Goal: Transaction & Acquisition: Purchase product/service

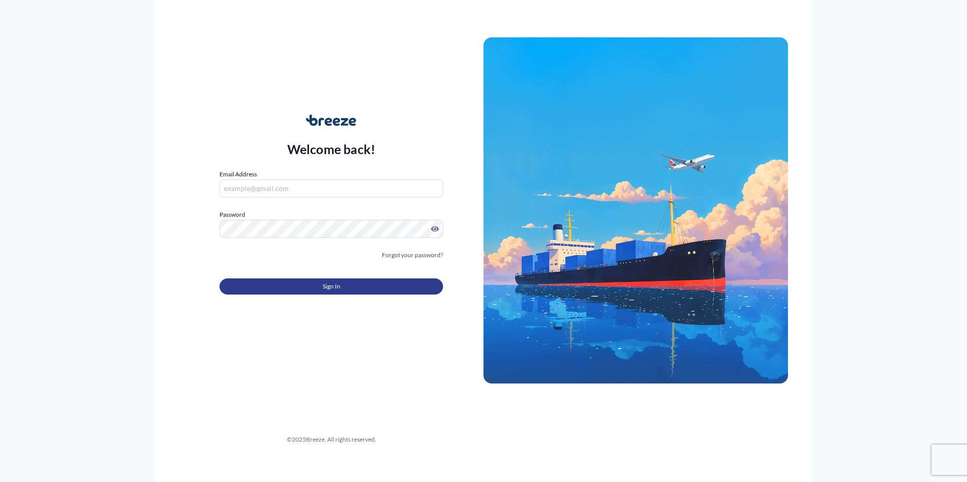
type input "[PERSON_NAME][EMAIL_ADDRESS][DOMAIN_NAME]"
click at [292, 286] on button "Sign In" at bounding box center [330, 287] width 223 height 16
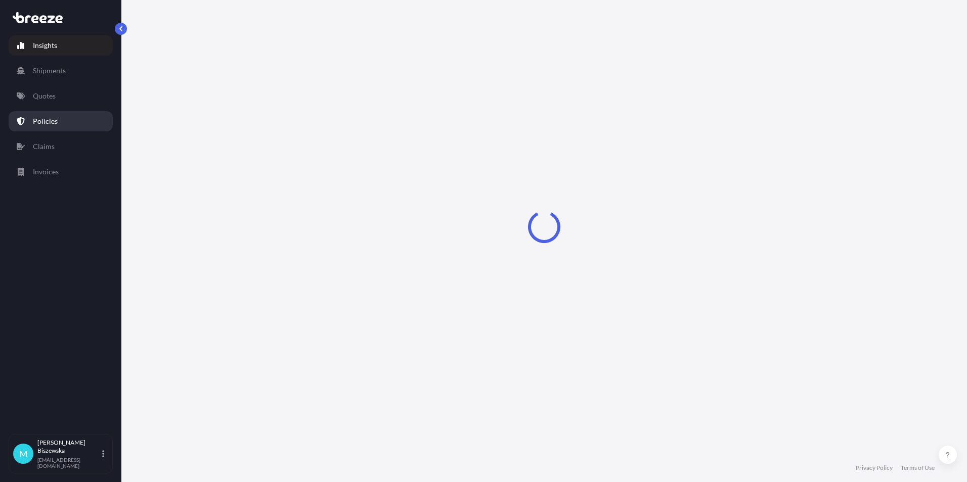
select select "2025"
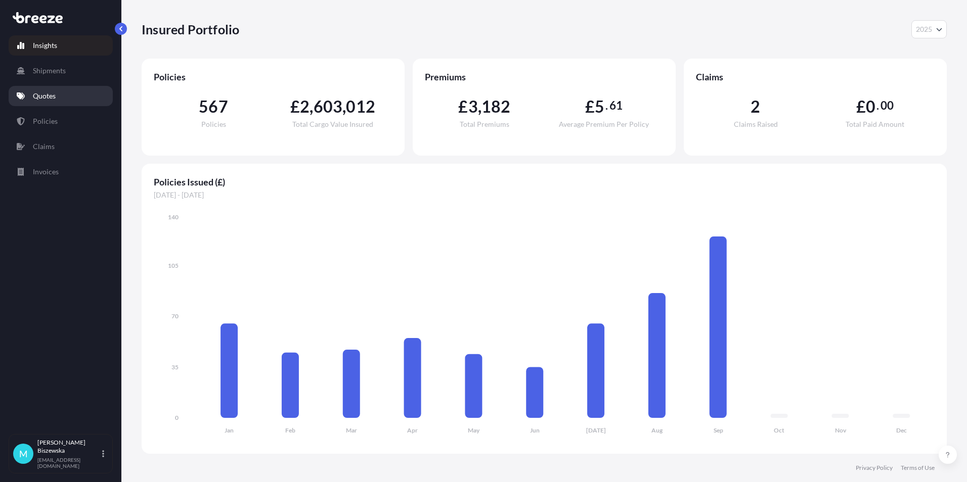
click at [61, 99] on link "Quotes" at bounding box center [61, 96] width 104 height 20
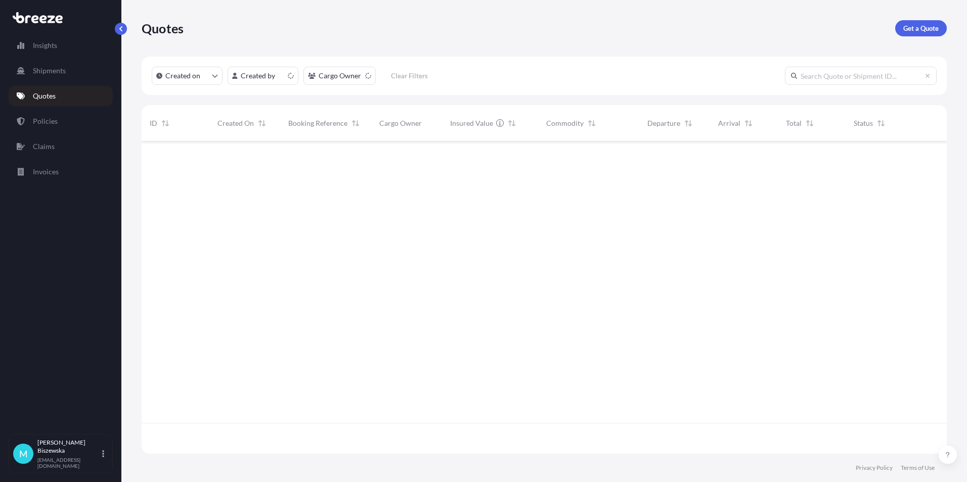
scroll to position [310, 797]
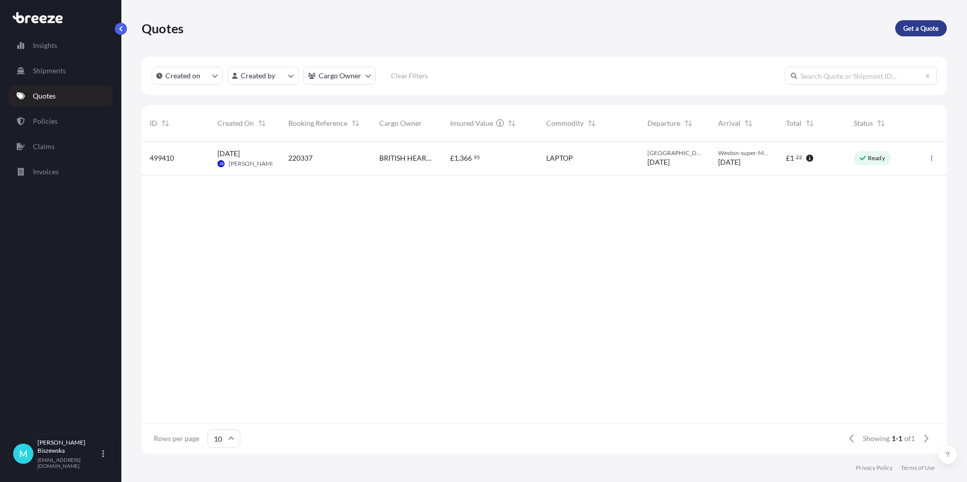
click at [920, 29] on p "Get a Quote" at bounding box center [920, 28] width 35 height 10
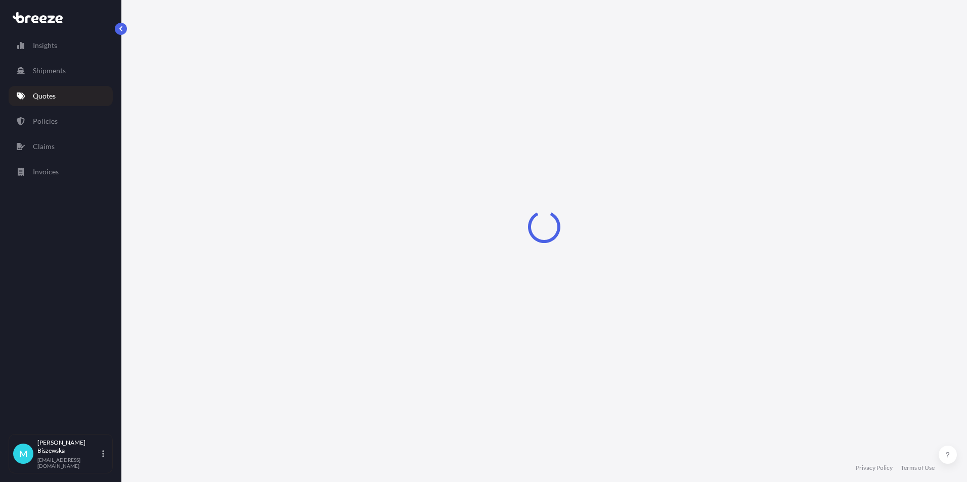
select select "Sea"
select select "1"
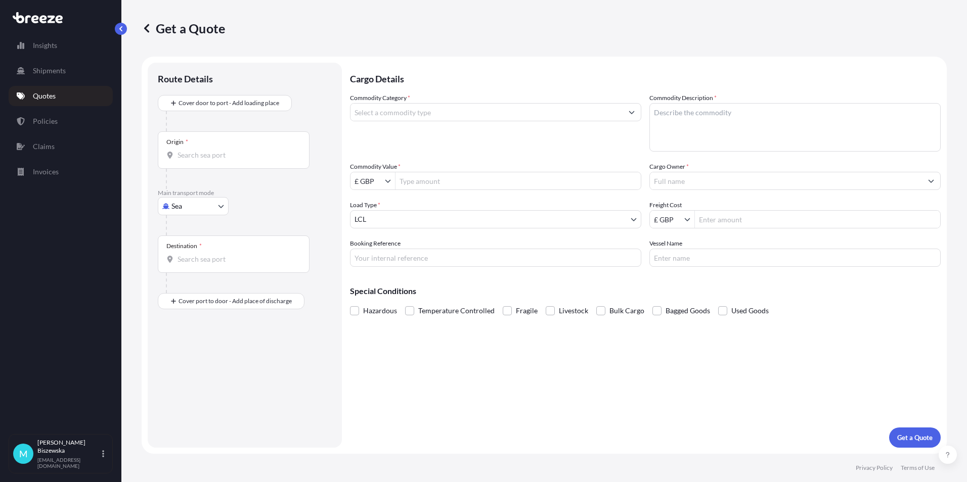
click at [196, 208] on body "Insights Shipments Quotes Policies Claims Invoices M [PERSON_NAME] [PERSON_NAME…" at bounding box center [483, 241] width 967 height 482
click at [193, 267] on span "Road" at bounding box center [185, 269] width 16 height 10
select select "Road"
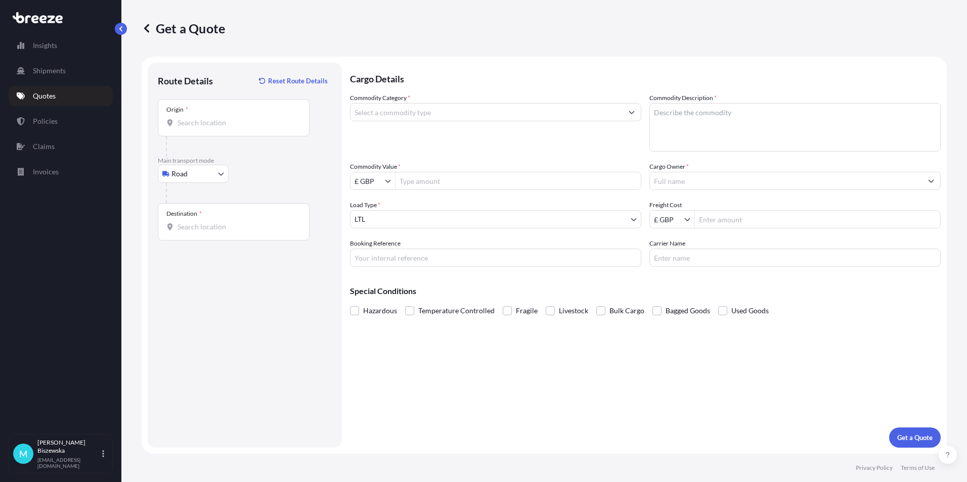
click at [245, 173] on div "Road Sea Air Road Rail" at bounding box center [245, 174] width 174 height 18
click at [185, 125] on input "Origin *" at bounding box center [236, 123] width 119 height 10
paste input "NE6 5NS"
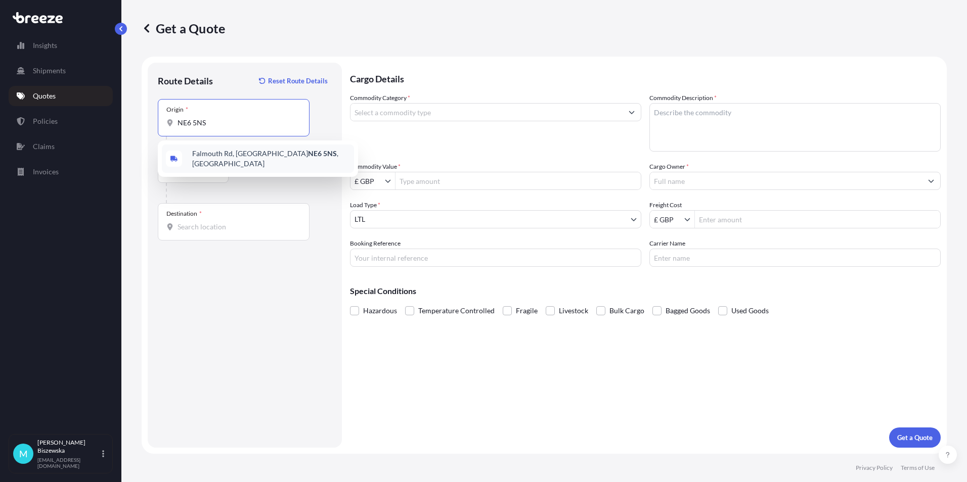
click at [248, 158] on span "[STREET_ADDRESS]" at bounding box center [271, 159] width 158 height 20
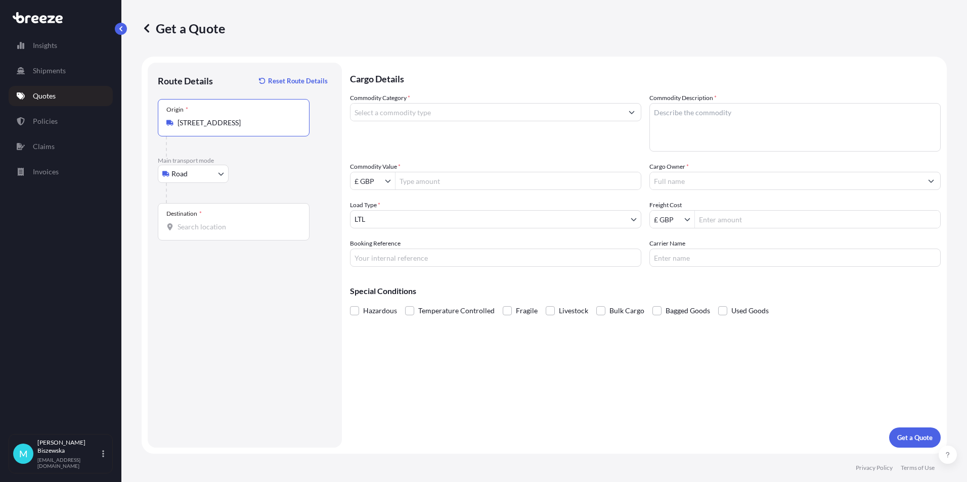
type input "[STREET_ADDRESS]"
click at [271, 169] on div "Road Sea Air Road Rail" at bounding box center [245, 174] width 174 height 18
click at [189, 224] on input "Destination *" at bounding box center [236, 227] width 119 height 10
paste input "NW1 7AW"
type input "London NW1 7AW, [GEOGRAPHIC_DATA]"
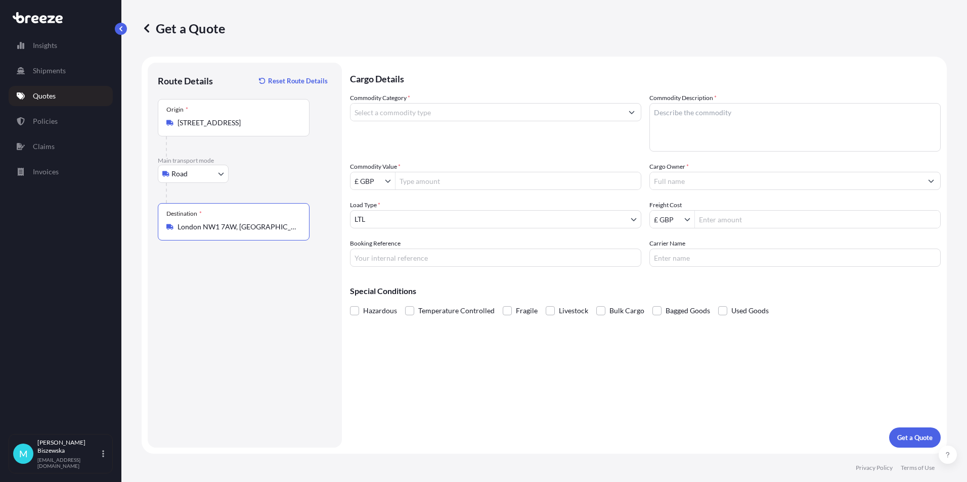
drag, startPoint x: 240, startPoint y: 318, endPoint x: 251, endPoint y: 278, distance: 41.5
click at [240, 317] on div "Route Details Reset Route Details Place of loading Road Road Rail Origin * [GEO…" at bounding box center [245, 255] width 174 height 365
click at [412, 111] on input "Commodity Category *" at bounding box center [486, 112] width 272 height 18
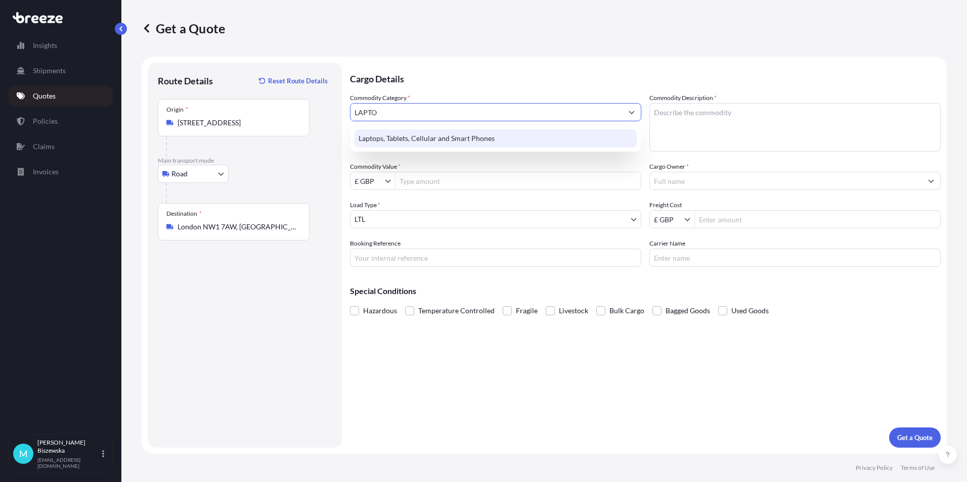
click at [408, 134] on div "Laptops, Tablets, Cellular and Smart Phones" at bounding box center [495, 138] width 282 height 18
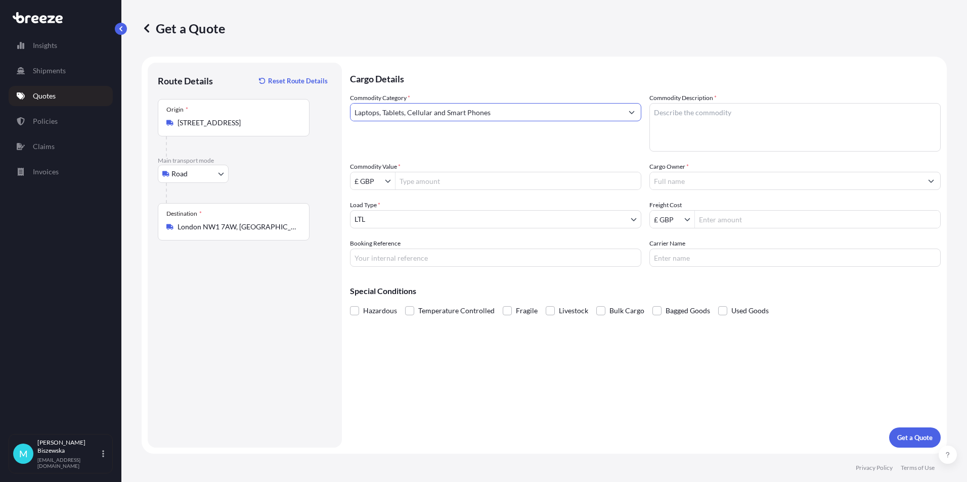
type input "Laptops, Tablets, Cellular and Smart Phones"
click at [454, 78] on p "Cargo Details" at bounding box center [645, 78] width 591 height 30
drag, startPoint x: 443, startPoint y: 83, endPoint x: 426, endPoint y: 153, distance: 71.5
click at [443, 86] on p "Cargo Details" at bounding box center [645, 78] width 591 height 30
click at [427, 178] on input "Commodity Value *" at bounding box center [517, 181] width 245 height 18
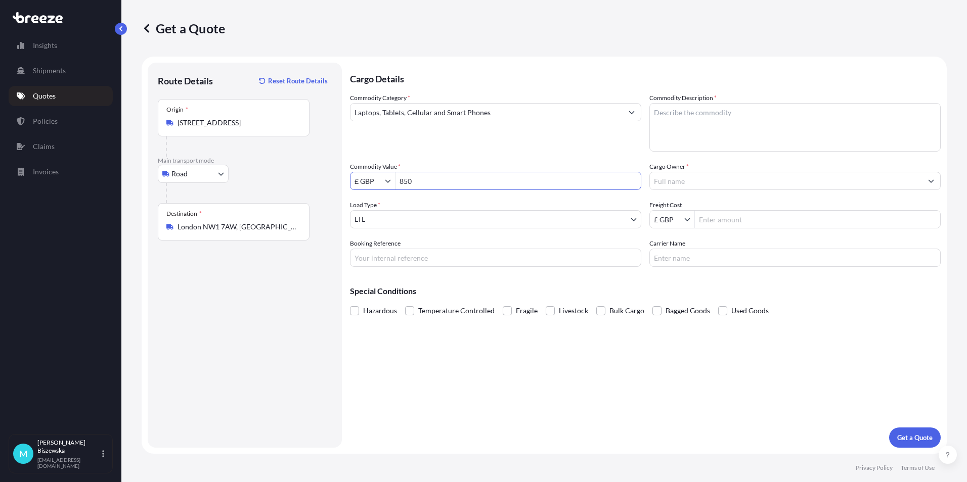
type input "850"
click at [445, 153] on div "Commodity Category * Laptops, Tablets, Cellular and Smart Phones Commodity Desc…" at bounding box center [645, 180] width 591 height 174
click at [370, 258] on input "Booking Reference" at bounding box center [495, 258] width 291 height 18
paste input "2221385"
type input "2221385"
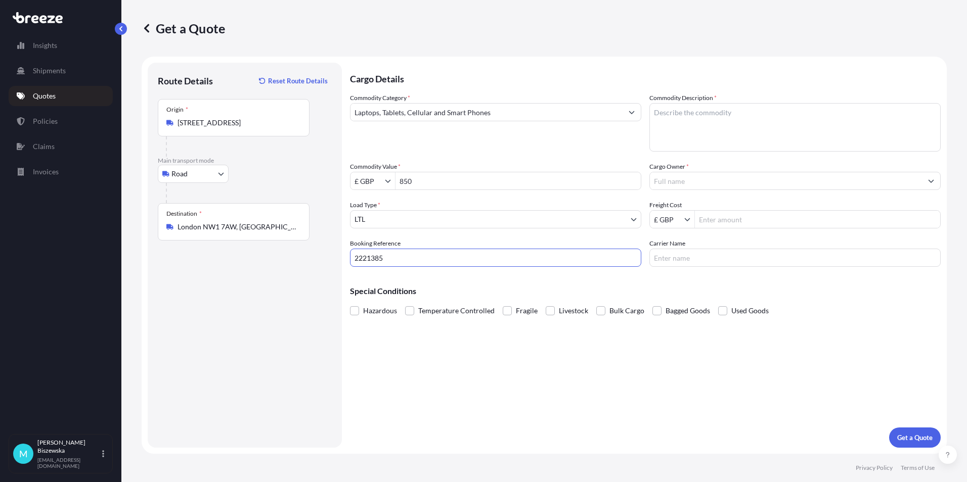
click at [399, 354] on div "Cargo Details Commodity Category * Laptops, Tablets, Cellular and Smart Phones …" at bounding box center [645, 255] width 591 height 385
click at [664, 121] on textarea "Commodity Description *" at bounding box center [794, 127] width 291 height 49
drag, startPoint x: 668, startPoint y: 98, endPoint x: 667, endPoint y: 113, distance: 14.7
click at [659, 116] on textarea "Commodity Description *" at bounding box center [794, 127] width 291 height 49
paste textarea "1 x Laptop"
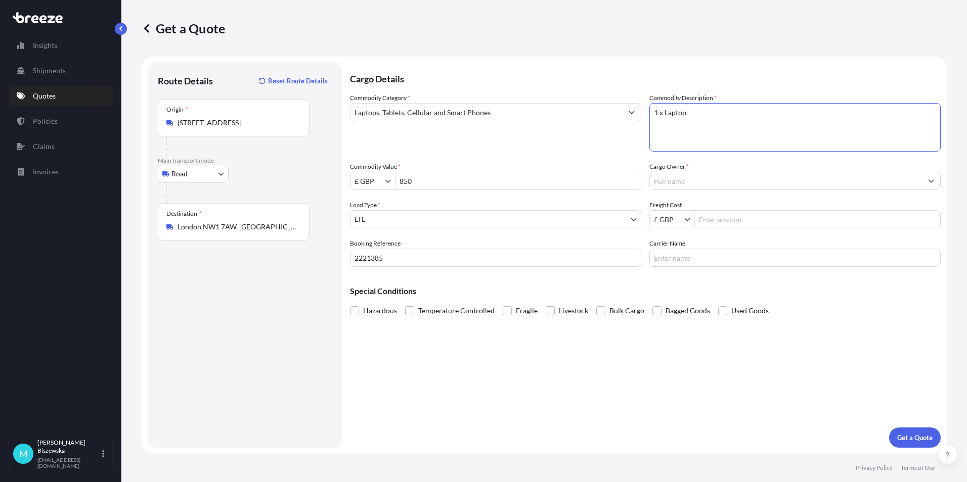
type textarea "1 x Laptop"
click at [612, 155] on div "Commodity Category * Laptops, Tablets, Cellular and Smart Phones Commodity Desc…" at bounding box center [645, 180] width 591 height 174
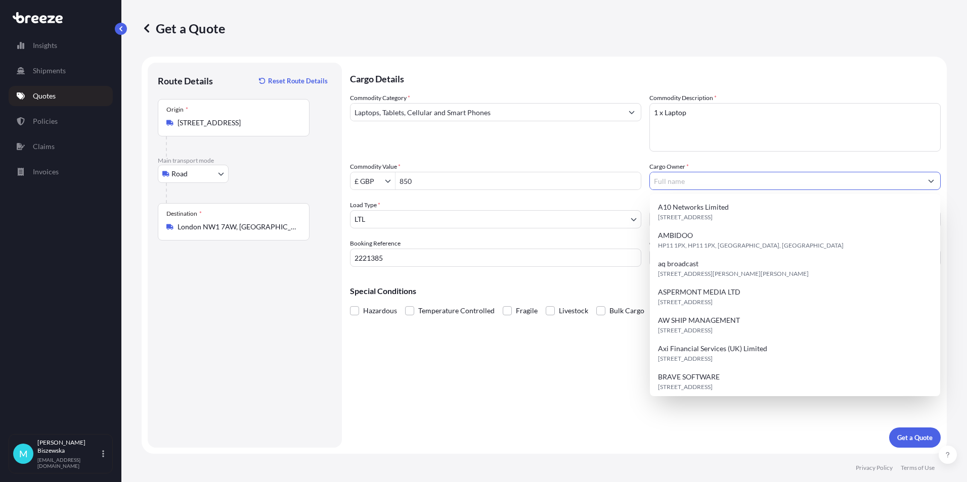
click at [667, 179] on input "Cargo Owner *" at bounding box center [786, 181] width 272 height 18
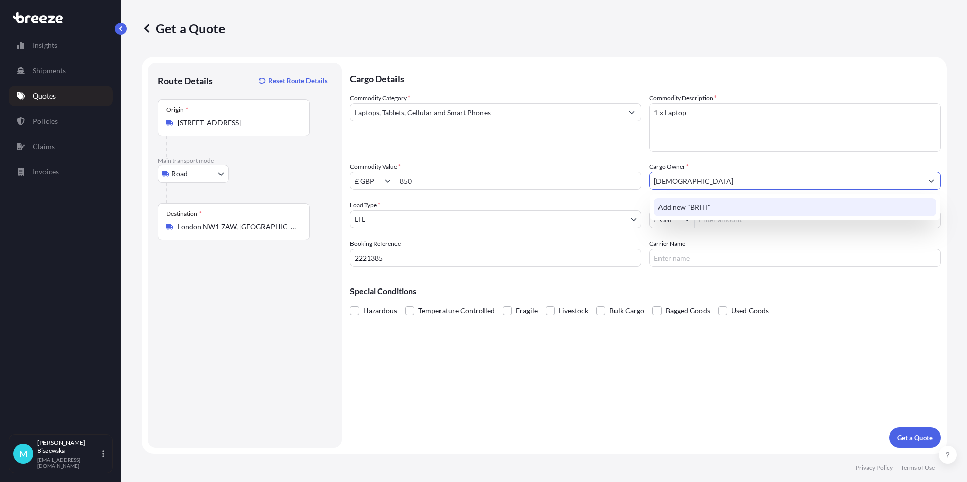
click at [682, 204] on span "Add new "BRITI"" at bounding box center [684, 207] width 53 height 10
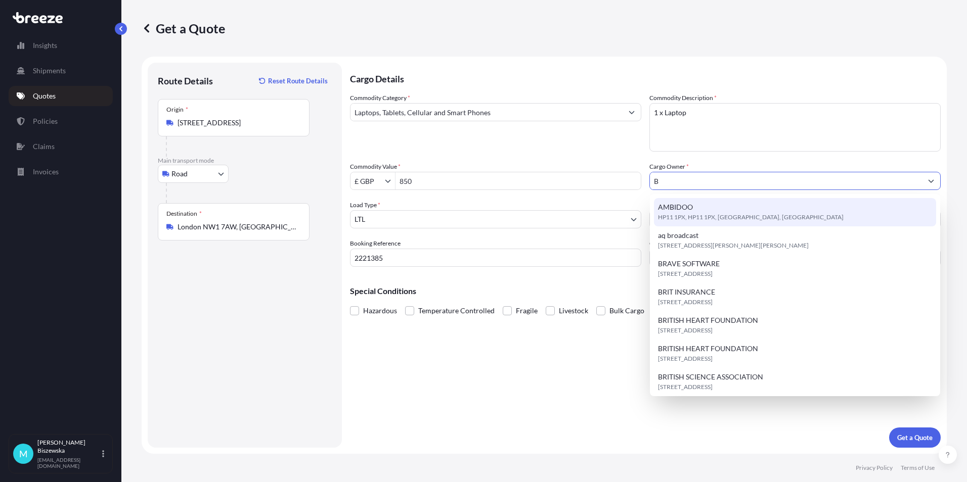
click at [729, 215] on span "HP11 1PX, HP11 1PX, [GEOGRAPHIC_DATA], [GEOGRAPHIC_DATA]" at bounding box center [751, 217] width 186 height 10
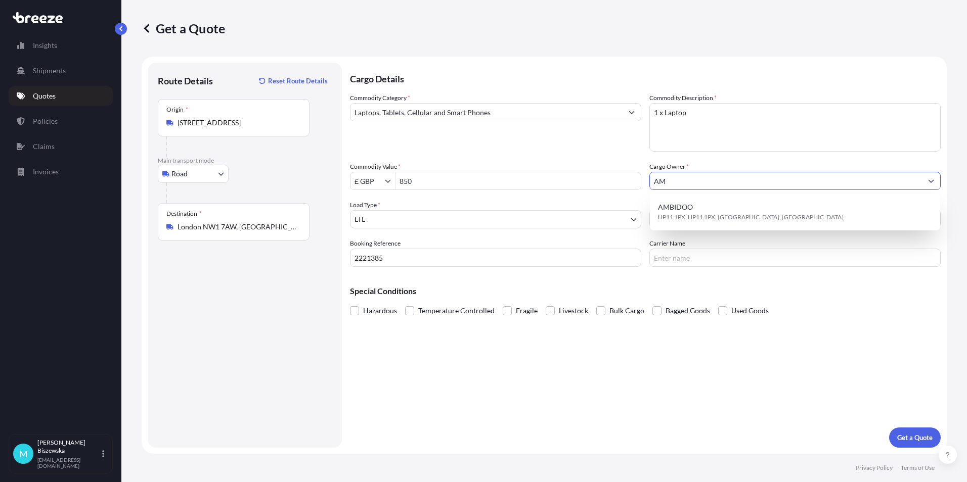
type input "A"
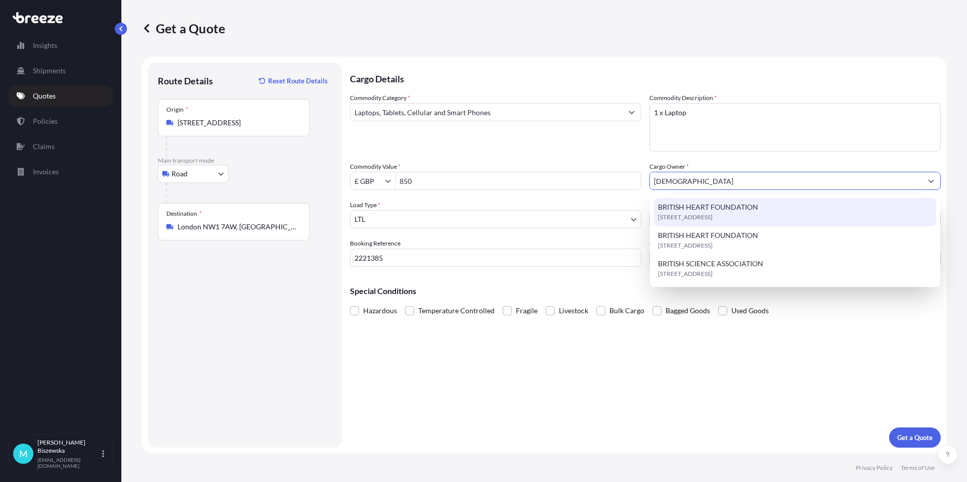
click at [687, 216] on span "[STREET_ADDRESS]" at bounding box center [685, 217] width 55 height 10
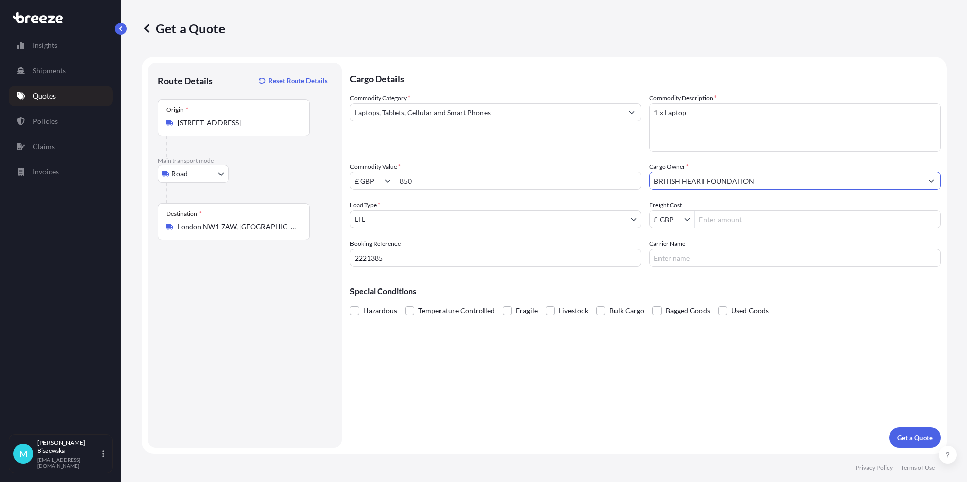
type input "BRITISH HEART FOUNDATION"
click at [622, 160] on div "Commodity Category * Laptops, Tablets, Cellular and Smart Phones Commodity Desc…" at bounding box center [645, 180] width 591 height 174
click at [731, 222] on input "Freight Cost" at bounding box center [817, 219] width 245 height 18
click at [786, 275] on div "Special Conditions Hazardous Temperature Controlled Fragile Livestock Bulk Carg…" at bounding box center [645, 296] width 591 height 43
click at [731, 219] on input "30.8" at bounding box center [817, 219] width 245 height 18
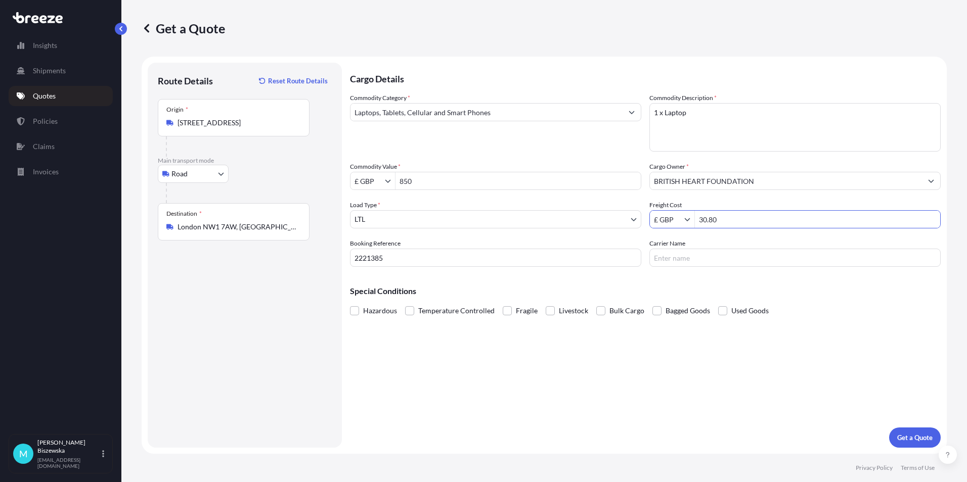
type input "30.8"
click at [806, 329] on div "Cargo Details Commodity Category * Laptops, Tablets, Cellular and Smart Phones …" at bounding box center [645, 255] width 591 height 385
click at [907, 441] on p "Get a Quote" at bounding box center [914, 438] width 35 height 10
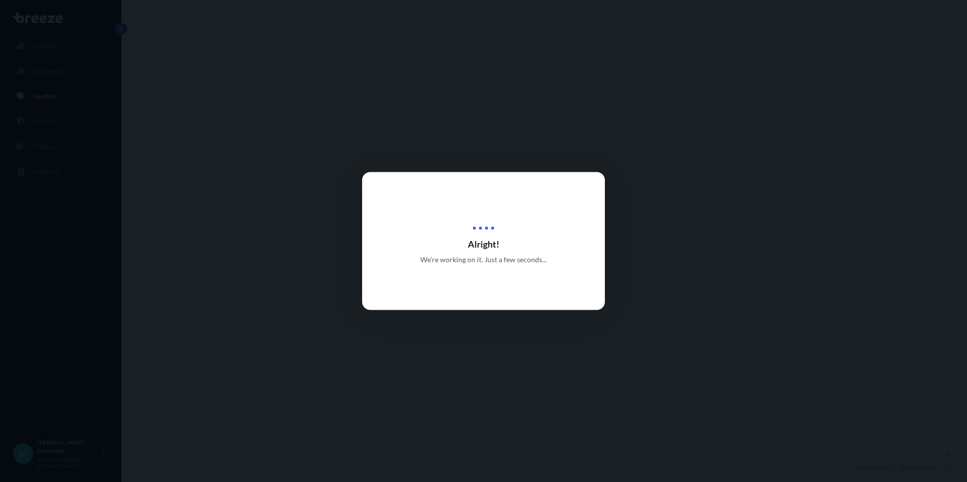
select select "Road"
select select "1"
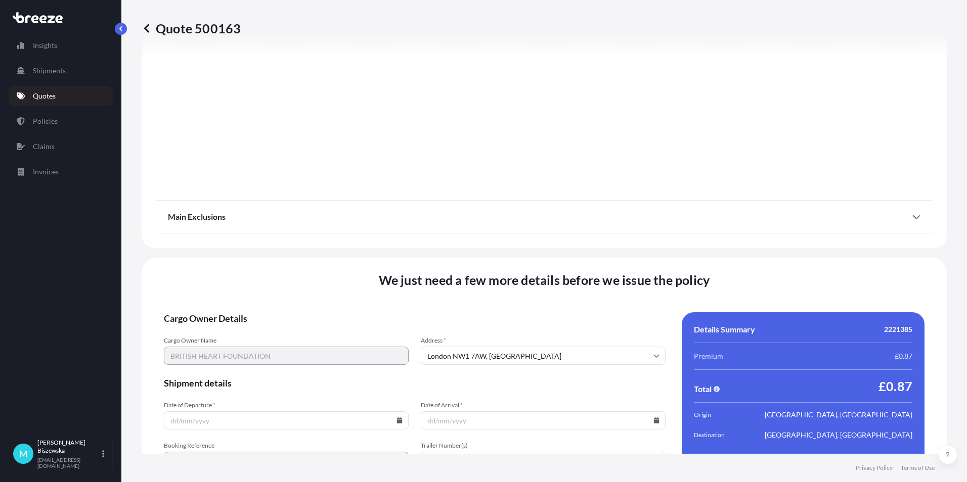
scroll to position [1122, 0]
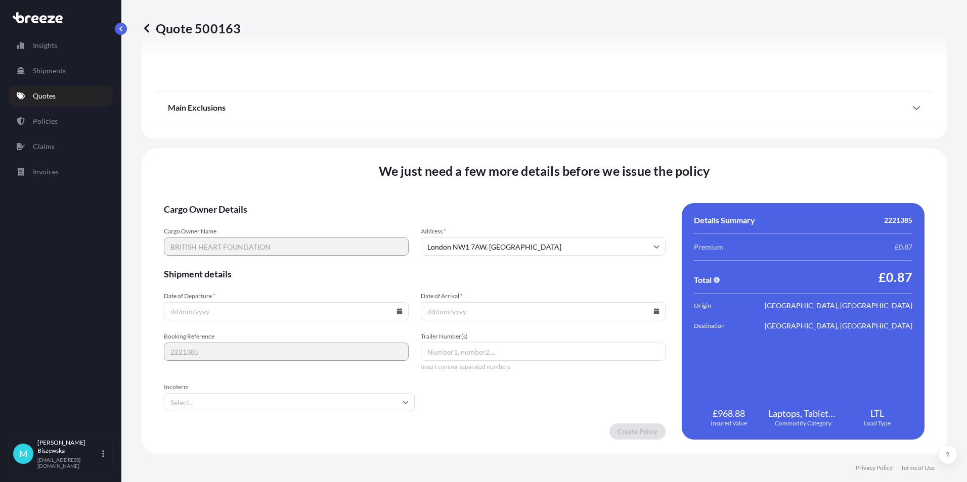
click at [396, 310] on icon at bounding box center [399, 311] width 6 height 6
click at [212, 258] on button "29" at bounding box center [214, 260] width 16 height 16
type input "[DATE]"
click at [654, 314] on icon at bounding box center [657, 311] width 6 height 6
click at [490, 259] on button "30" at bounding box center [492, 260] width 16 height 16
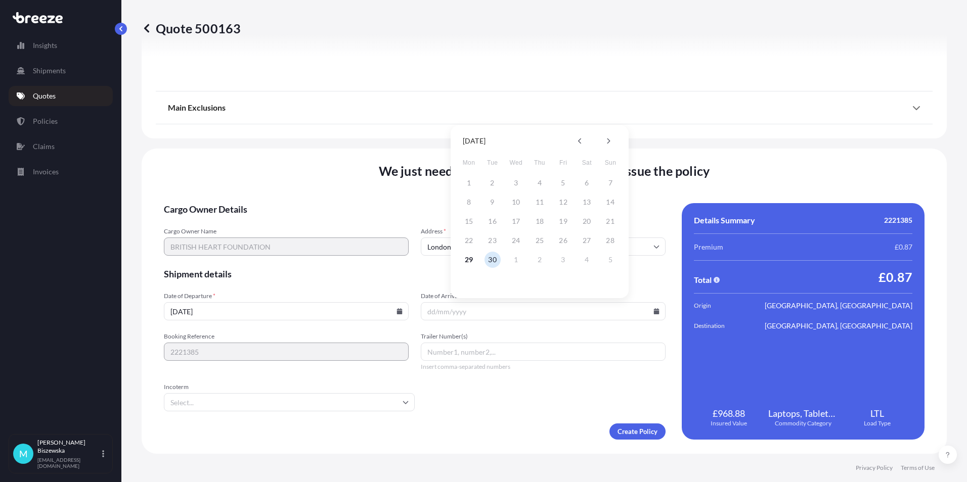
type input "[DATE]"
click at [511, 426] on div "Create Policy" at bounding box center [415, 432] width 502 height 16
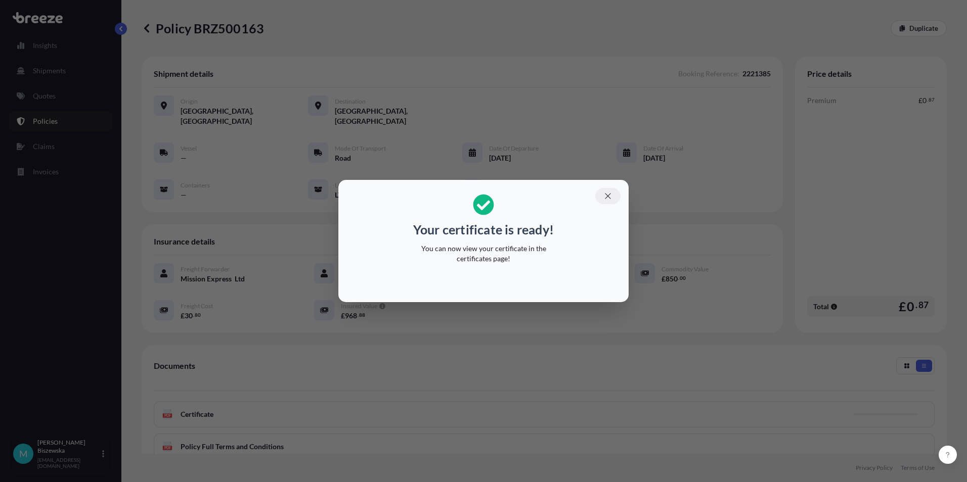
click at [611, 195] on icon "button" at bounding box center [607, 196] width 9 height 9
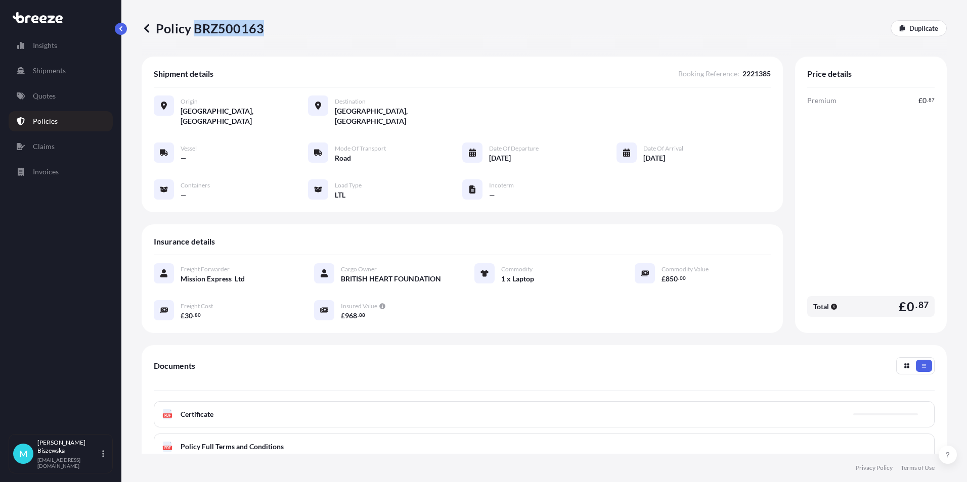
drag, startPoint x: 195, startPoint y: 27, endPoint x: 261, endPoint y: 24, distance: 66.8
click at [261, 24] on p "Policy BRZ500163" at bounding box center [203, 28] width 122 height 16
drag, startPoint x: 261, startPoint y: 24, endPoint x: 248, endPoint y: 28, distance: 14.2
copy p "BRZ500163"
click at [54, 94] on p "Quotes" at bounding box center [44, 96] width 23 height 10
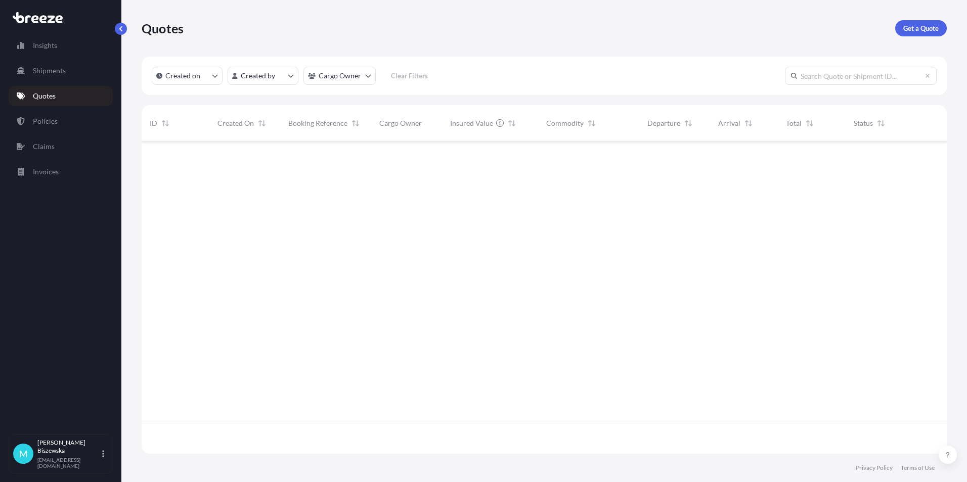
scroll to position [310, 797]
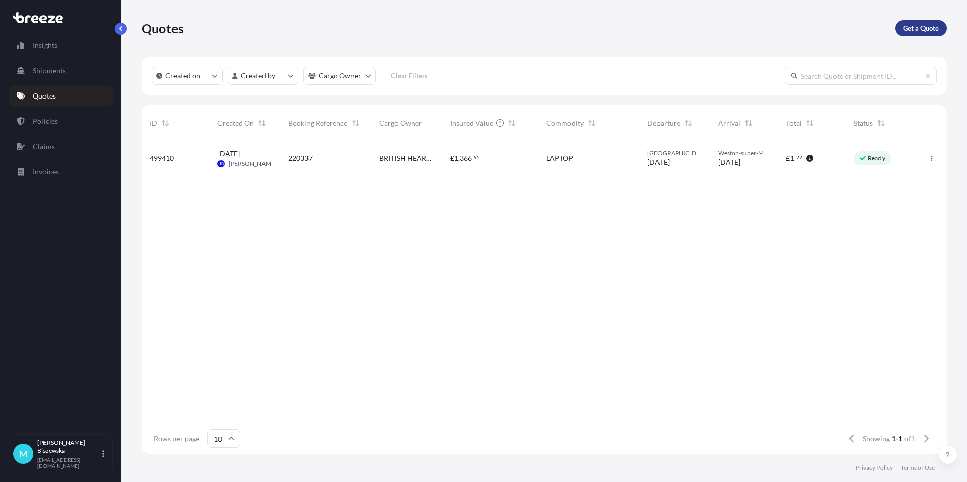
click at [921, 27] on p "Get a Quote" at bounding box center [920, 28] width 35 height 10
select select "Sea"
select select "1"
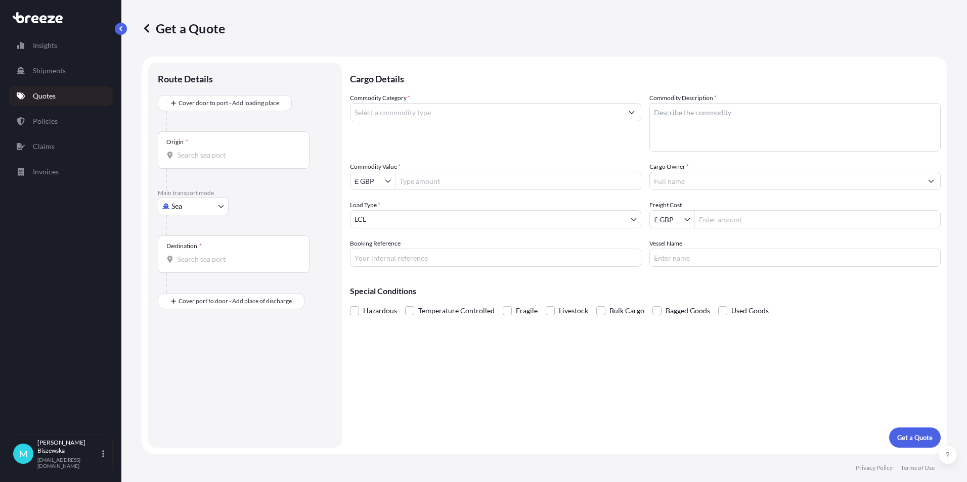
click at [190, 215] on div at bounding box center [249, 225] width 166 height 20
click at [197, 207] on body "Insights Shipments Quotes Policies Claims Invoices M [PERSON_NAME] [PERSON_NAME…" at bounding box center [483, 241] width 967 height 482
click at [189, 269] on span "Road" at bounding box center [185, 269] width 16 height 10
select select "Road"
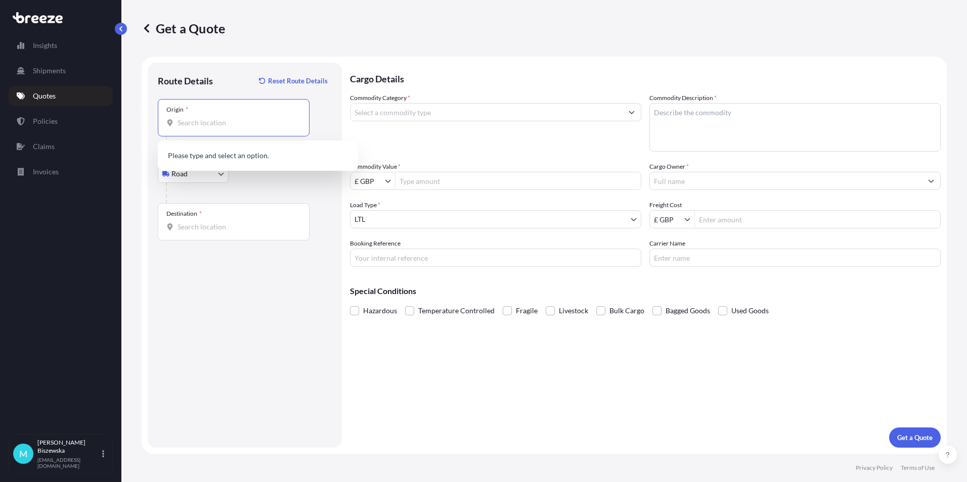
click at [190, 122] on input "Origin *" at bounding box center [236, 123] width 119 height 10
paste input "TS6 9PL"
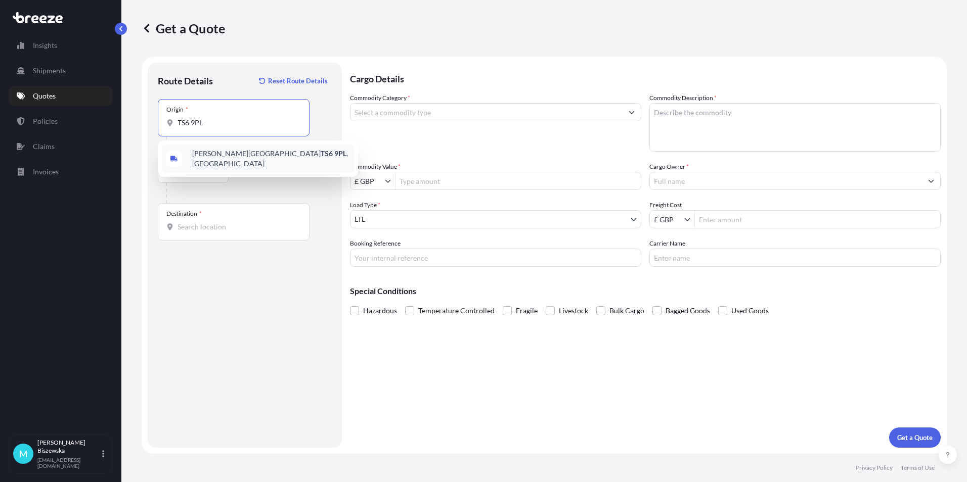
click at [241, 161] on span "[PERSON_NAME][STREET_ADDRESS]" at bounding box center [271, 159] width 158 height 20
type input "[PERSON_NAME][STREET_ADDRESS]"
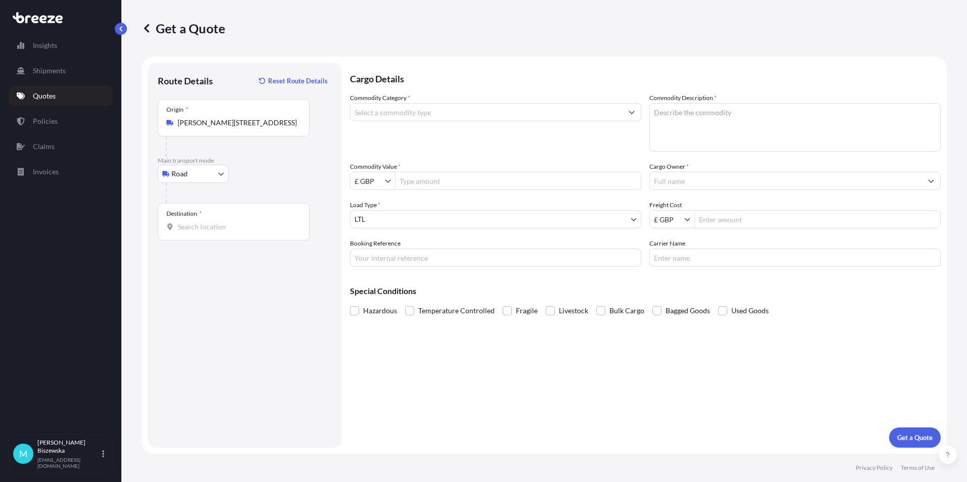
click at [279, 168] on div "Road Sea Air Road Rail" at bounding box center [245, 174] width 174 height 18
click at [186, 227] on input "Destination *" at bounding box center [236, 227] width 119 height 10
paste input "NW1 7AW"
type input "London NW1 7AW, [GEOGRAPHIC_DATA]"
click at [400, 356] on div "Cargo Details Commodity Category * Commodity Description * Commodity Value * £ …" at bounding box center [645, 255] width 591 height 385
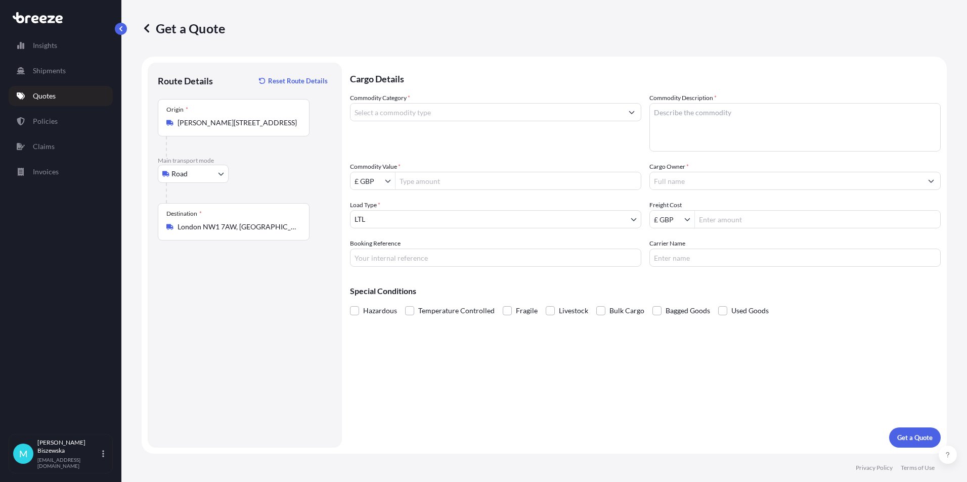
click at [427, 115] on input "Commodity Category *" at bounding box center [486, 112] width 272 height 18
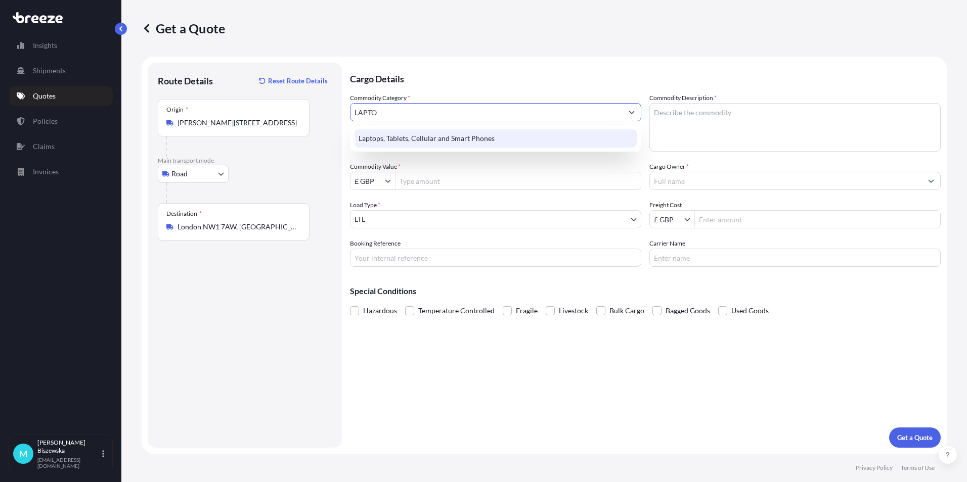
click at [421, 137] on div "Laptops, Tablets, Cellular and Smart Phones" at bounding box center [495, 138] width 282 height 18
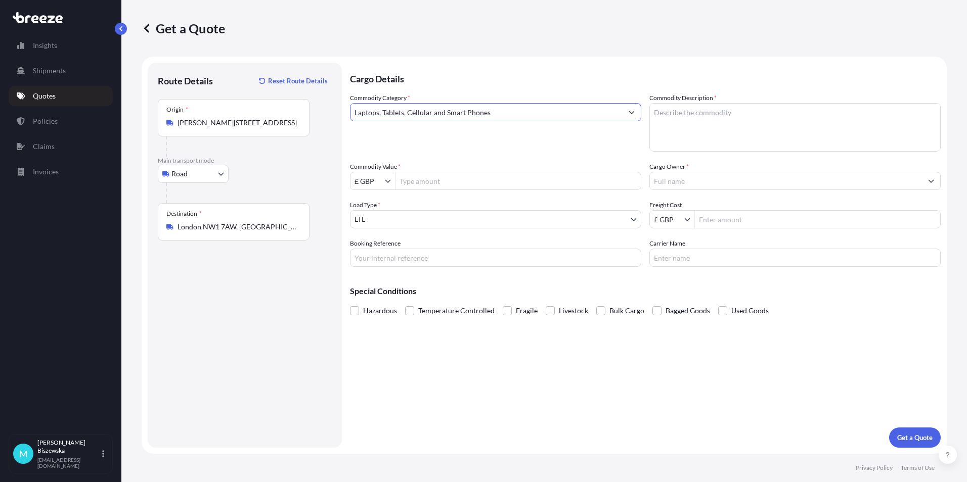
type input "Laptops, Tablets, Cellular and Smart Phones"
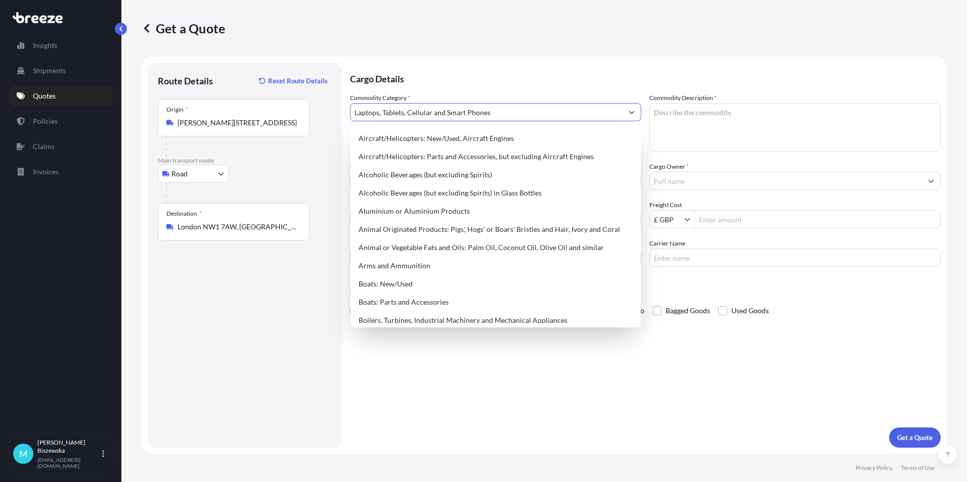
drag, startPoint x: 442, startPoint y: 85, endPoint x: 418, endPoint y: 38, distance: 52.9
click at [442, 84] on p "Cargo Details" at bounding box center [645, 78] width 591 height 30
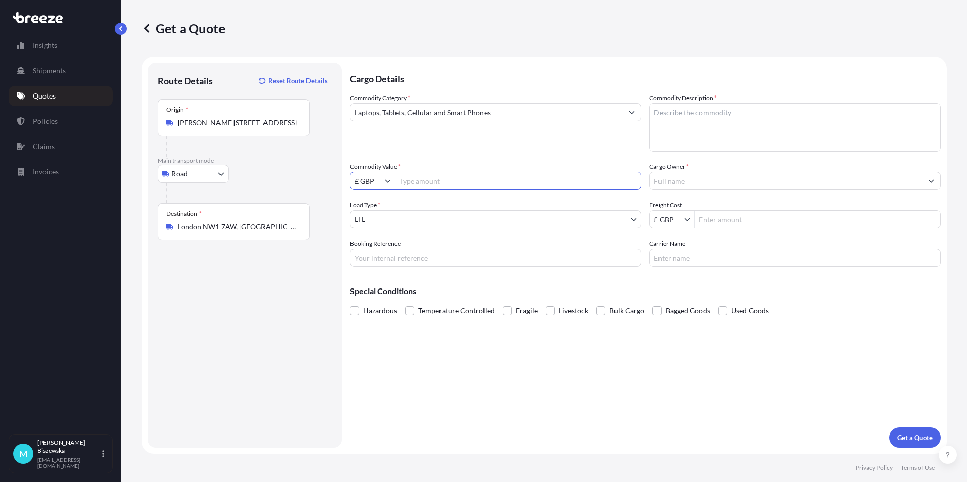
click at [412, 183] on input "Commodity Value *" at bounding box center [517, 181] width 245 height 18
type input "850"
click at [442, 146] on div "Commodity Category * Laptops, Tablets, Cellular and Smart Phones" at bounding box center [495, 122] width 291 height 59
click at [370, 254] on input "Booking Reference" at bounding box center [495, 258] width 291 height 18
paste input "2221526"
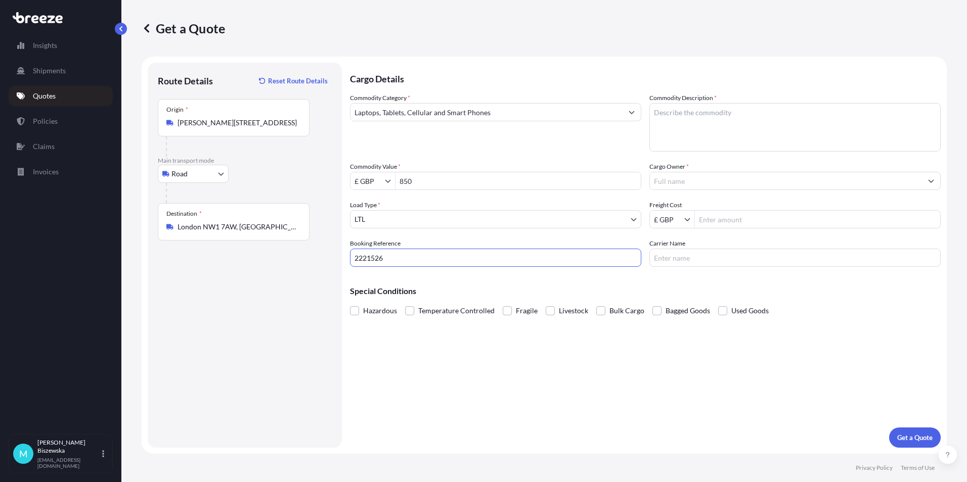
type input "2221526"
click at [386, 355] on div "Cargo Details Commodity Category * Laptops, Tablets, Cellular and Smart Phones …" at bounding box center [645, 255] width 591 height 385
click at [666, 128] on textarea "Commodity Description *" at bounding box center [794, 127] width 291 height 49
paste textarea "LAPTOP"
type textarea "LAPTOP"
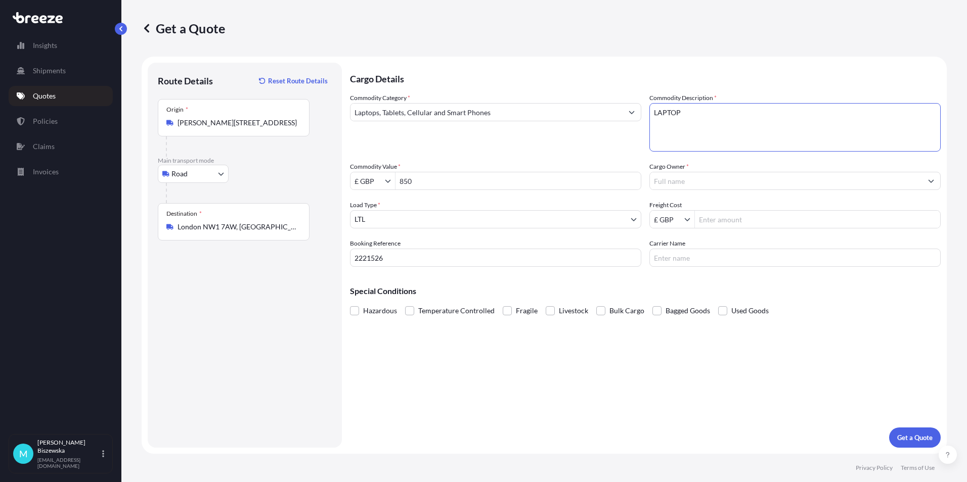
click at [601, 156] on div "Commodity Category * Laptops, Tablets, Cellular and Smart Phones Commodity Desc…" at bounding box center [645, 180] width 591 height 174
click at [674, 178] on input "Cargo Owner *" at bounding box center [786, 181] width 272 height 18
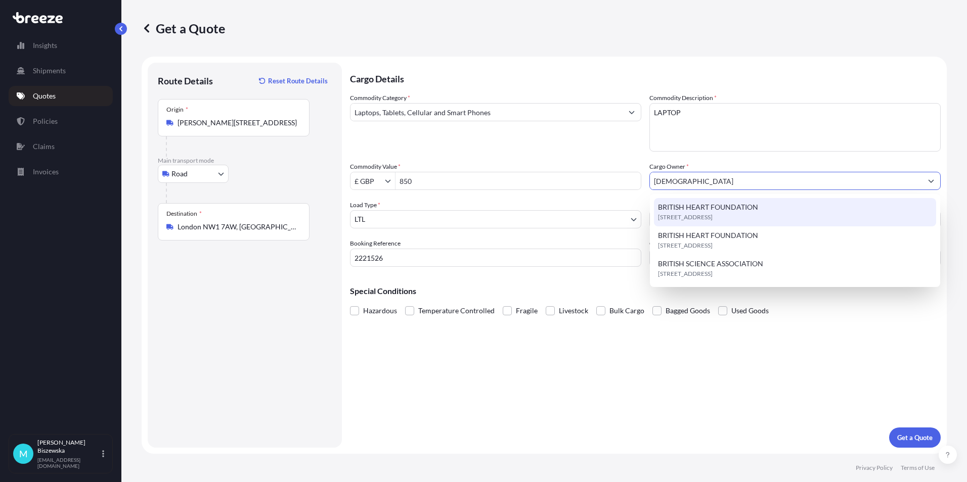
click at [687, 206] on span "BRITISH HEART FOUNDATION" at bounding box center [708, 207] width 100 height 10
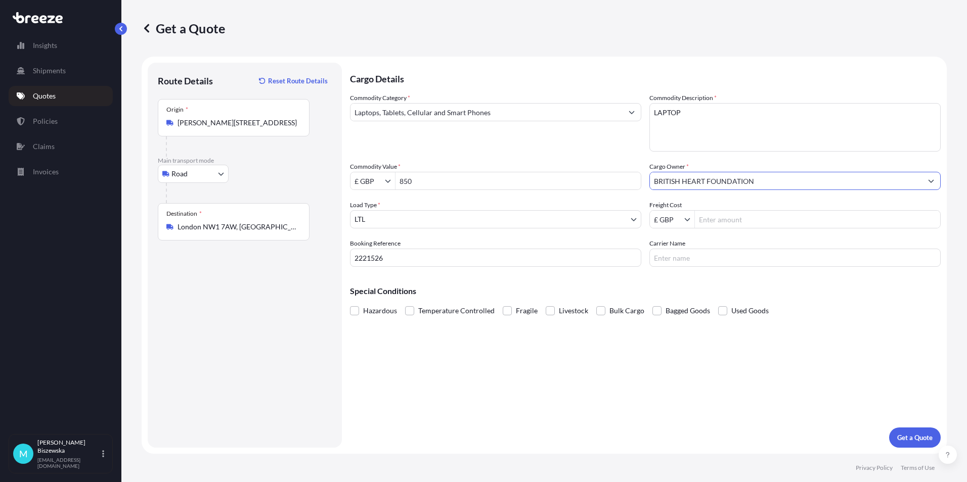
type input "BRITISH HEART FOUNDATION"
click at [617, 155] on div "Commodity Category * Laptops, Tablets, Cellular and Smart Phones Commodity Desc…" at bounding box center [645, 180] width 591 height 174
click at [707, 216] on input "Freight Cost" at bounding box center [817, 219] width 245 height 18
type input "30.8"
click at [664, 288] on p "Special Conditions" at bounding box center [645, 291] width 591 height 8
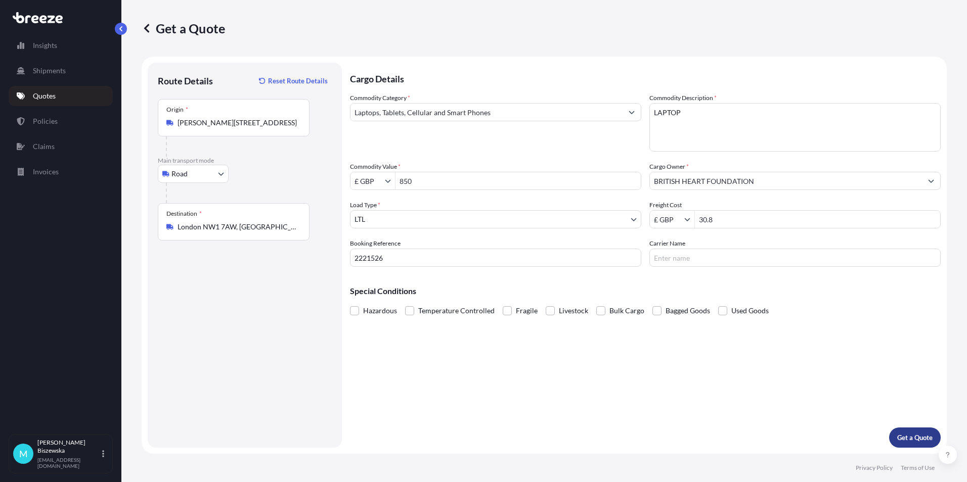
click at [900, 433] on p "Get a Quote" at bounding box center [914, 438] width 35 height 10
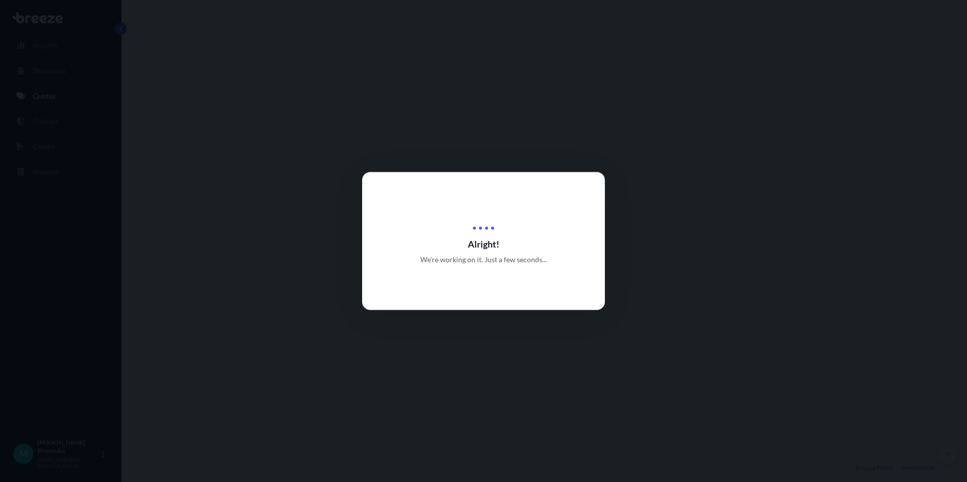
select select "Road"
select select "1"
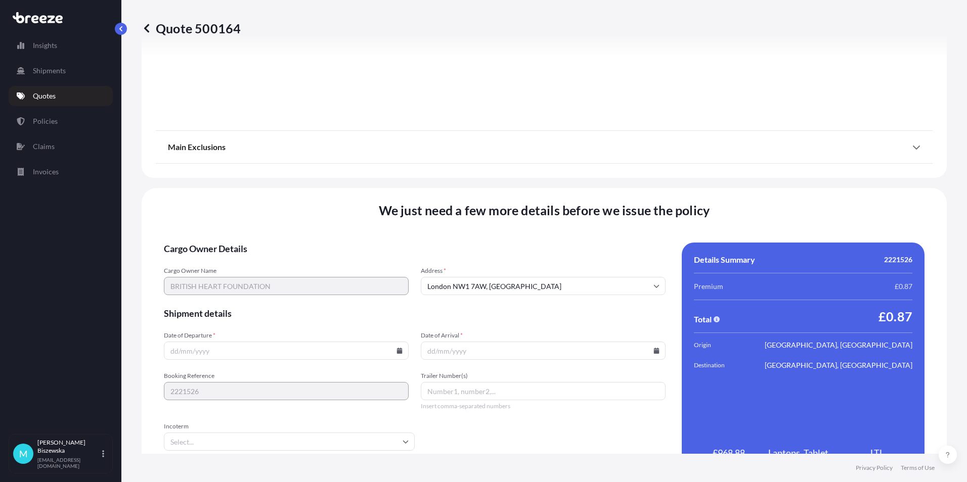
scroll to position [1122, 0]
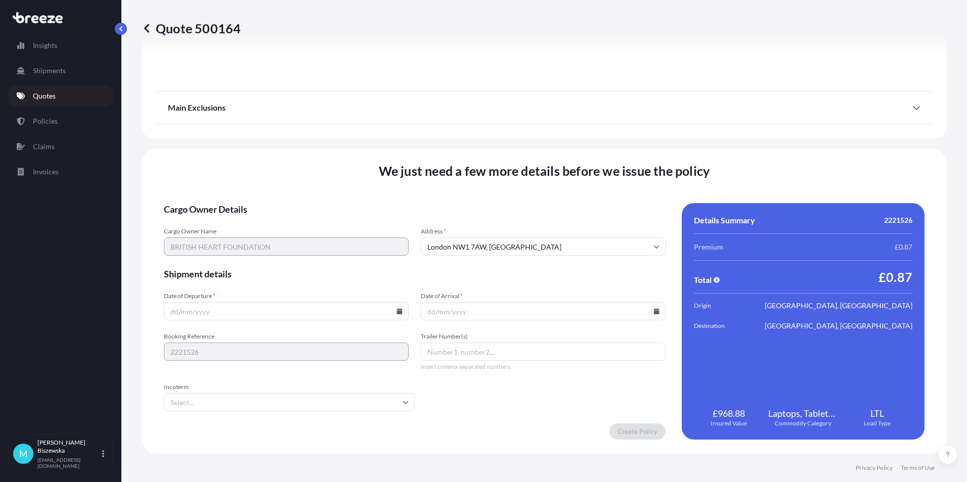
click at [397, 309] on icon at bounding box center [400, 311] width 6 height 6
click at [214, 261] on button "29" at bounding box center [214, 260] width 16 height 16
type input "[DATE]"
click at [653, 309] on icon at bounding box center [656, 311] width 6 height 6
click at [491, 259] on button "30" at bounding box center [492, 260] width 16 height 16
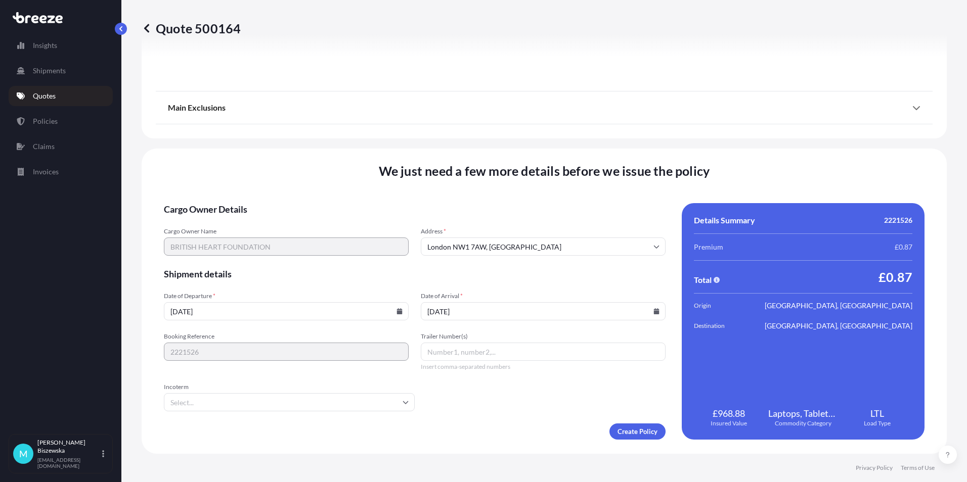
type input "[DATE]"
drag, startPoint x: 496, startPoint y: 411, endPoint x: 589, endPoint y: 428, distance: 94.0
click at [496, 412] on form "Cargo Owner Details Cargo Owner Name BRITISH HEART FOUNDATION Address * [GEOGRA…" at bounding box center [415, 321] width 502 height 237
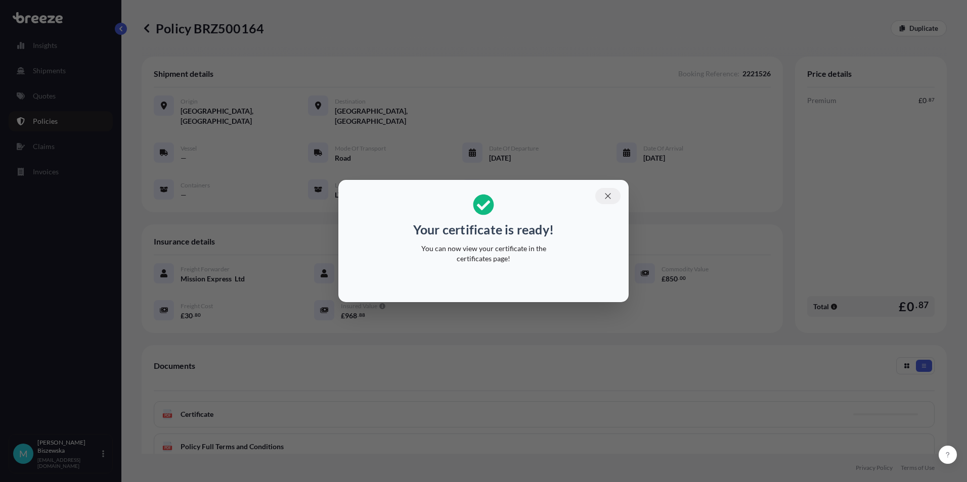
click at [607, 194] on icon "button" at bounding box center [607, 196] width 9 height 9
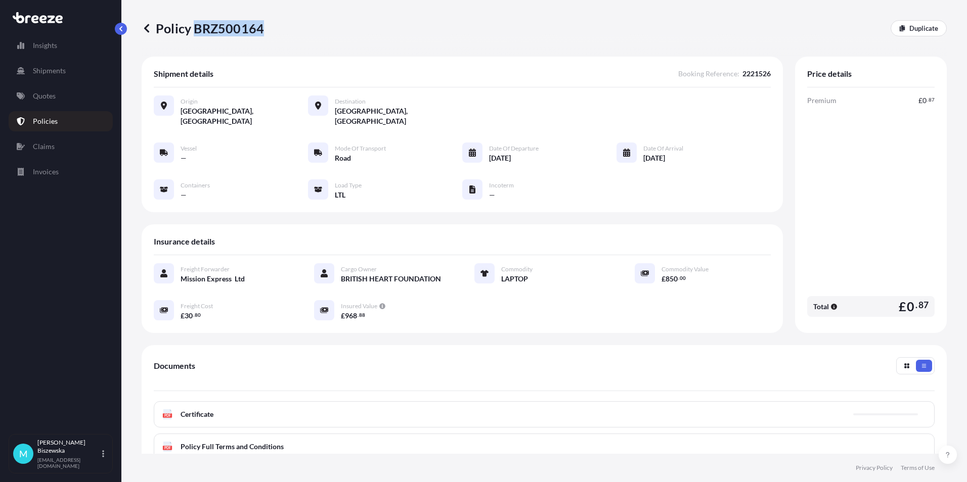
drag, startPoint x: 195, startPoint y: 30, endPoint x: 262, endPoint y: 25, distance: 67.5
click at [262, 25] on p "Policy BRZ500164" at bounding box center [203, 28] width 122 height 16
drag, startPoint x: 262, startPoint y: 25, endPoint x: 249, endPoint y: 25, distance: 13.2
copy p "BRZ500164"
click at [43, 99] on p "Quotes" at bounding box center [44, 96] width 23 height 10
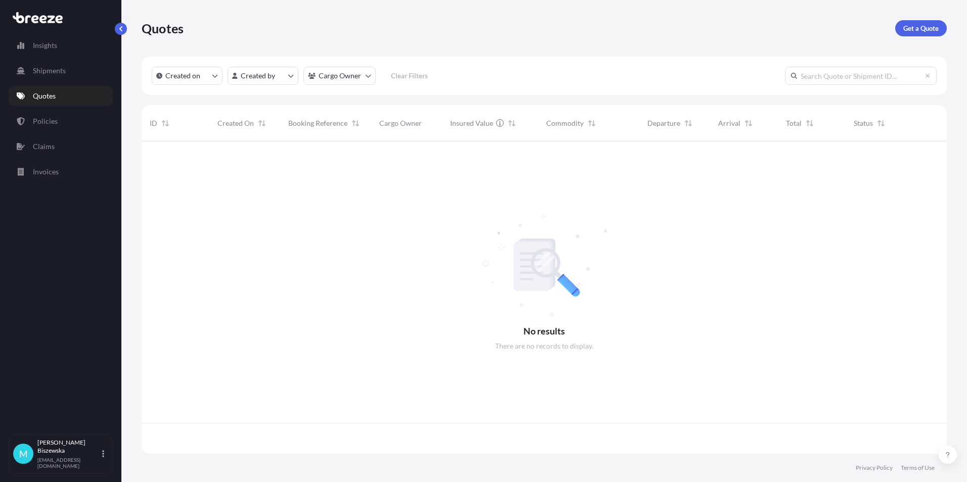
scroll to position [310, 797]
click at [908, 31] on p "Get a Quote" at bounding box center [920, 28] width 35 height 10
select select "Sea"
select select "1"
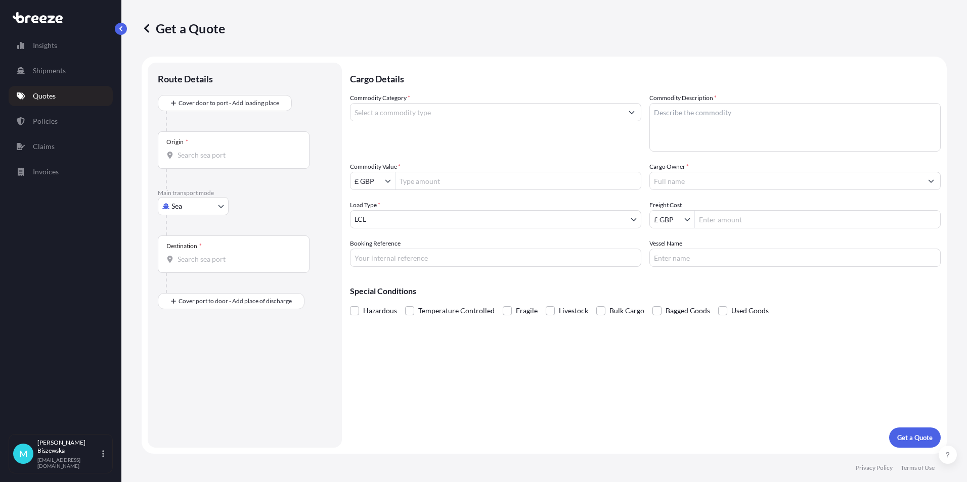
click at [192, 208] on body "Insights Shipments Quotes Policies Claims Invoices M [PERSON_NAME] [PERSON_NAME…" at bounding box center [483, 241] width 967 height 482
click at [194, 267] on div "Road" at bounding box center [193, 269] width 63 height 18
select select "Road"
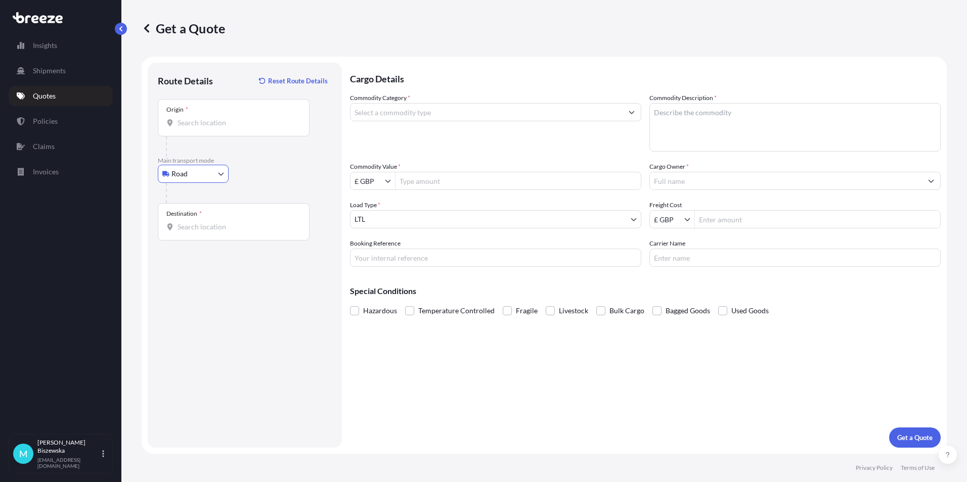
click at [193, 120] on input "Origin *" at bounding box center [236, 123] width 119 height 10
paste input "NW1 7AW"
type input "London NW1 7AW, [GEOGRAPHIC_DATA]"
drag, startPoint x: 265, startPoint y: 211, endPoint x: 293, endPoint y: 127, distance: 88.1
click at [268, 208] on div "Destination *" at bounding box center [234, 221] width 152 height 37
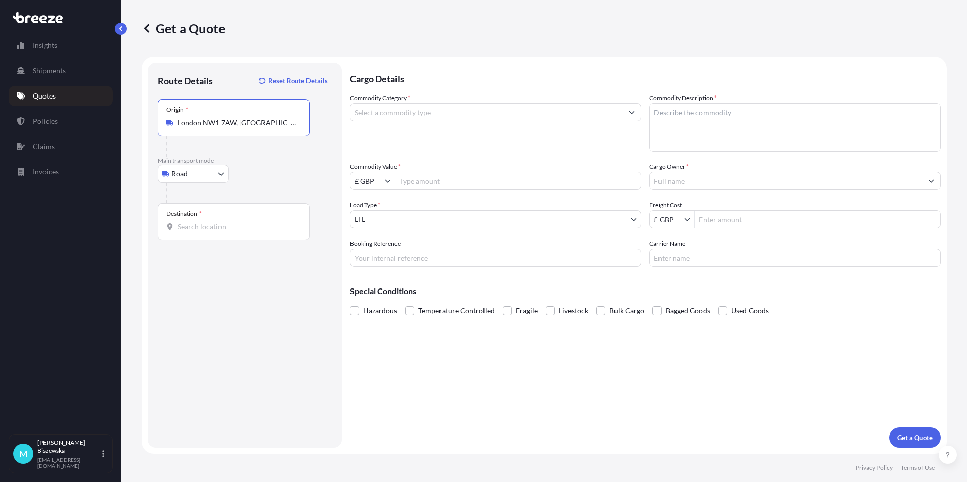
click at [268, 222] on input "Destination *" at bounding box center [236, 227] width 119 height 10
click at [188, 228] on input "Destination * Please select a destination" at bounding box center [236, 227] width 119 height 10
paste input "B37 7YE"
click at [229, 262] on span "[STREET_ADDRESS]" at bounding box center [271, 263] width 158 height 20
type input "[STREET_ADDRESS]"
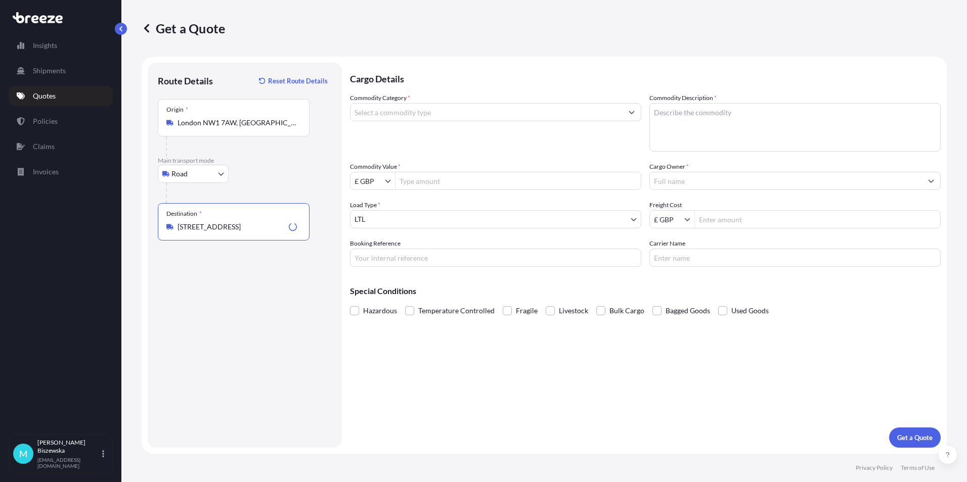
click at [247, 312] on div "Route Details Reset Route Details Place of loading Road Road Rail Origin * [GEO…" at bounding box center [245, 255] width 174 height 365
click at [382, 108] on input "Commodity Category *" at bounding box center [486, 112] width 272 height 18
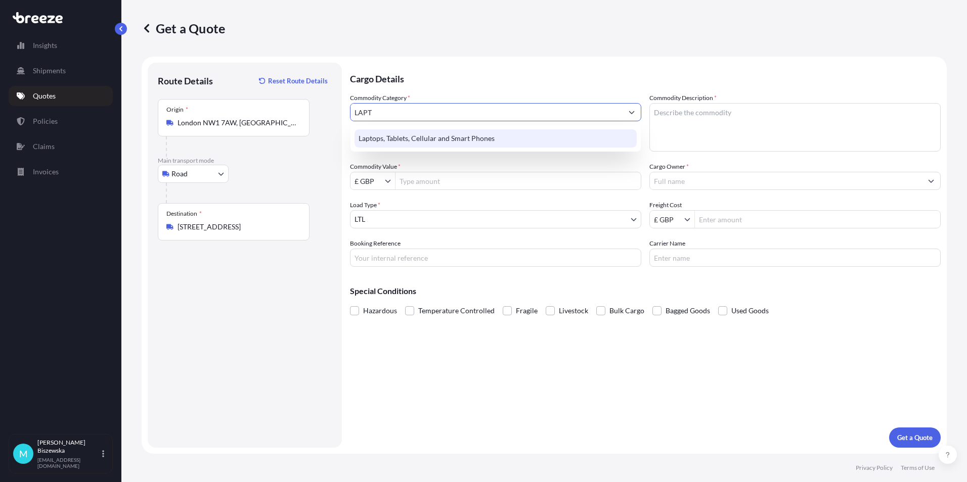
click at [385, 139] on div "Laptops, Tablets, Cellular and Smart Phones" at bounding box center [495, 138] width 282 height 18
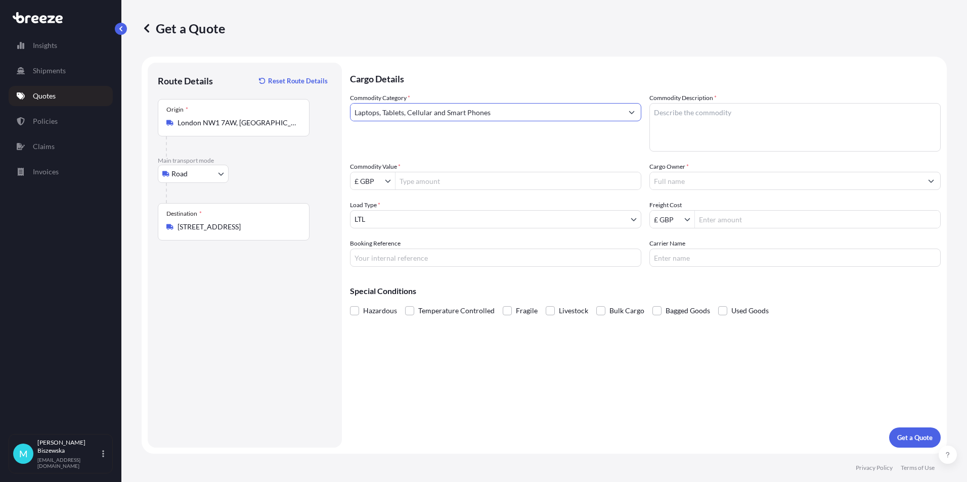
type input "Laptops, Tablets, Cellular and Smart Phones"
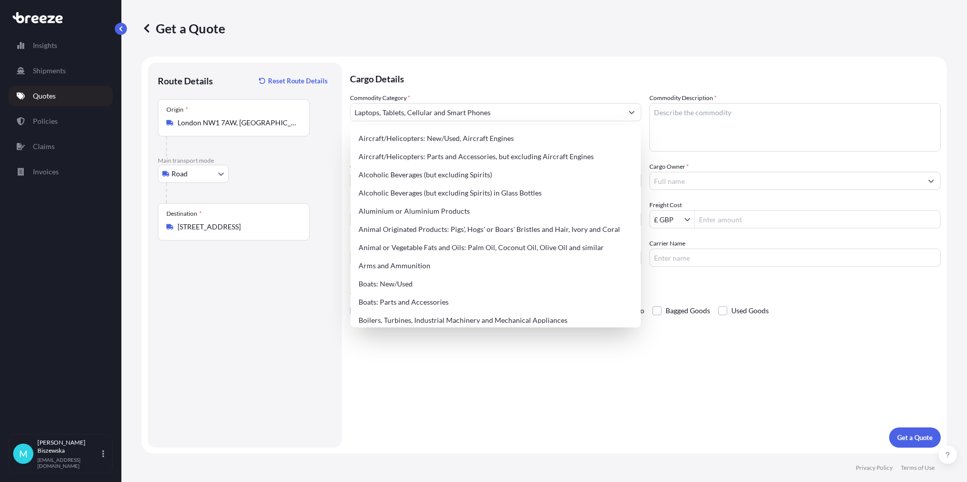
click at [469, 72] on p "Cargo Details" at bounding box center [645, 78] width 591 height 30
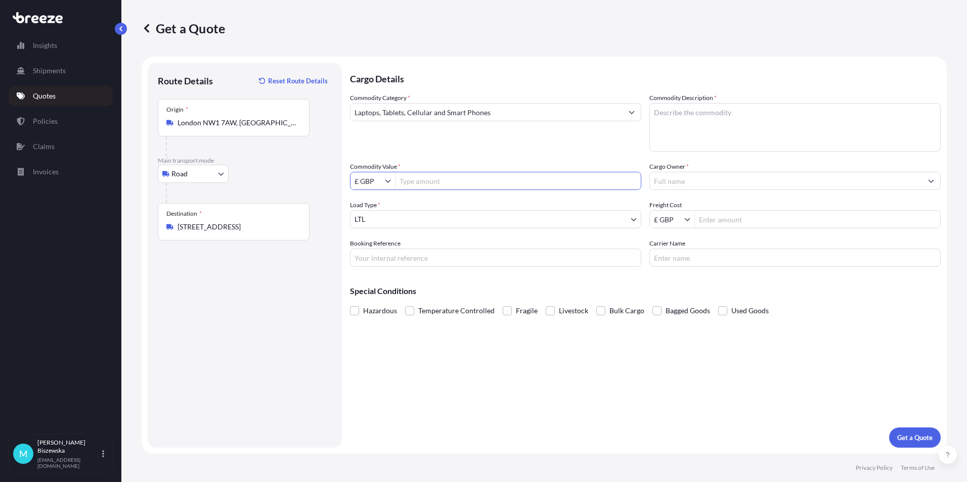
click at [457, 182] on input "Commodity Value *" at bounding box center [517, 181] width 245 height 18
type input "1,200"
click at [466, 138] on div "Commodity Category * Laptops, Tablets, Cellular and Smart Phones" at bounding box center [495, 122] width 291 height 59
click at [376, 255] on input "Booking Reference" at bounding box center [495, 258] width 291 height 18
paste input "2222015"
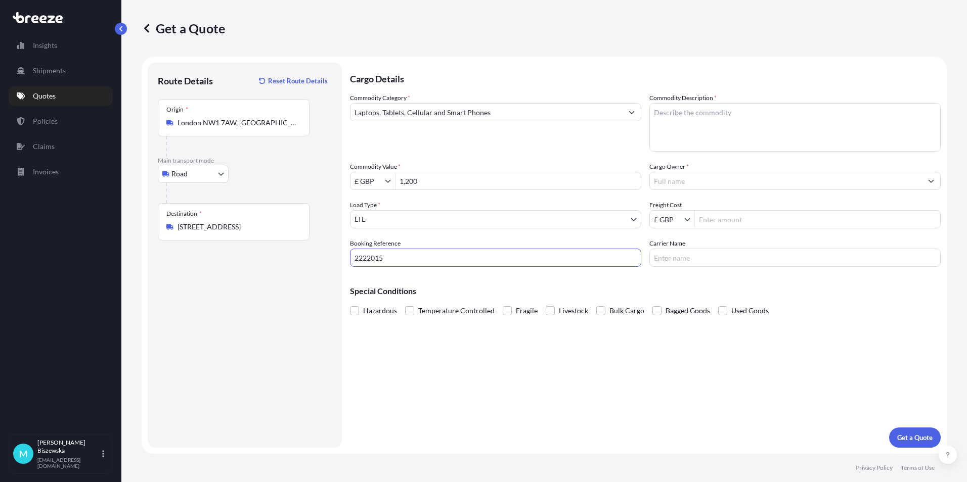
type input "2222015"
click at [397, 344] on div "Cargo Details Commodity Category * Laptops, Tablets, Cellular and Smart Phones …" at bounding box center [645, 255] width 591 height 385
click at [667, 120] on textarea "Commodity Description *" at bounding box center [794, 127] width 291 height 49
paste textarea "1 x Laptop L9L33WB4, HEADSET"
type textarea "1 x Laptop L9L33WB4, HEADSET"
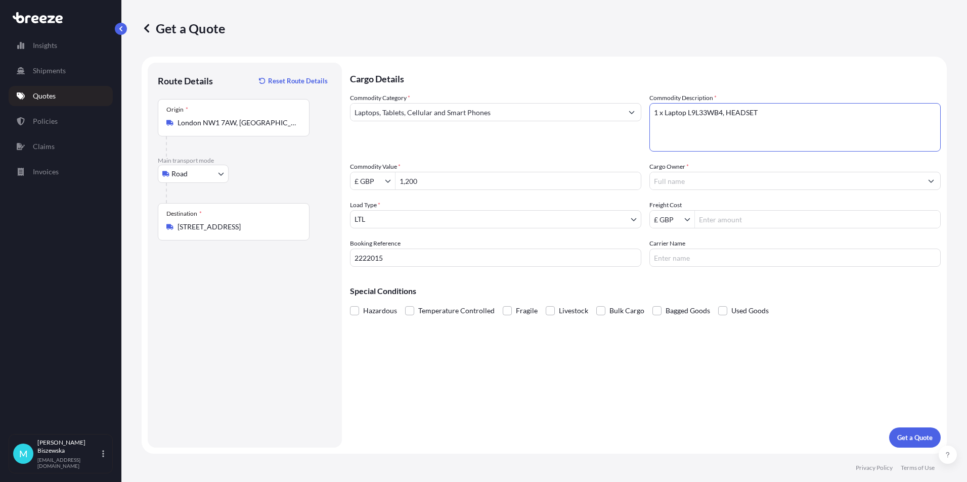
drag, startPoint x: 600, startPoint y: 156, endPoint x: 604, endPoint y: 158, distance: 5.2
click at [604, 158] on div "Commodity Category * Laptops, Tablets, Cellular and Smart Phones Commodity Desc…" at bounding box center [645, 180] width 591 height 174
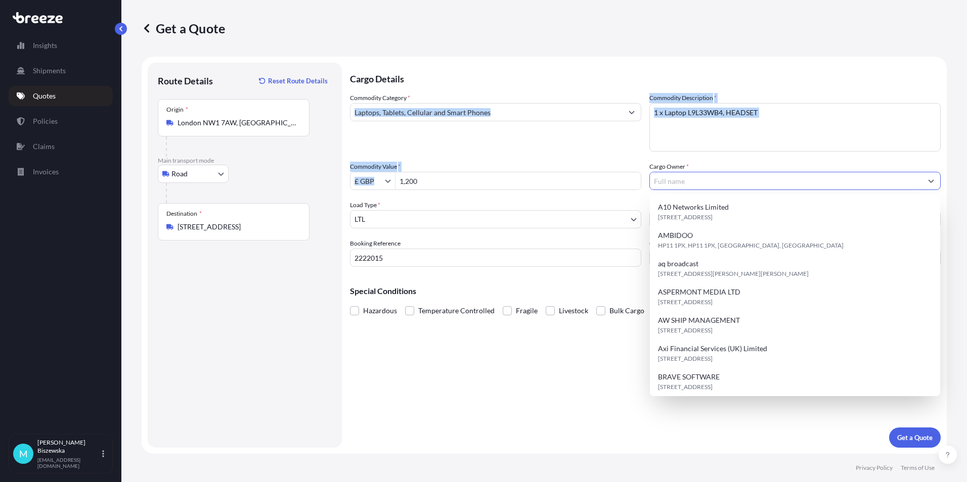
drag, startPoint x: 604, startPoint y: 158, endPoint x: 669, endPoint y: 178, distance: 68.1
click at [669, 178] on input "Cargo Owner *" at bounding box center [786, 181] width 272 height 18
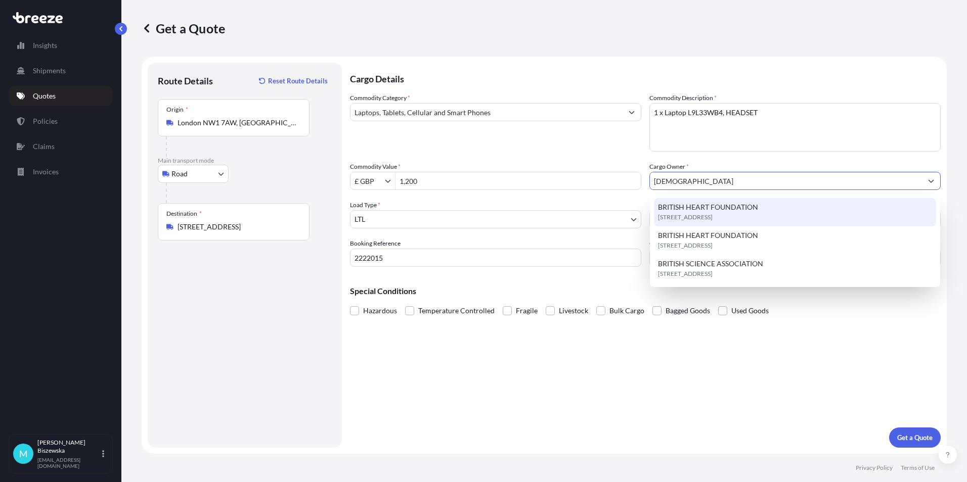
click at [681, 208] on span "BRITISH HEART FOUNDATION" at bounding box center [708, 207] width 100 height 10
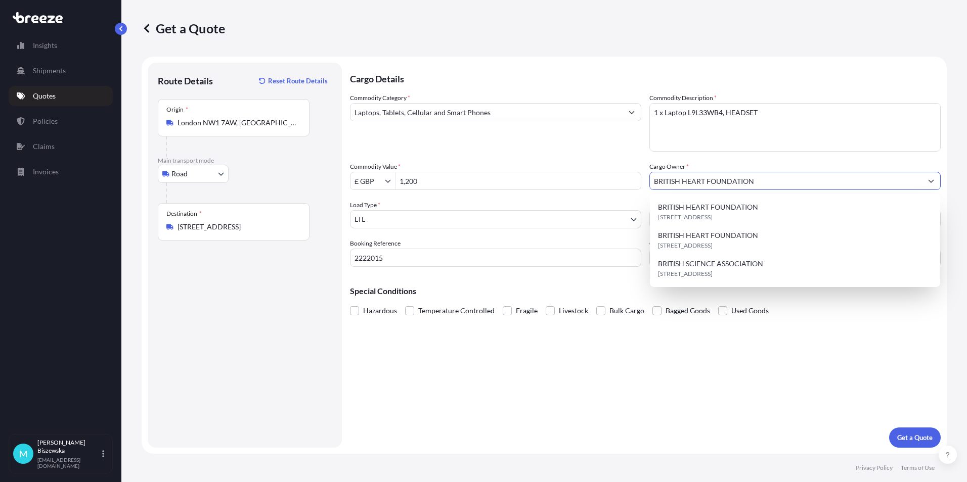
type input "BRITISH HEART FOUNDATION"
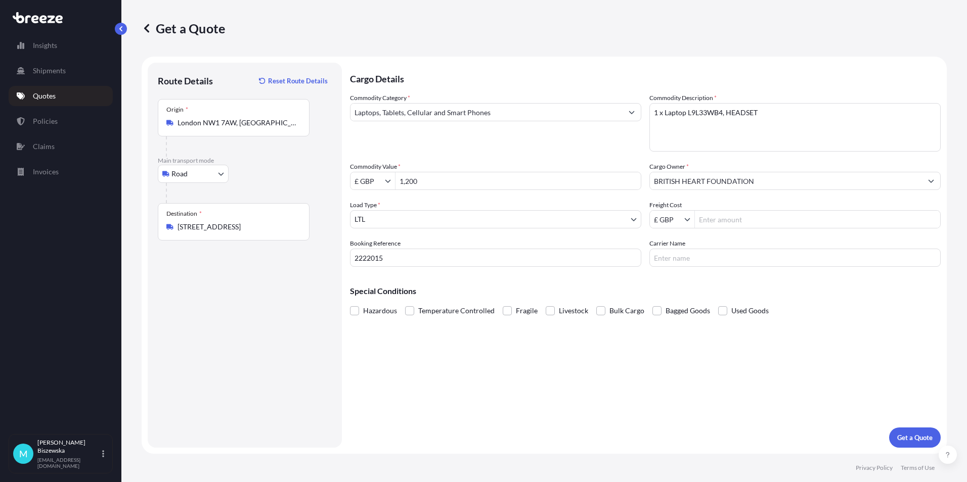
click at [622, 160] on div "Commodity Category * Laptops, Tablets, Cellular and Smart Phones Commodity Desc…" at bounding box center [645, 180] width 591 height 174
click at [719, 221] on input "Freight Cost" at bounding box center [817, 219] width 245 height 18
type input "15.43"
click at [701, 277] on div "Special Conditions Hazardous Temperature Controlled Fragile Livestock Bulk Carg…" at bounding box center [645, 296] width 591 height 43
click at [907, 433] on p "Get a Quote" at bounding box center [914, 438] width 35 height 10
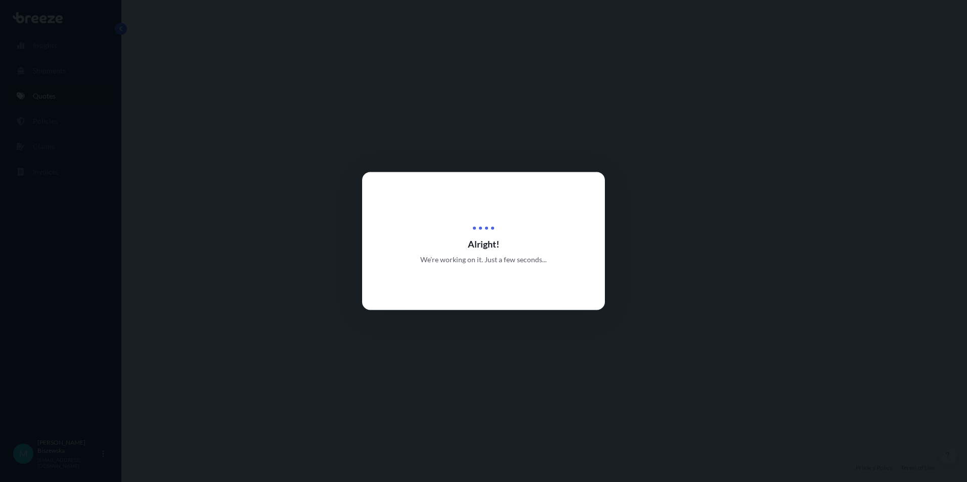
select select "Road"
select select "1"
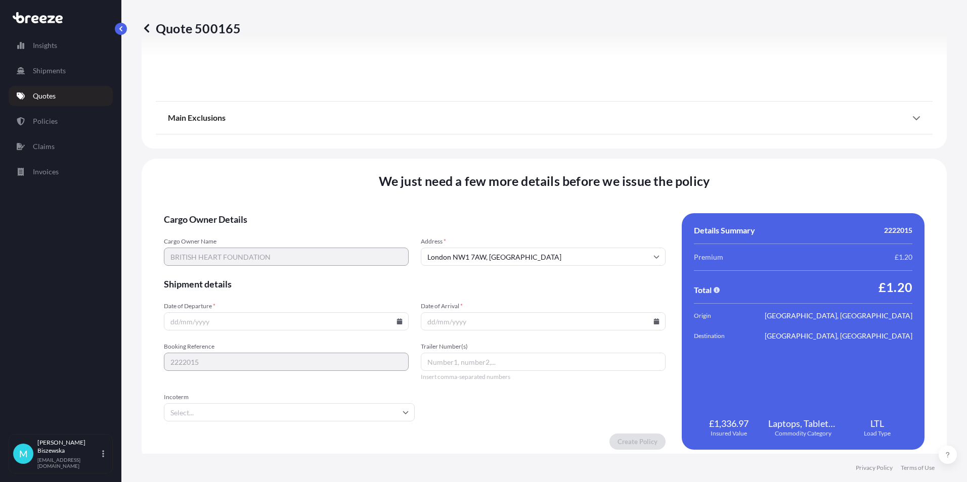
scroll to position [1122, 0]
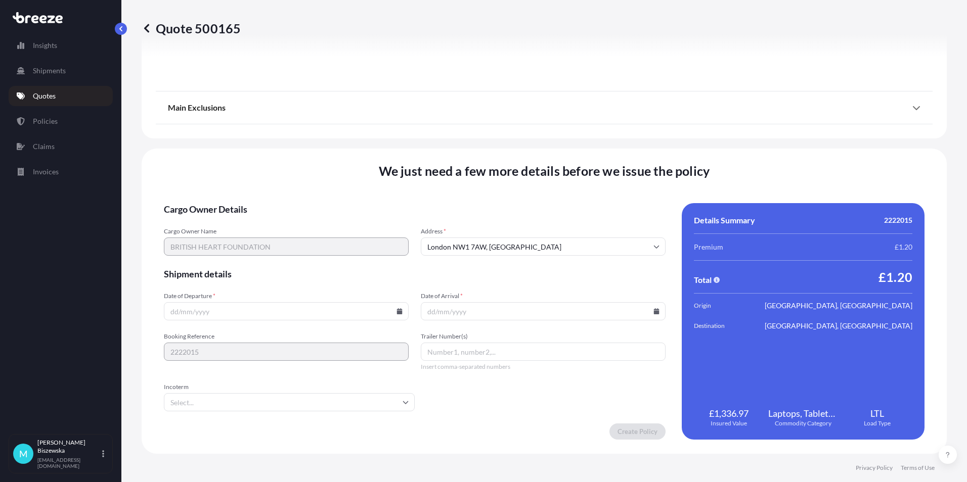
click at [396, 310] on icon at bounding box center [399, 311] width 6 height 6
click at [210, 261] on button "29" at bounding box center [214, 260] width 16 height 16
type input "[DATE]"
click at [654, 310] on icon at bounding box center [657, 311] width 6 height 6
click at [492, 255] on button "30" at bounding box center [492, 260] width 16 height 16
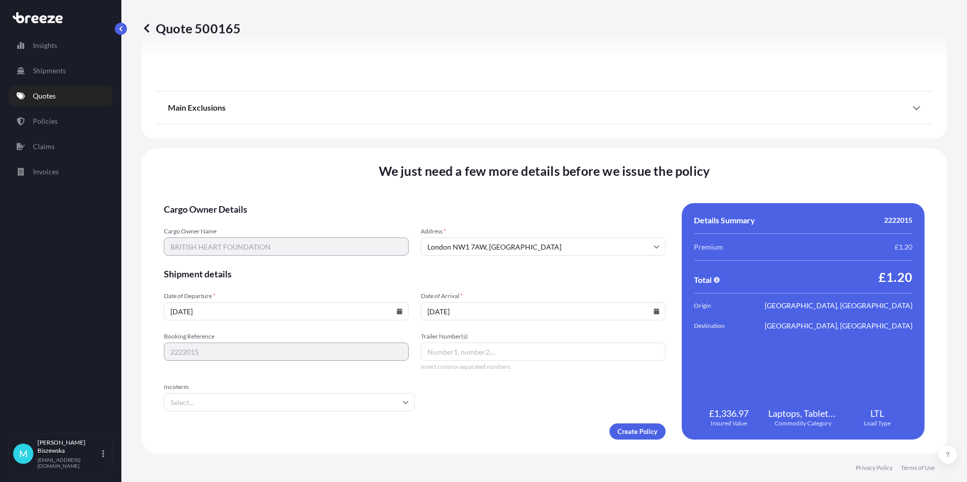
type input "[DATE]"
click at [492, 402] on form "Cargo Owner Details Cargo Owner Name BRITISH HEART FOUNDATION Address * [GEOGRA…" at bounding box center [415, 321] width 502 height 237
click at [620, 423] on form "Cargo Owner Details Cargo Owner Name BRITISH HEART FOUNDATION Address * [GEOGRA…" at bounding box center [415, 321] width 502 height 237
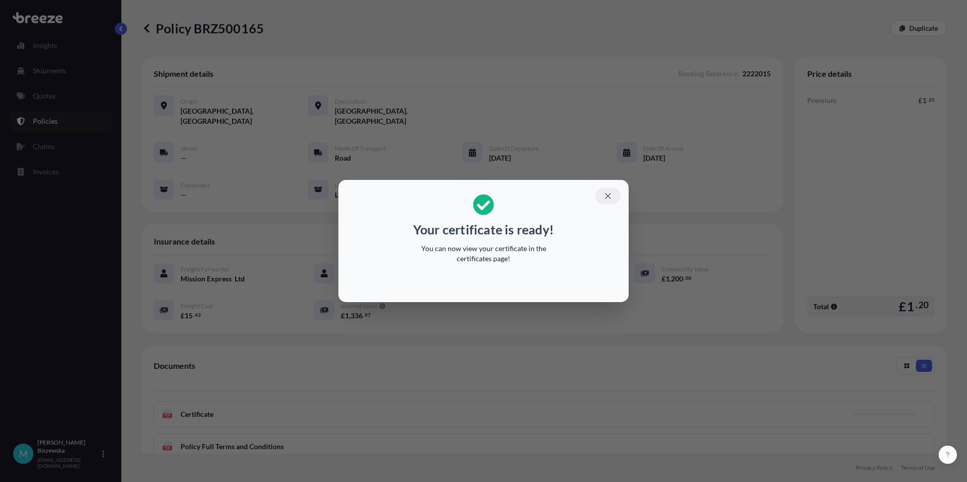
click at [609, 194] on icon "button" at bounding box center [607, 196] width 9 height 9
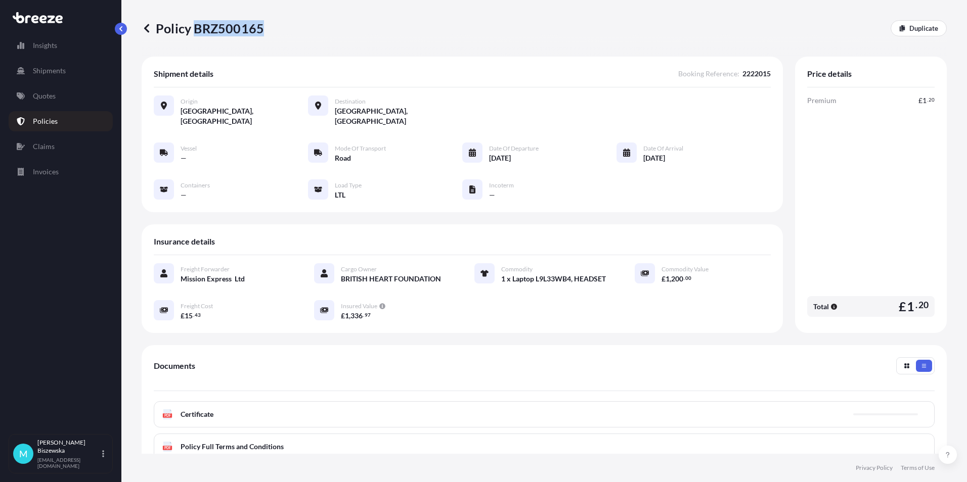
drag, startPoint x: 193, startPoint y: 28, endPoint x: 262, endPoint y: 24, distance: 69.4
click at [262, 24] on p "Policy BRZ500165" at bounding box center [203, 28] width 122 height 16
drag, startPoint x: 262, startPoint y: 24, endPoint x: 243, endPoint y: 26, distance: 19.3
copy p "BRZ500165"
click at [52, 92] on p "Quotes" at bounding box center [44, 96] width 23 height 10
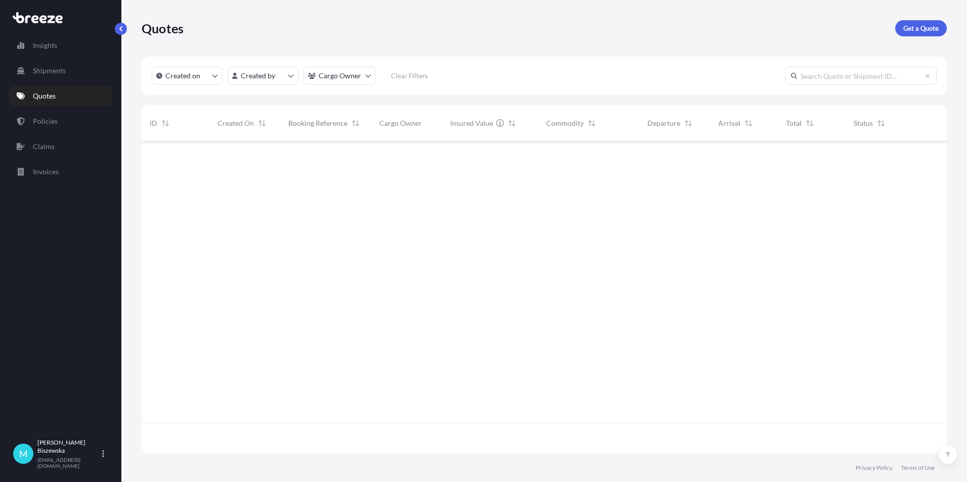
scroll to position [310, 797]
click at [933, 30] on p "Get a Quote" at bounding box center [920, 28] width 35 height 10
select select "Sea"
select select "1"
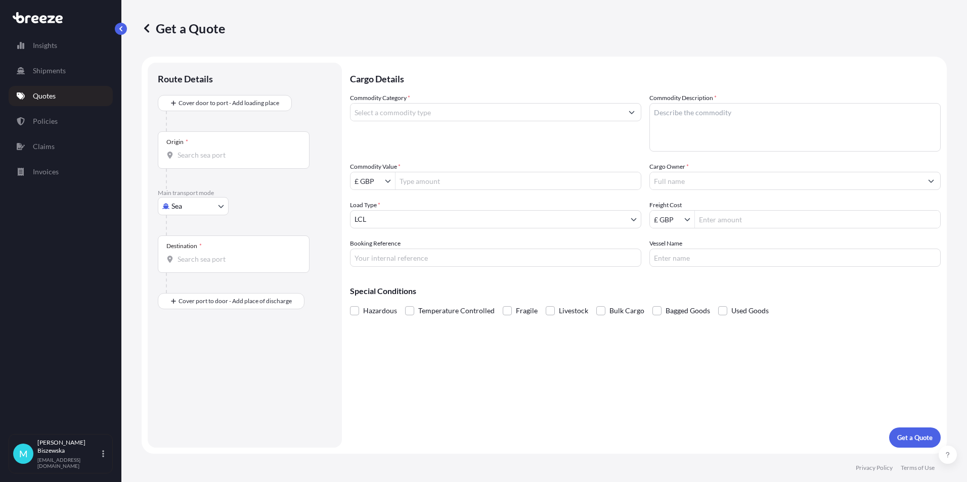
click at [174, 203] on body "Insights Shipments Quotes Policies Claims Invoices M [PERSON_NAME] [PERSON_NAME…" at bounding box center [483, 241] width 967 height 482
click at [189, 270] on span "Road" at bounding box center [185, 269] width 16 height 10
select select "Road"
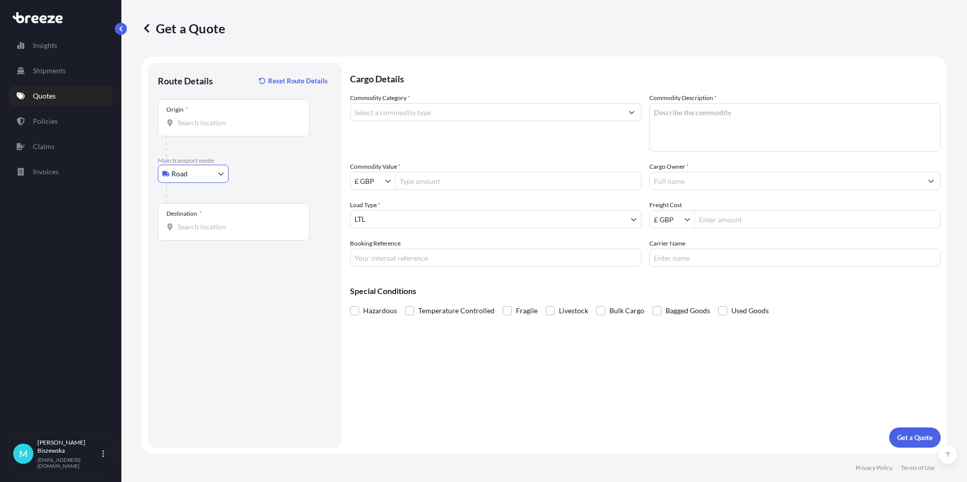
click at [183, 123] on input "Origin *" at bounding box center [236, 123] width 119 height 10
paste input "NW1 7AW"
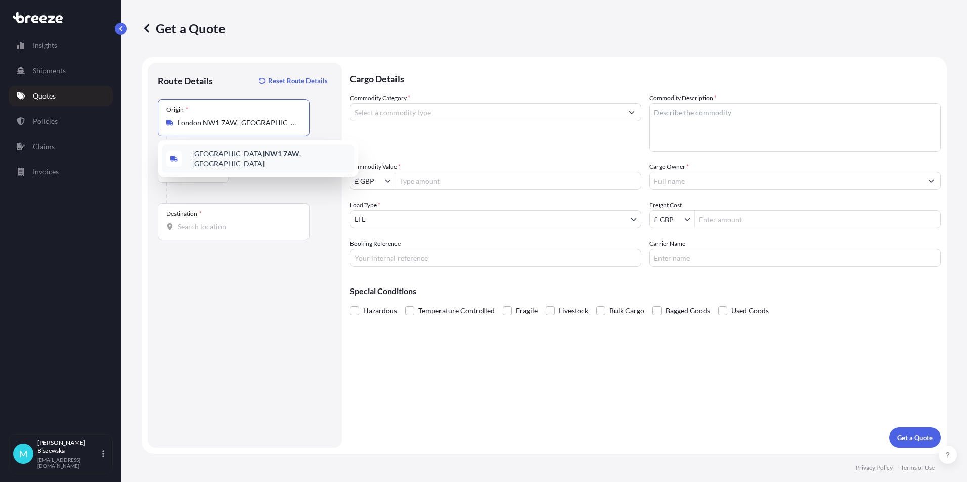
type input "London NW1 7AW, [GEOGRAPHIC_DATA]"
click at [269, 166] on div "Road Sea Air Road Rail" at bounding box center [245, 174] width 174 height 18
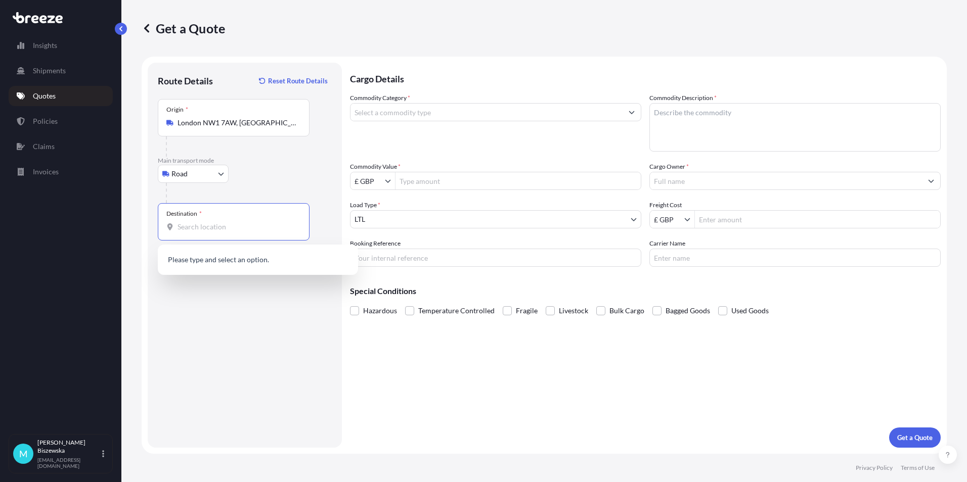
click at [187, 224] on input "Destination *" at bounding box center [236, 227] width 119 height 10
paste input "B37 7YE"
click at [239, 268] on div "[STREET_ADDRESS]" at bounding box center [258, 263] width 192 height 28
type input "[STREET_ADDRESS]"
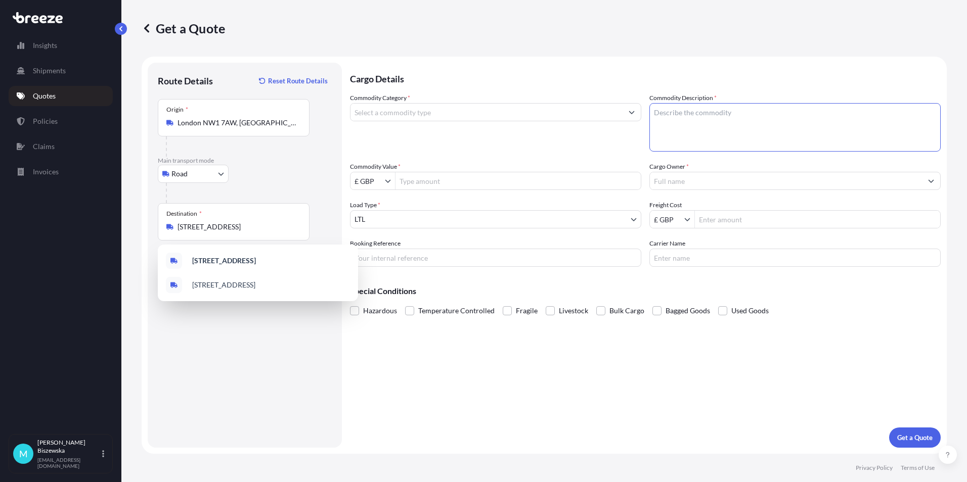
click at [667, 120] on textarea "Commodity Description *" at bounding box center [794, 127] width 291 height 49
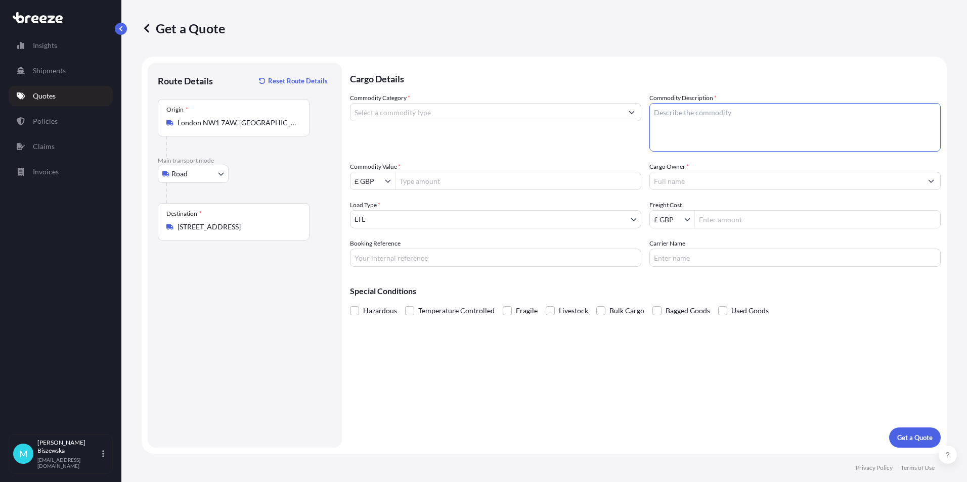
paste textarea "1 LAPTOP L-2B33WB4, HEADSET"
type textarea "1 LAPTOP L-2B33WB4, HEADSET"
click at [597, 145] on div "Commodity Category *" at bounding box center [495, 122] width 291 height 59
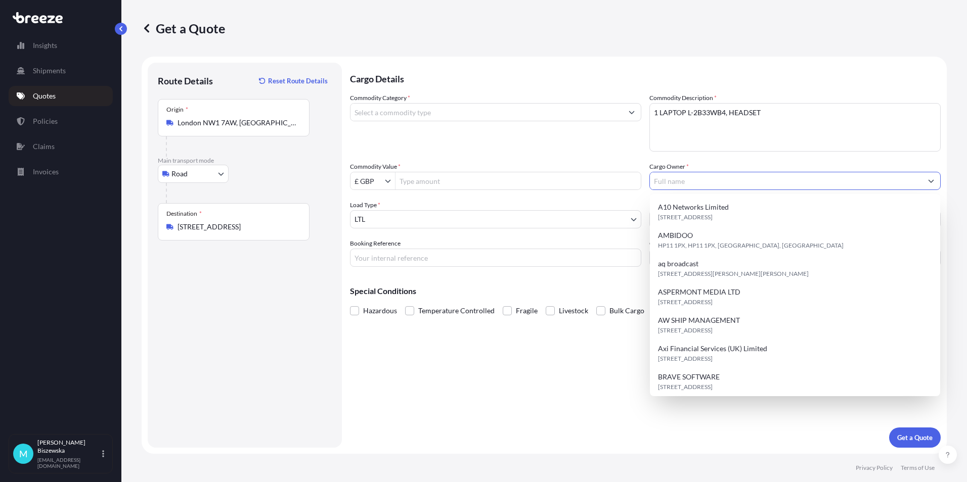
click at [665, 181] on input "Cargo Owner *" at bounding box center [786, 181] width 272 height 18
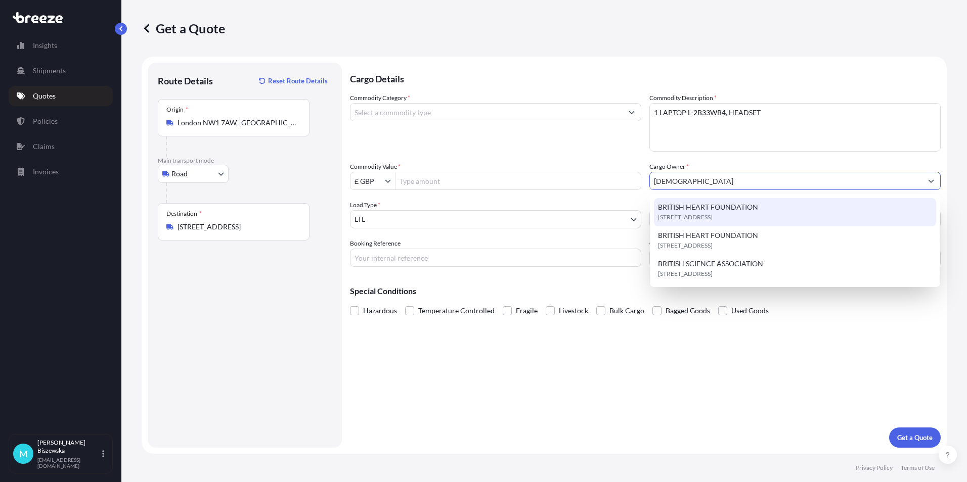
click at [679, 205] on span "BRITISH HEART FOUNDATION" at bounding box center [708, 207] width 100 height 10
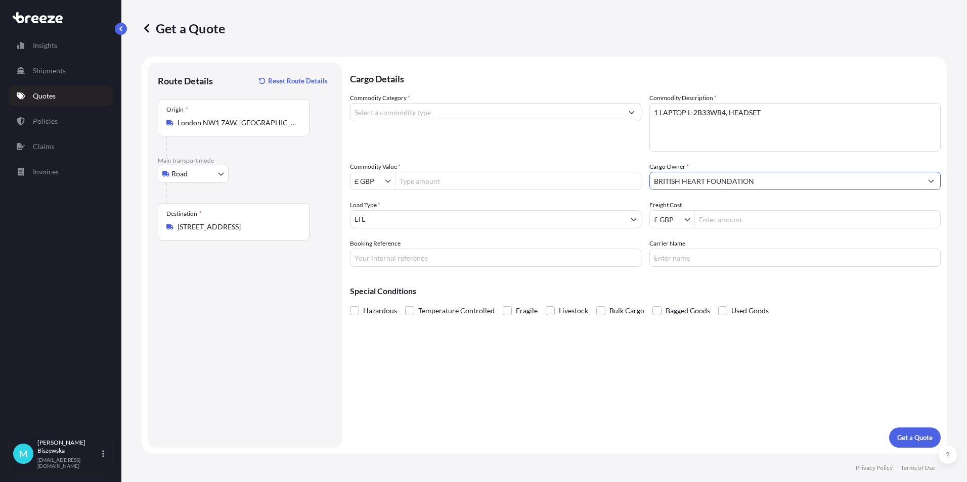
type input "BRITISH HEART FOUNDATION"
click at [604, 156] on div "Commodity Category * Commodity Description * 1 LAPTOP L-2B33WB4, HEADSET Commod…" at bounding box center [645, 180] width 591 height 174
click at [731, 217] on input "Freight Cost" at bounding box center [817, 219] width 245 height 18
type input "15.43"
click at [721, 273] on div "Cargo Details Commodity Category * Commodity Description * 1 LAPTOP L-2B33WB4, …" at bounding box center [645, 255] width 591 height 385
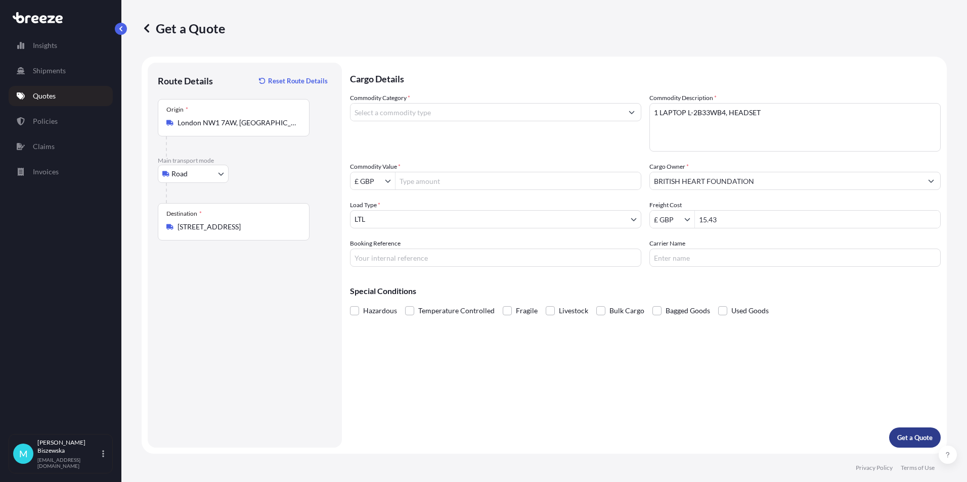
click at [902, 439] on p "Get a Quote" at bounding box center [914, 438] width 35 height 10
click at [392, 113] on input "Commodity Category *" at bounding box center [486, 112] width 272 height 18
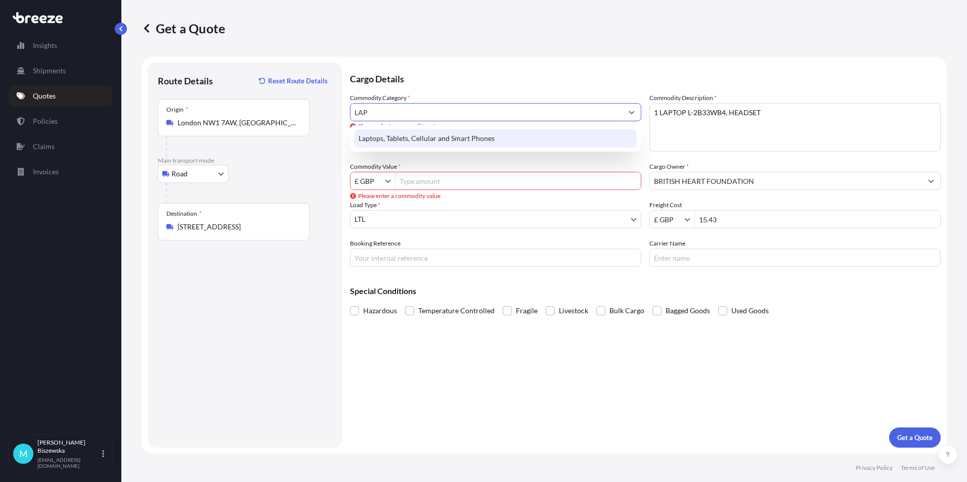
click at [395, 137] on div "Laptops, Tablets, Cellular and Smart Phones" at bounding box center [495, 138] width 282 height 18
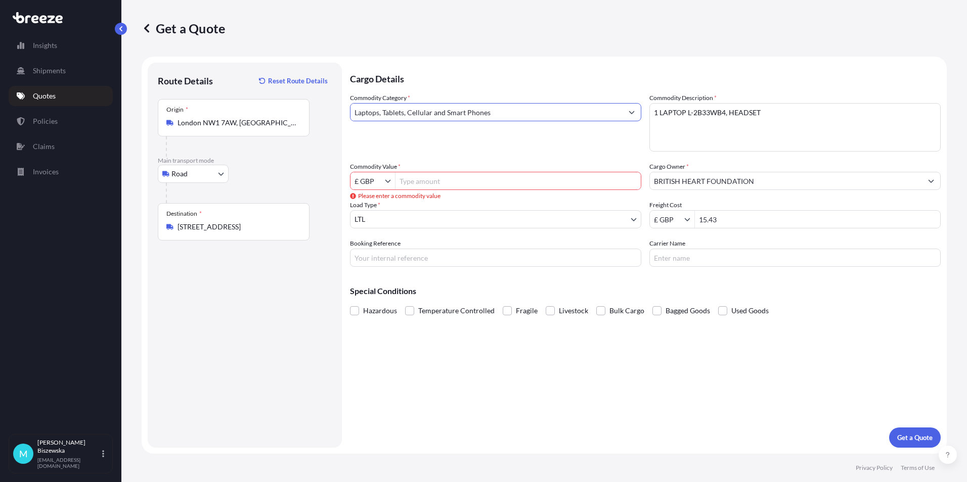
type input "Laptops, Tablets, Cellular and Smart Phones"
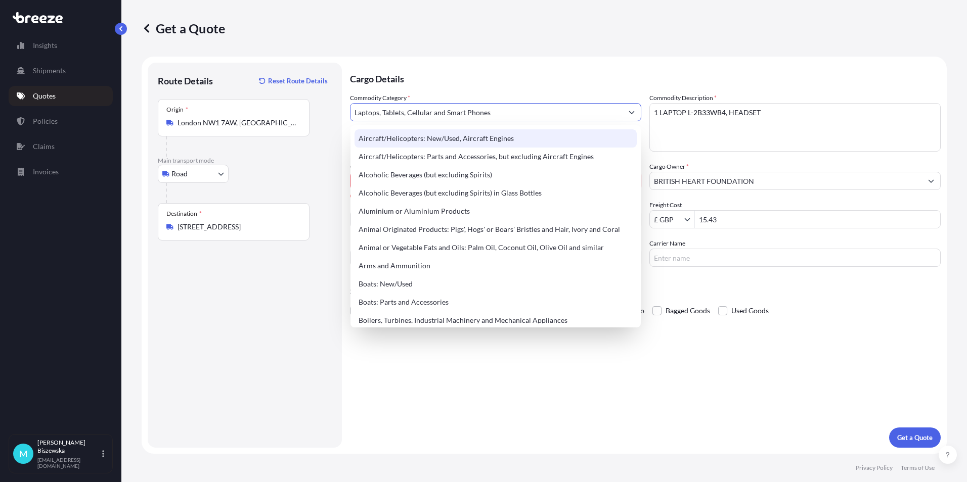
click at [446, 72] on p "Cargo Details" at bounding box center [645, 78] width 591 height 30
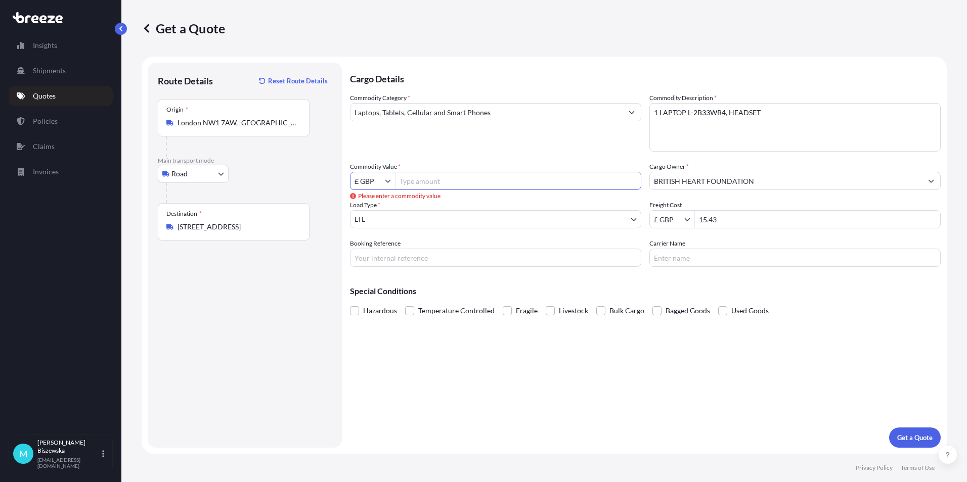
click at [445, 182] on input "Commodity Value *" at bounding box center [517, 181] width 245 height 18
type input "1,200"
click at [449, 146] on div "Commodity Category * Laptops, Tablets, Cellular and Smart Phones" at bounding box center [495, 122] width 291 height 59
click at [917, 430] on button "Get a Quote" at bounding box center [915, 438] width 52 height 20
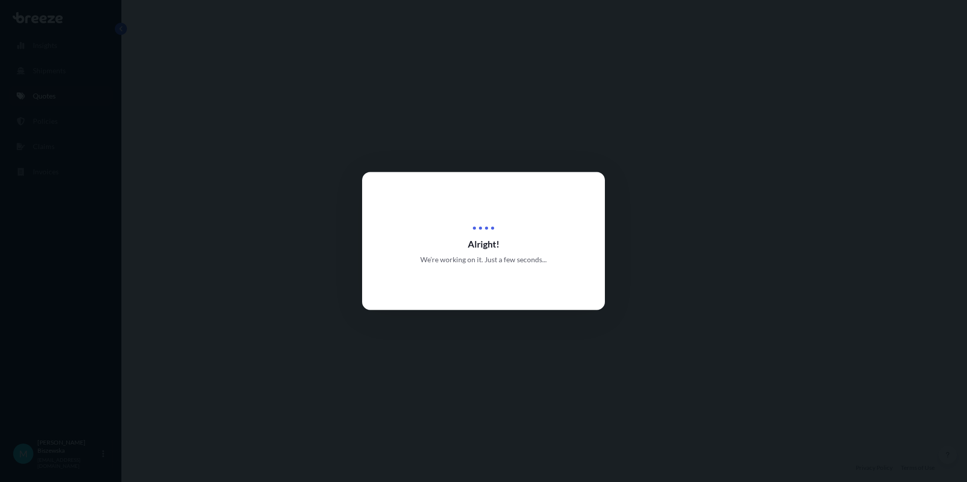
select select "Road"
select select "1"
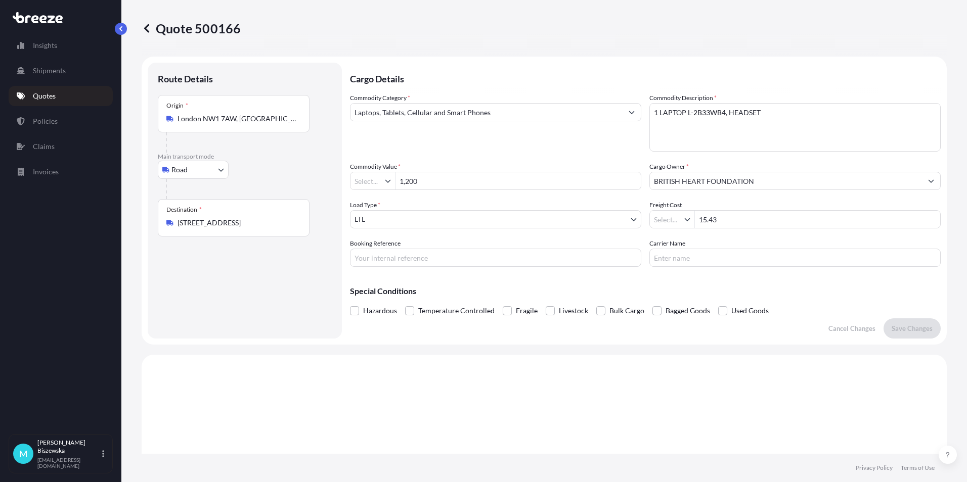
type input "£ GBP"
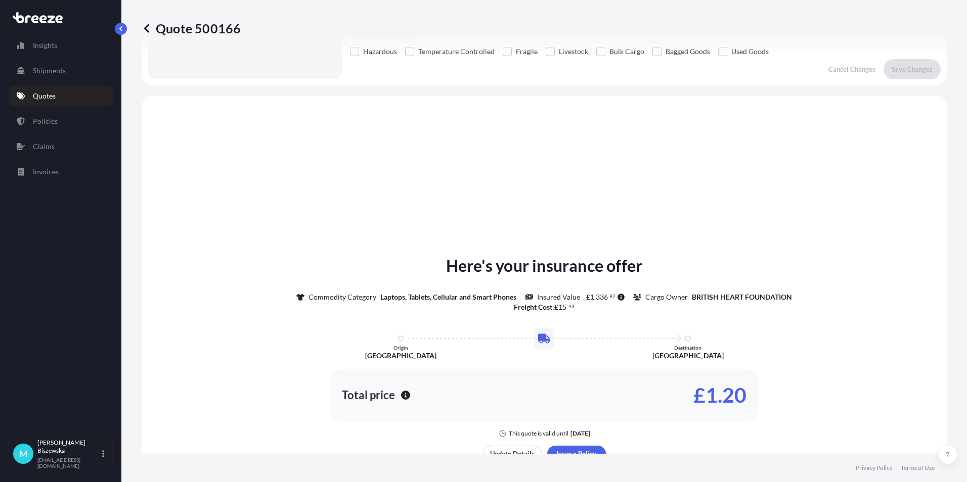
scroll to position [304, 0]
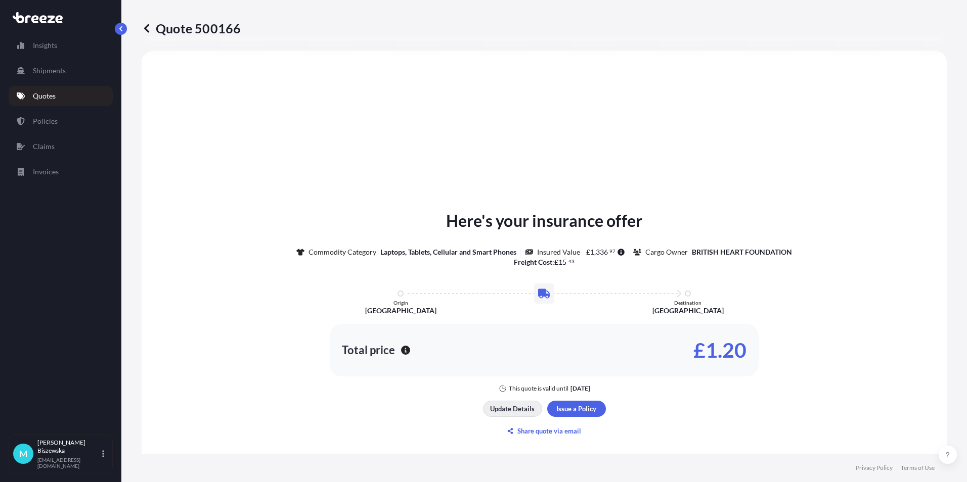
click at [510, 408] on p "Update Details" at bounding box center [512, 409] width 44 height 10
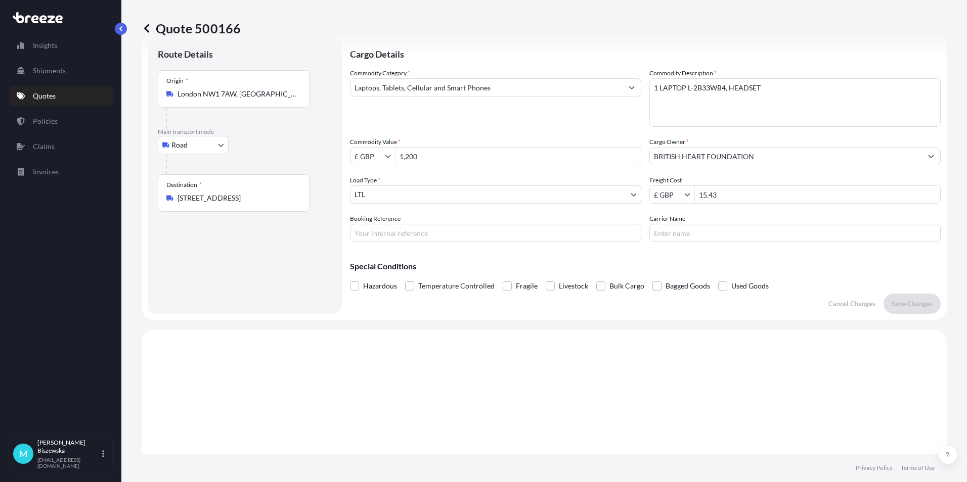
scroll to position [16, 0]
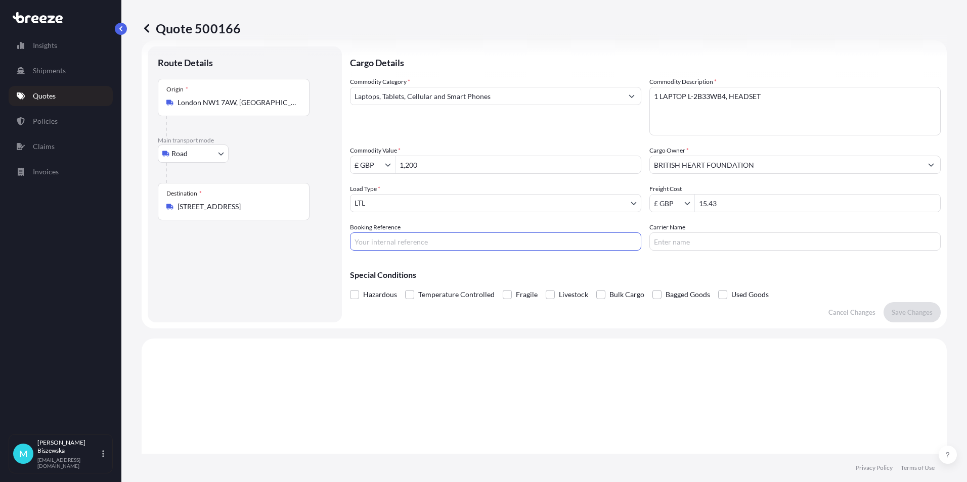
click at [380, 241] on input "Booking Reference" at bounding box center [495, 242] width 291 height 18
paste input "2222016"
type input "2222016"
click at [902, 311] on p "Save Changes" at bounding box center [911, 312] width 41 height 10
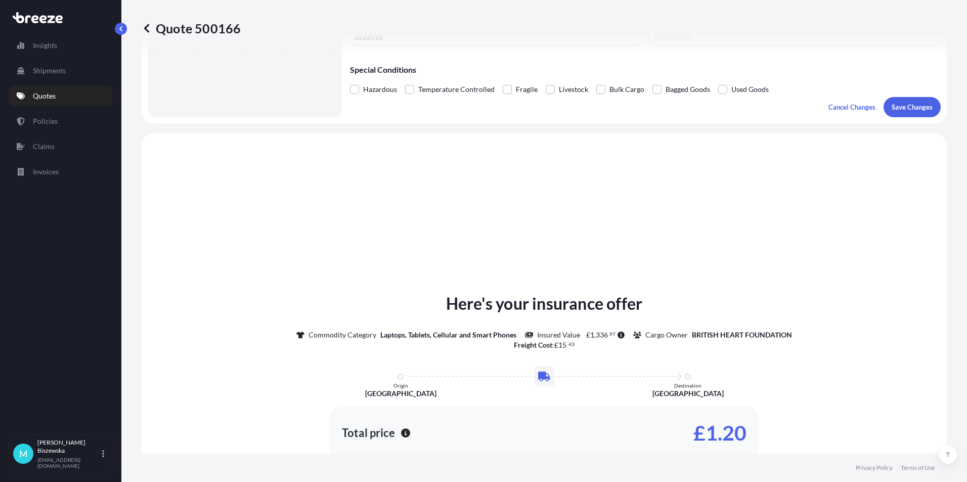
scroll to position [304, 0]
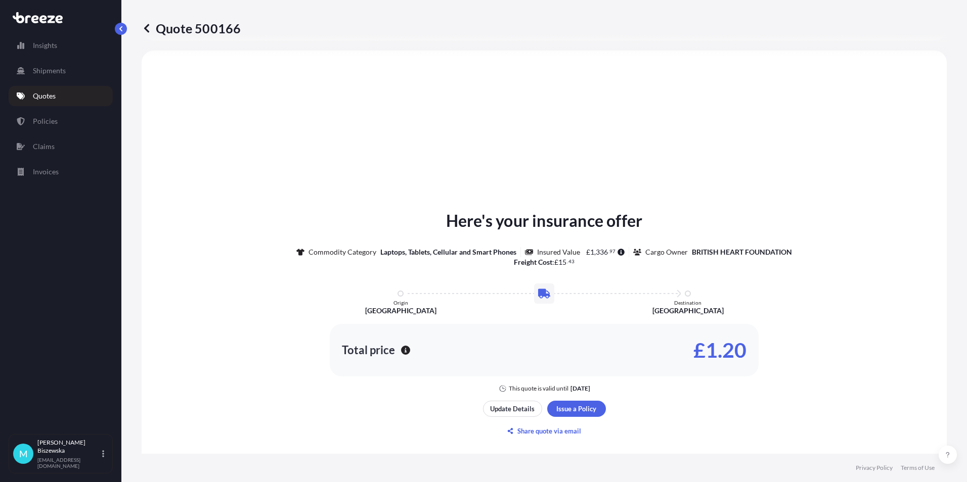
select select "Road"
select select "1"
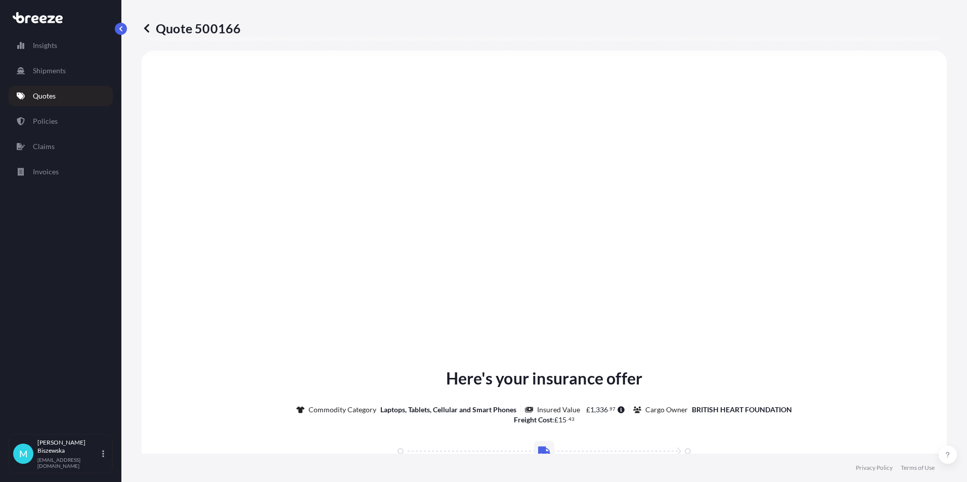
type input "London NW1 7AW, [GEOGRAPHIC_DATA]"
type input "£ GBP"
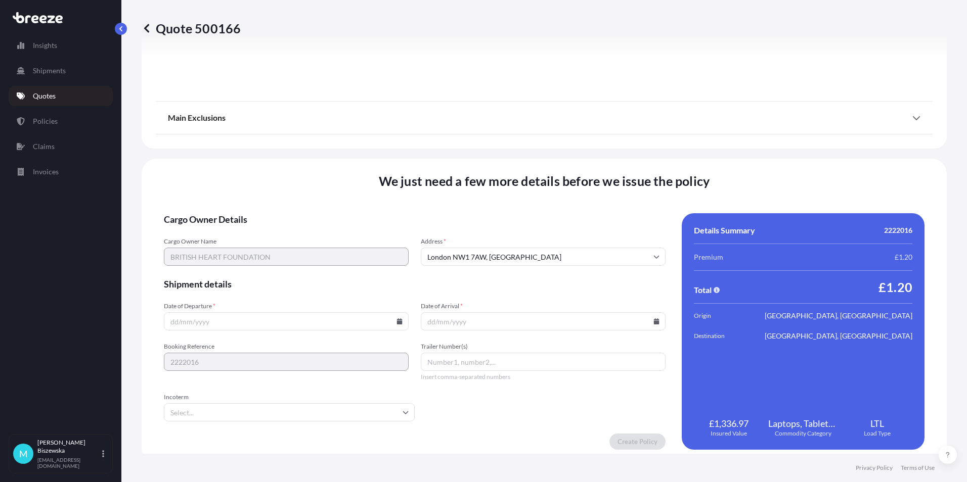
scroll to position [1122, 0]
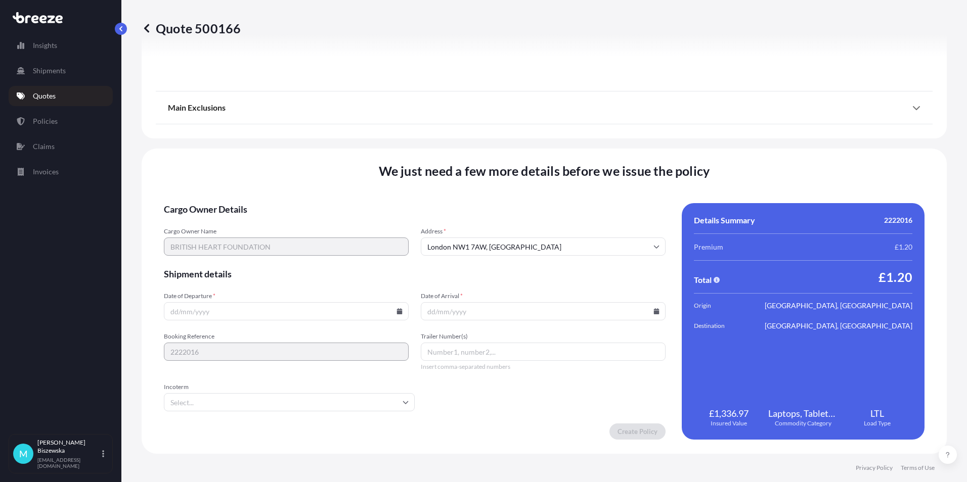
click at [398, 310] on icon at bounding box center [399, 311] width 6 height 6
click at [209, 254] on button "29" at bounding box center [214, 260] width 16 height 16
type input "[DATE]"
click at [653, 310] on icon at bounding box center [656, 311] width 6 height 6
click at [495, 261] on button "30" at bounding box center [492, 260] width 16 height 16
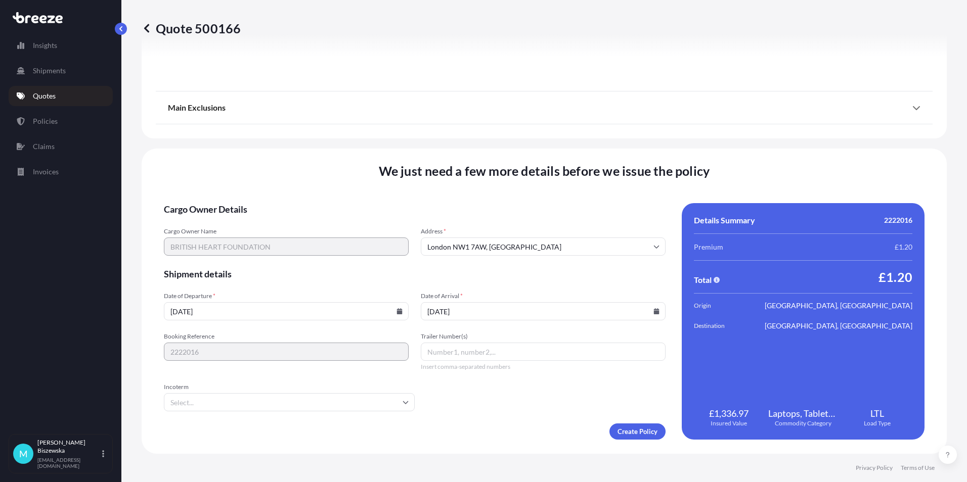
type input "[DATE]"
click at [473, 409] on form "Cargo Owner Details Cargo Owner Name BRITISH HEART FOUNDATION Address * [GEOGRA…" at bounding box center [415, 321] width 502 height 237
click at [635, 421] on form "Cargo Owner Details Cargo Owner Name BRITISH HEART FOUNDATION Address * [GEOGRA…" at bounding box center [415, 321] width 502 height 237
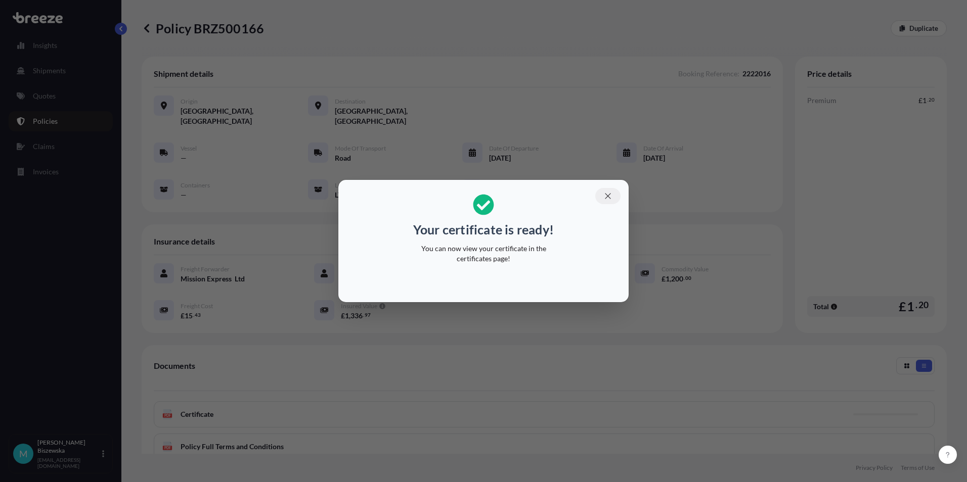
click at [607, 196] on icon "button" at bounding box center [608, 196] width 6 height 6
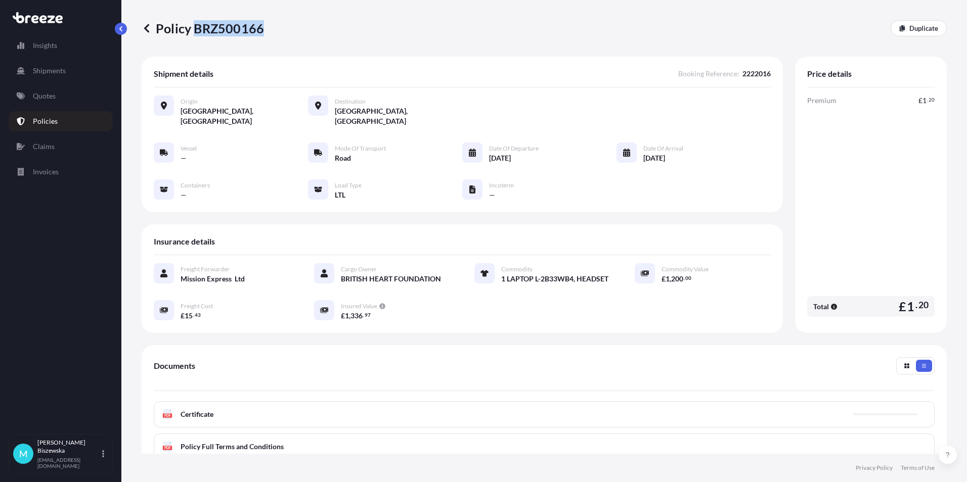
drag, startPoint x: 197, startPoint y: 28, endPoint x: 261, endPoint y: 26, distance: 63.8
click at [261, 26] on p "Policy BRZ500166" at bounding box center [203, 28] width 122 height 16
drag, startPoint x: 261, startPoint y: 26, endPoint x: 242, endPoint y: 26, distance: 18.7
copy p "BRZ500166"
click at [48, 95] on p "Quotes" at bounding box center [44, 96] width 23 height 10
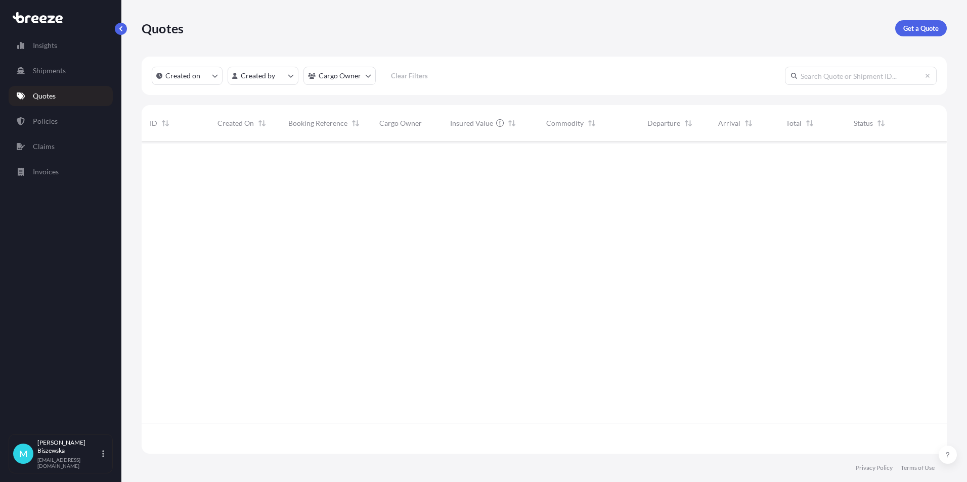
scroll to position [310, 797]
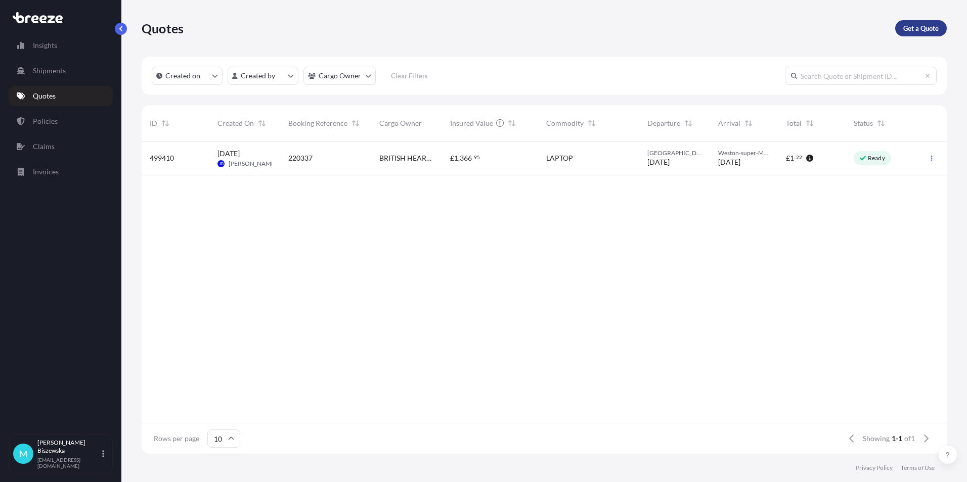
click at [929, 25] on p "Get a Quote" at bounding box center [920, 28] width 35 height 10
select select "Sea"
select select "1"
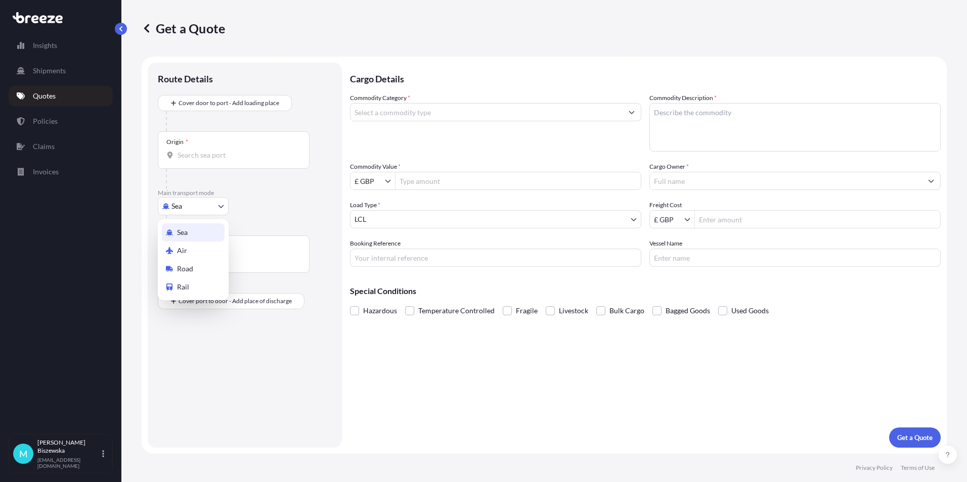
click at [187, 209] on body "Insights Shipments Quotes Policies Claims Invoices M [PERSON_NAME] [PERSON_NAME…" at bounding box center [483, 241] width 967 height 482
click at [201, 266] on div "Road" at bounding box center [193, 269] width 63 height 18
select select "Road"
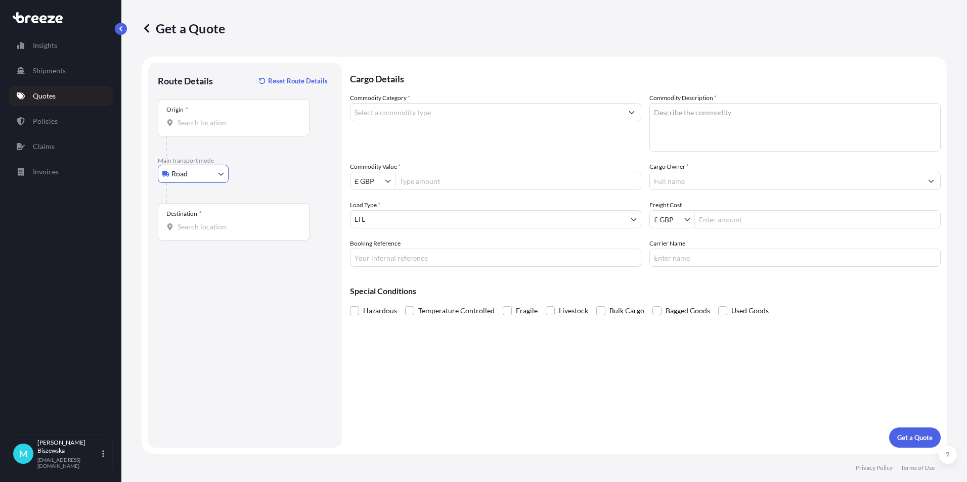
click at [195, 119] on input "Origin *" at bounding box center [236, 123] width 119 height 10
paste input "NW1 7AW"
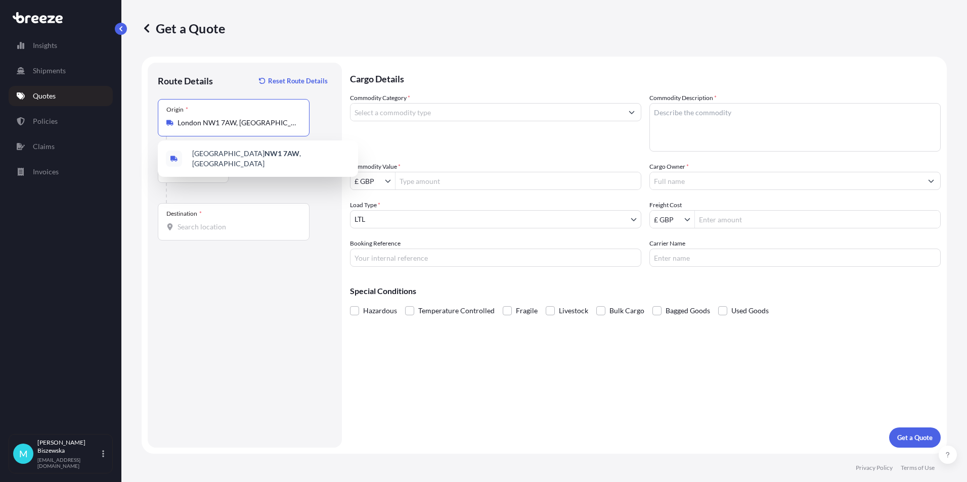
type input "London NW1 7AW, [GEOGRAPHIC_DATA]"
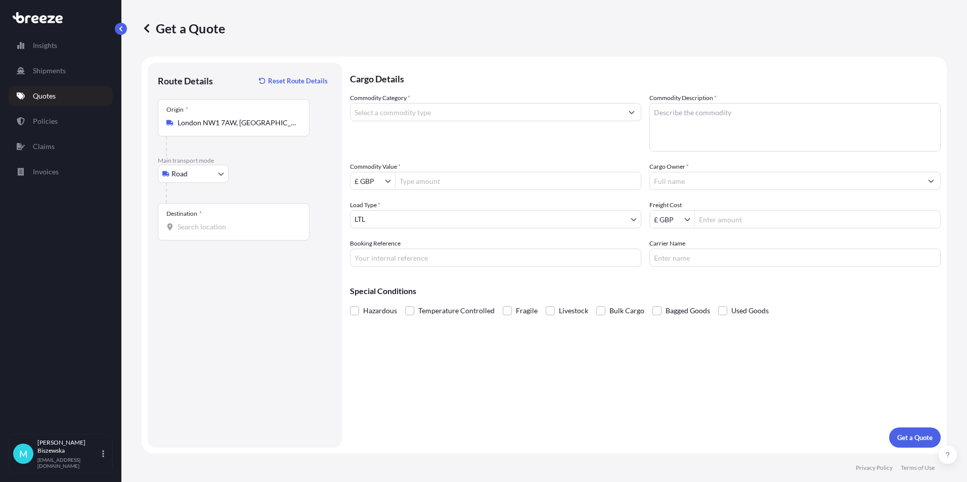
click at [268, 173] on div "Road Sea Air Road Rail" at bounding box center [245, 174] width 174 height 18
click at [195, 230] on input "Destination *" at bounding box center [236, 227] width 119 height 10
paste input "B37 7YE"
click at [223, 268] on div "[STREET_ADDRESS]" at bounding box center [258, 263] width 192 height 28
type input "[STREET_ADDRESS]"
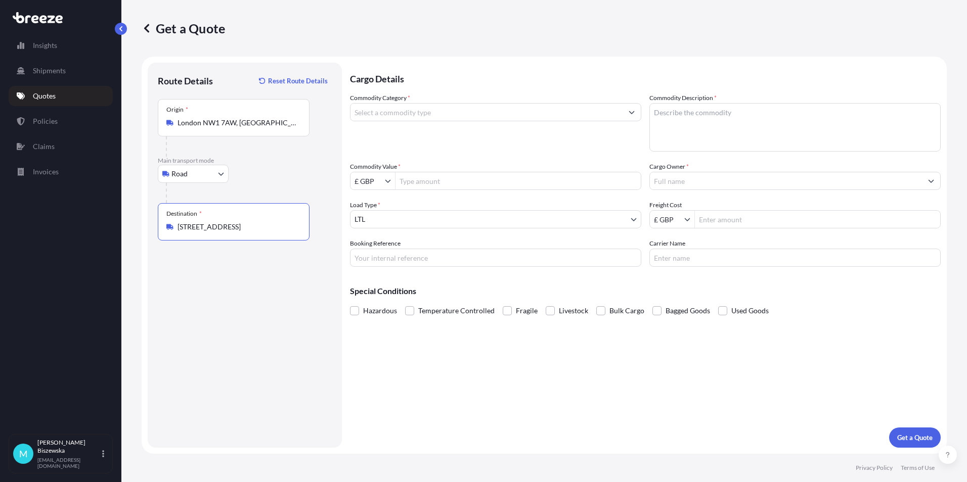
click at [409, 376] on div "Cargo Details Commodity Category * Commodity Description * Commodity Value * £ …" at bounding box center [645, 255] width 591 height 385
click at [388, 106] on input "Commodity Category *" at bounding box center [486, 112] width 272 height 18
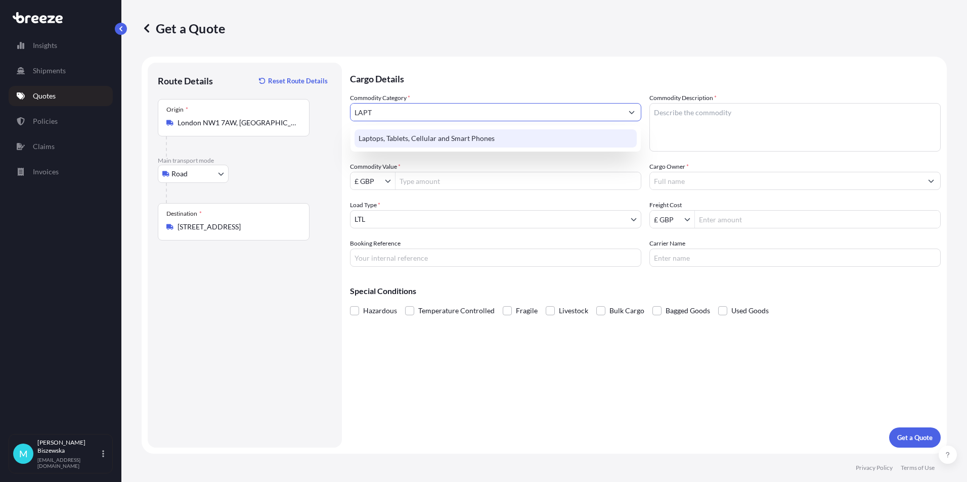
click at [389, 133] on div "Laptops, Tablets, Cellular and Smart Phones" at bounding box center [495, 138] width 282 height 18
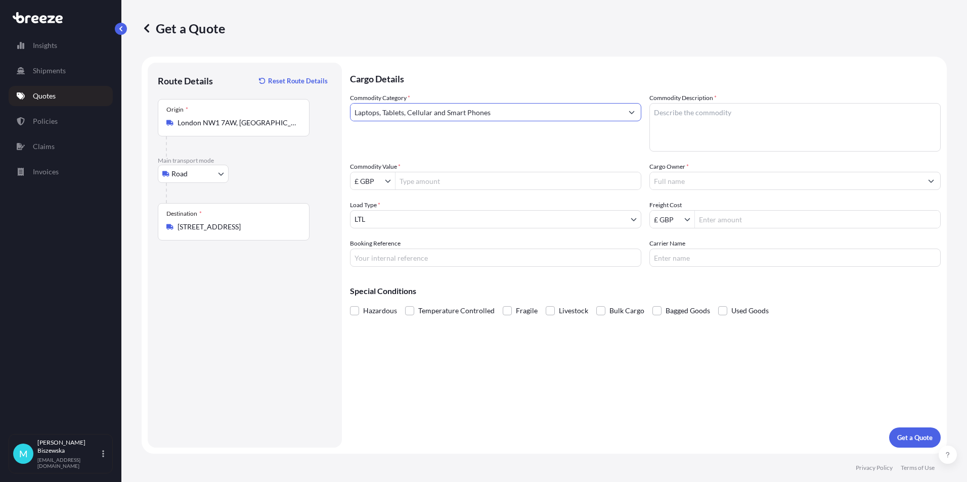
type input "Laptops, Tablets, Cellular and Smart Phones"
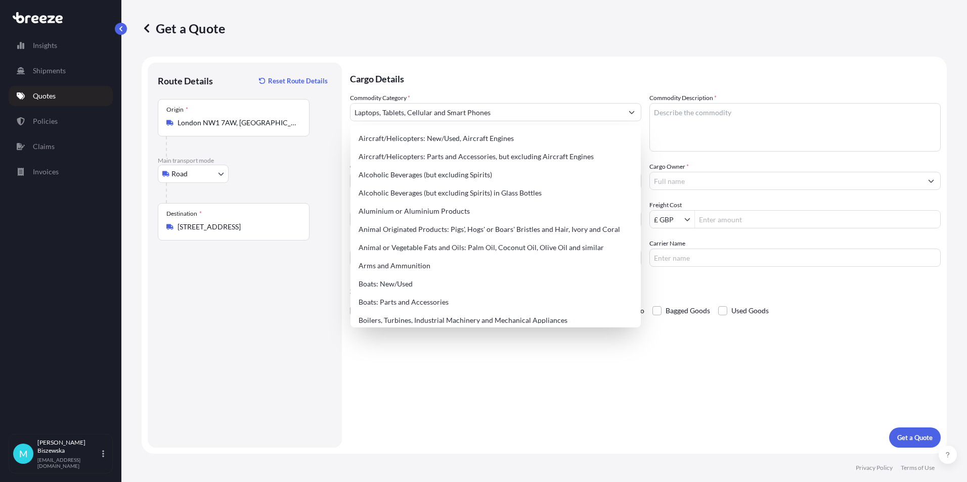
click at [450, 74] on p "Cargo Details" at bounding box center [645, 78] width 591 height 30
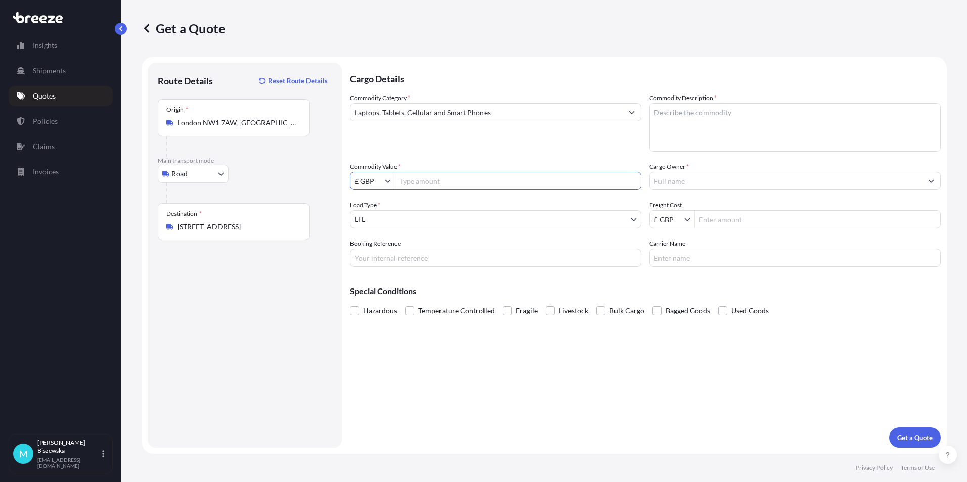
click at [423, 180] on input "Commodity Value *" at bounding box center [517, 181] width 245 height 18
type input "850"
click at [441, 148] on div "Commodity Category * Laptops, Tablets, Cellular and Smart Phones" at bounding box center [495, 122] width 291 height 59
click at [374, 248] on label "Booking Reference" at bounding box center [375, 244] width 51 height 10
click at [374, 249] on input "Booking Reference" at bounding box center [495, 258] width 291 height 18
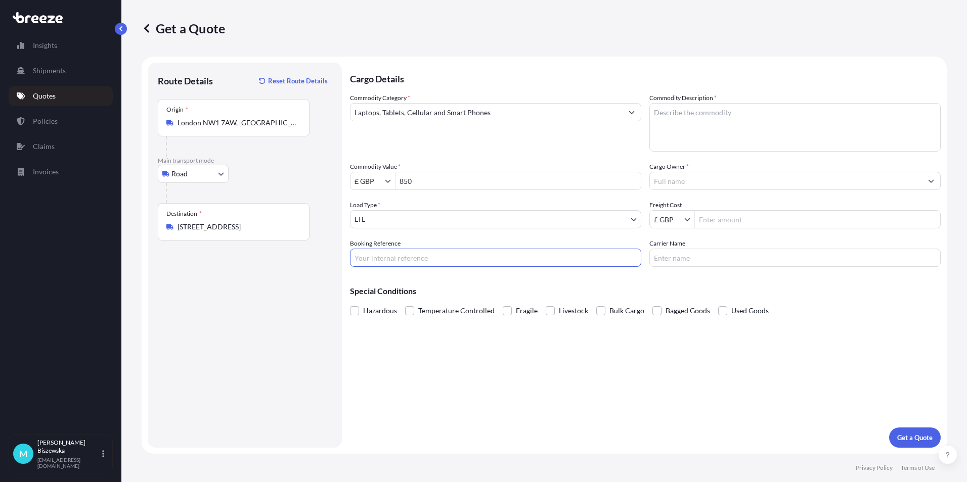
paste input "2222017"
type input "2222017"
click at [409, 356] on div "Cargo Details Commodity Category * Laptops, Tablets, Cellular and Smart Phones …" at bounding box center [645, 255] width 591 height 385
click at [665, 114] on textarea "Commodity Description *" at bounding box center [794, 127] width 291 height 49
paste textarea "1 x Laptop (L-4GNFF94) 1 x Headset"
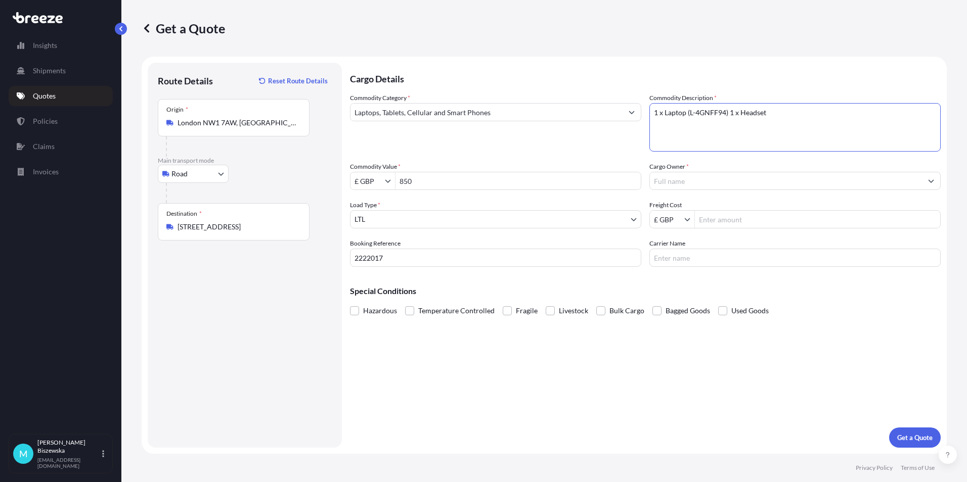
type textarea "1 x Laptop (L-4GNFF94) 1 x Headset"
click at [608, 159] on div "Commodity Category * Laptops, Tablets, Cellular and Smart Phones Commodity Desc…" at bounding box center [645, 180] width 591 height 174
click at [678, 180] on input "Cargo Owner *" at bounding box center [786, 181] width 272 height 18
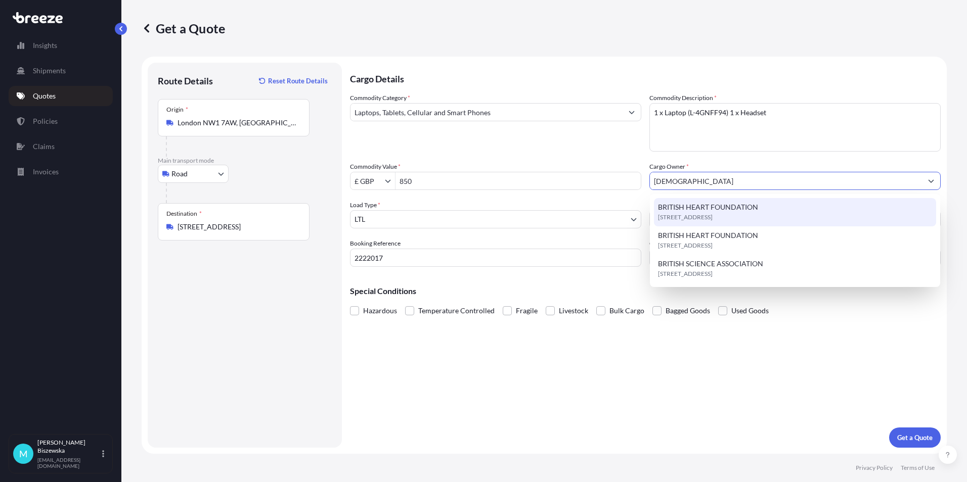
click at [681, 203] on span "BRITISH HEART FOUNDATION" at bounding box center [708, 207] width 100 height 10
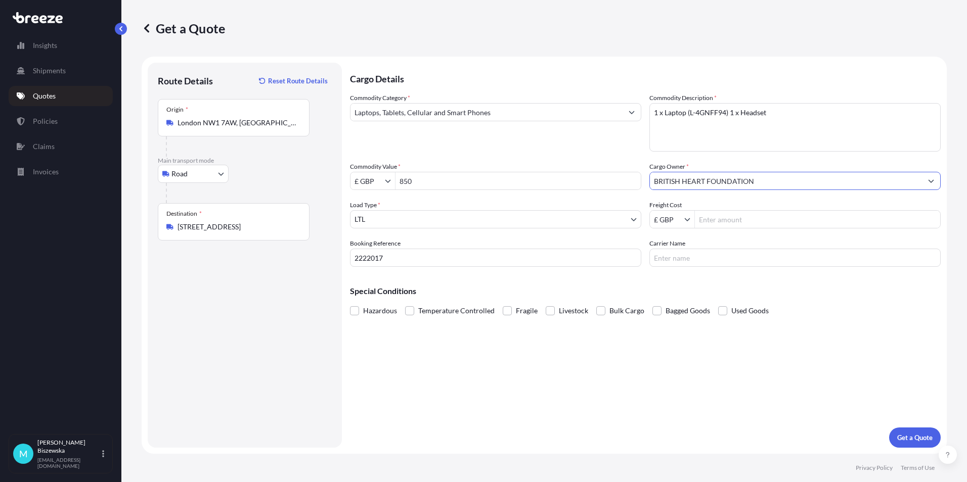
type input "BRITISH HEART FOUNDATION"
click at [590, 149] on div "Commodity Category * Laptops, Tablets, Cellular and Smart Phones" at bounding box center [495, 122] width 291 height 59
click at [706, 222] on input "Freight Cost" at bounding box center [817, 219] width 245 height 18
type input "15.43"
click at [681, 274] on div "Cargo Details Commodity Category * Laptops, Tablets, Cellular and Smart Phones …" at bounding box center [645, 255] width 591 height 385
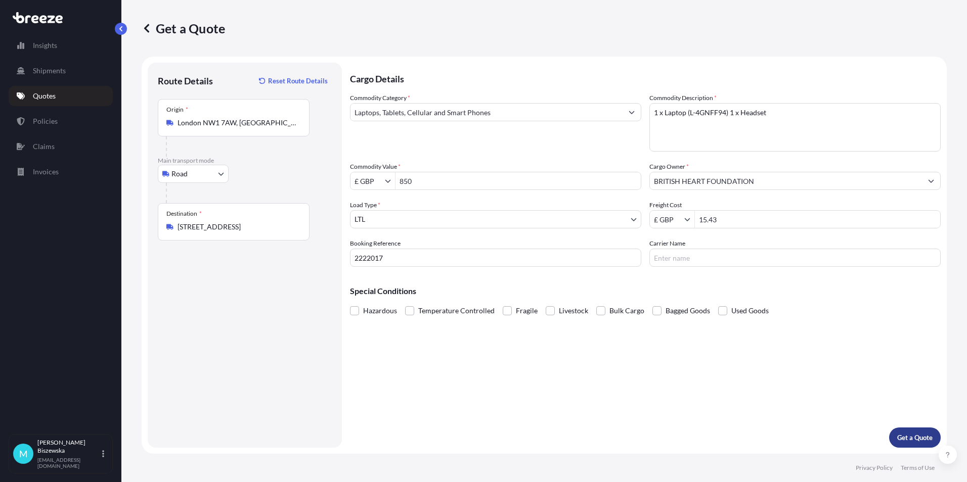
click at [911, 440] on p "Get a Quote" at bounding box center [914, 438] width 35 height 10
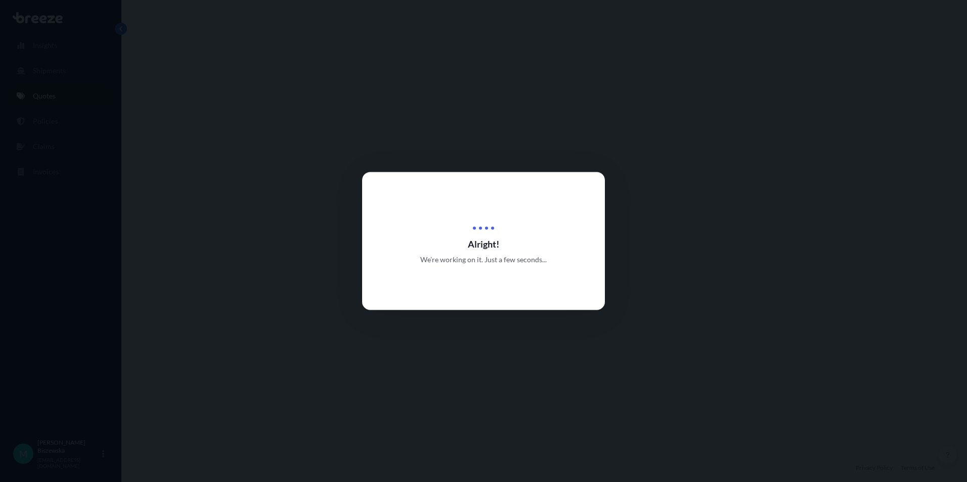
select select "Road"
select select "1"
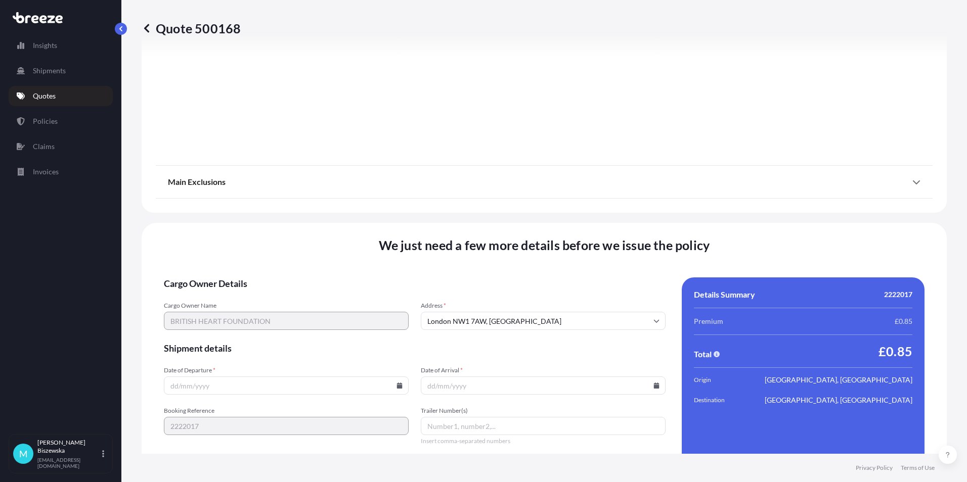
scroll to position [1090, 0]
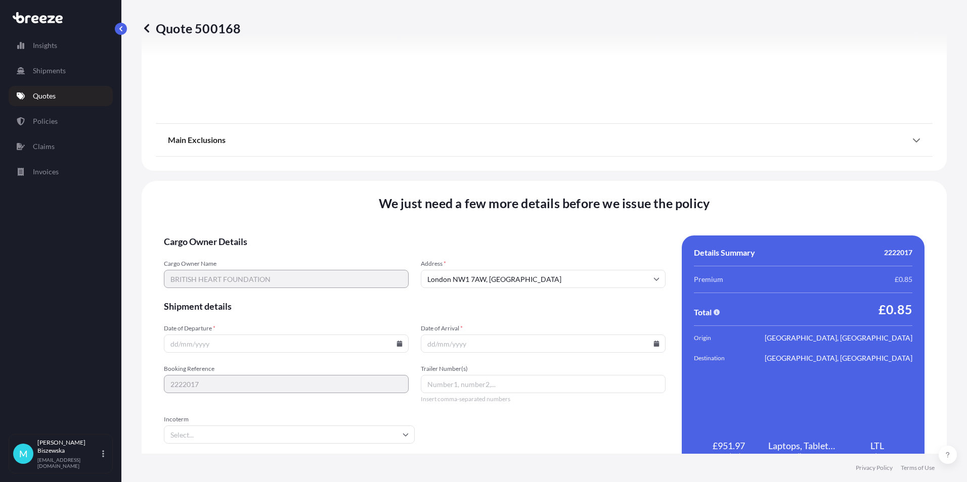
click at [391, 344] on input "Date of Departure *" at bounding box center [286, 344] width 245 height 18
click at [397, 341] on icon at bounding box center [400, 344] width 6 height 6
click at [211, 289] on button "29" at bounding box center [214, 292] width 16 height 16
type input "[DATE]"
click at [654, 342] on icon at bounding box center [657, 344] width 6 height 6
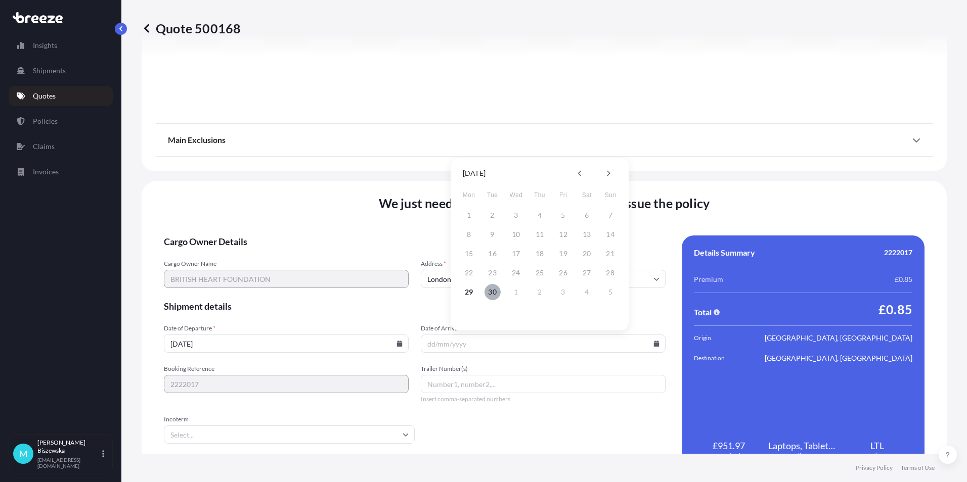
click at [488, 287] on button "30" at bounding box center [492, 292] width 16 height 16
type input "[DATE]"
click at [547, 421] on form "Cargo Owner Details Cargo Owner Name BRITISH HEART FOUNDATION Address * [GEOGRA…" at bounding box center [415, 354] width 502 height 237
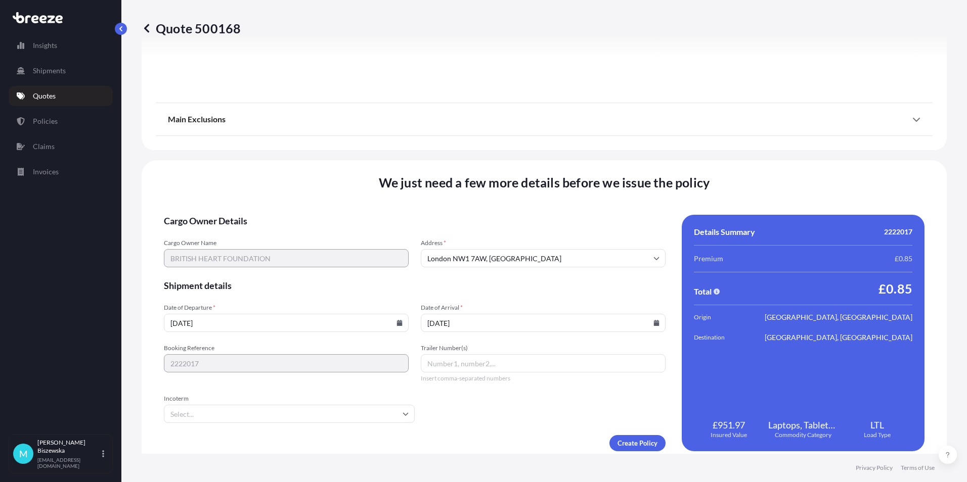
scroll to position [1122, 0]
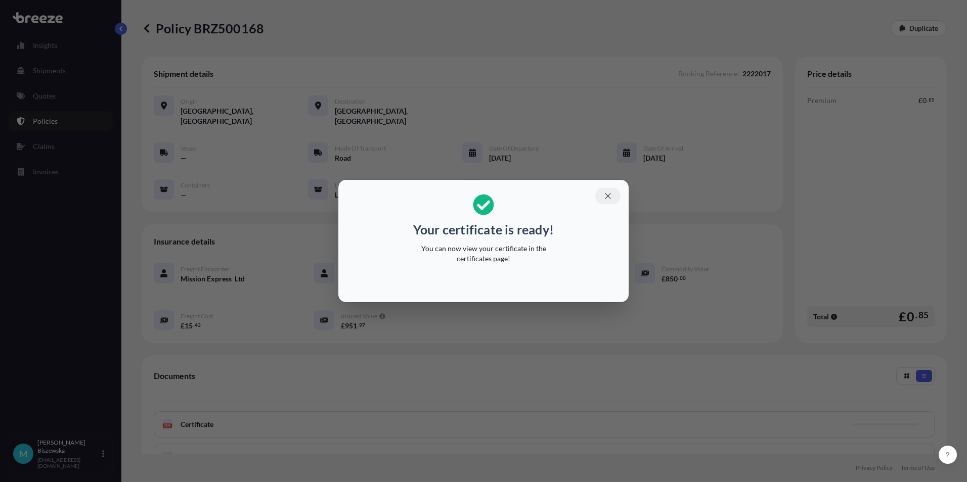
click at [611, 197] on icon "button" at bounding box center [607, 196] width 9 height 9
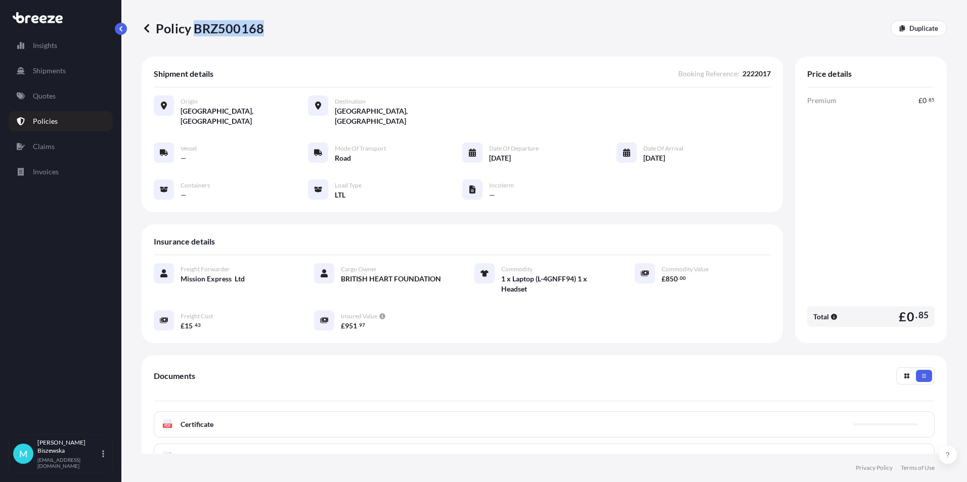
drag, startPoint x: 196, startPoint y: 26, endPoint x: 260, endPoint y: 26, distance: 64.7
click at [260, 26] on p "Policy BRZ500168" at bounding box center [203, 28] width 122 height 16
drag, startPoint x: 260, startPoint y: 26, endPoint x: 248, endPoint y: 26, distance: 12.1
copy p "BRZ500168"
click at [52, 99] on p "Quotes" at bounding box center [44, 96] width 23 height 10
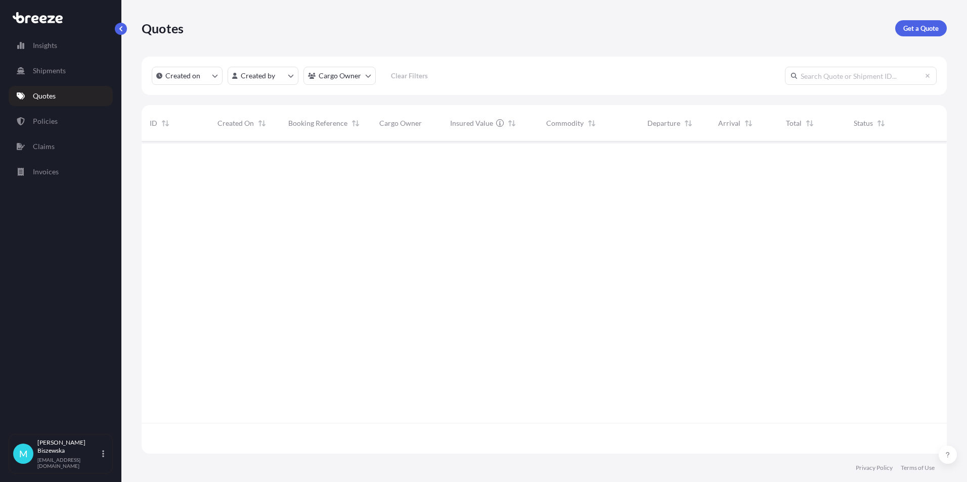
scroll to position [310, 797]
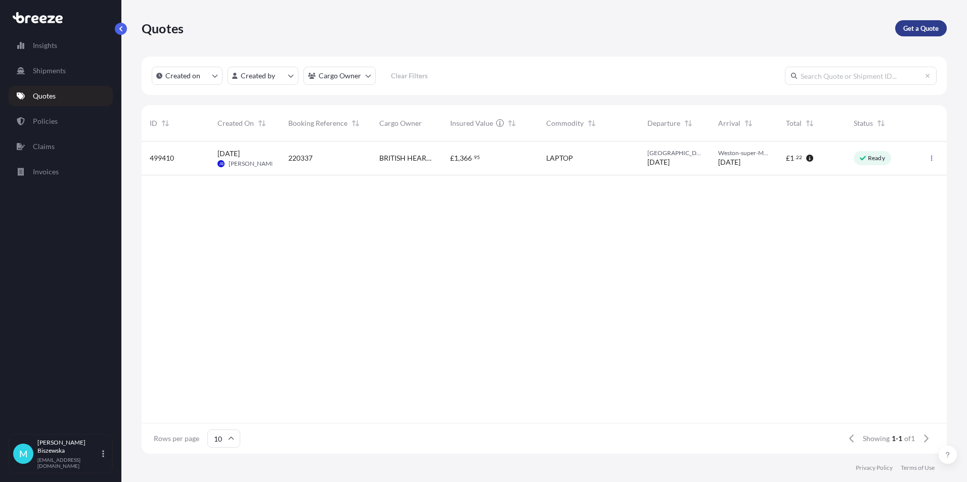
click at [922, 27] on p "Get a Quote" at bounding box center [920, 28] width 35 height 10
select select "Sea"
select select "1"
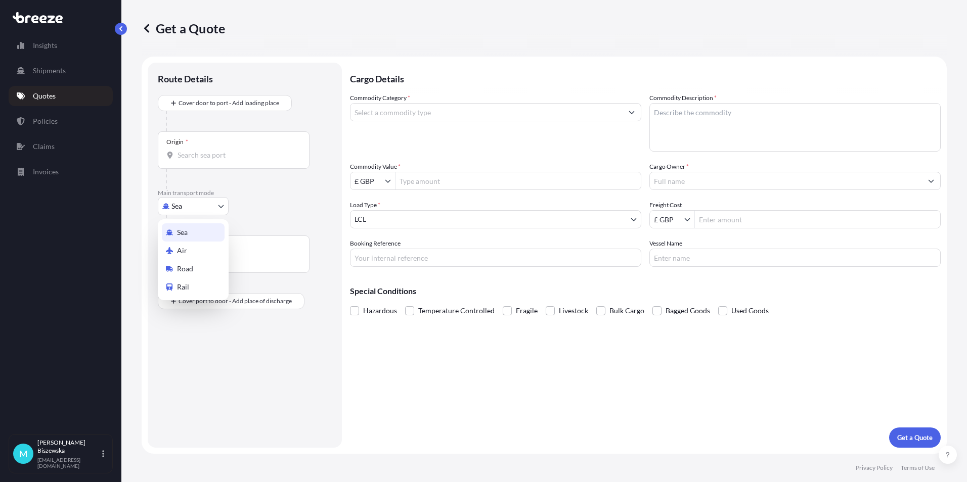
click at [184, 206] on body "Insights Shipments Quotes Policies Claims Invoices M [PERSON_NAME] [PERSON_NAME…" at bounding box center [483, 241] width 967 height 482
click at [193, 266] on div "Road" at bounding box center [193, 269] width 63 height 18
select select "Road"
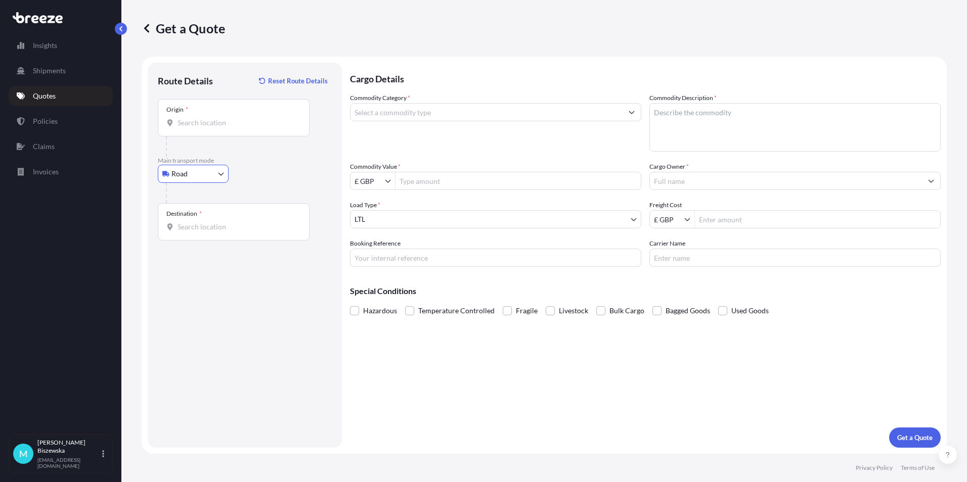
click at [191, 120] on input "Origin *" at bounding box center [236, 123] width 119 height 10
paste input "WC2A 1AN"
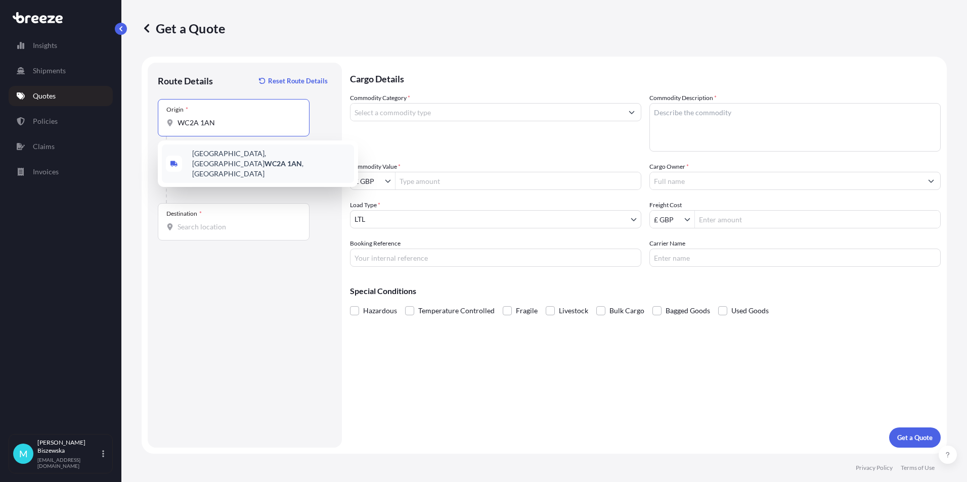
click at [249, 159] on span "[STREET_ADDRESS]" at bounding box center [271, 164] width 158 height 30
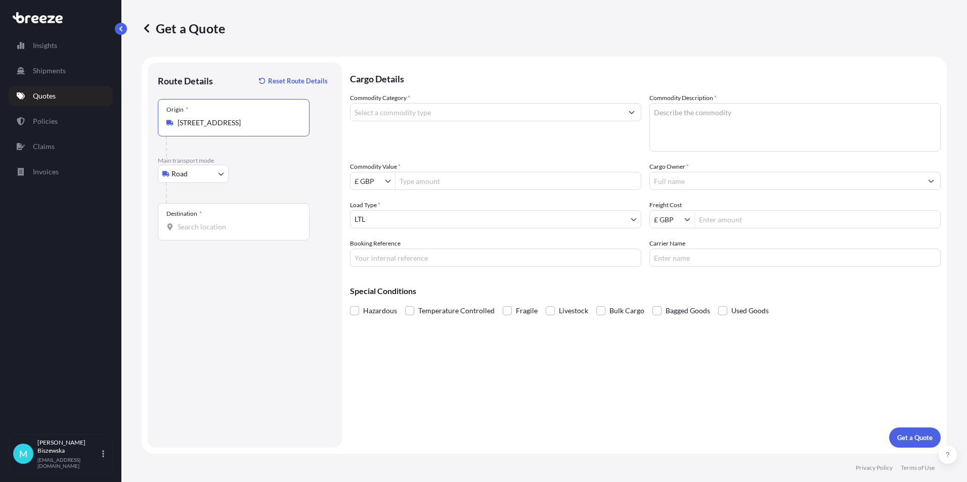
type input "[STREET_ADDRESS]"
click at [269, 175] on div "Road Sea Air Road Rail" at bounding box center [245, 174] width 174 height 18
click at [190, 228] on input "Destination *" at bounding box center [236, 227] width 119 height 10
paste input "LS10 1PZ"
click at [228, 265] on span "[STREET_ADDRESS]" at bounding box center [271, 263] width 158 height 20
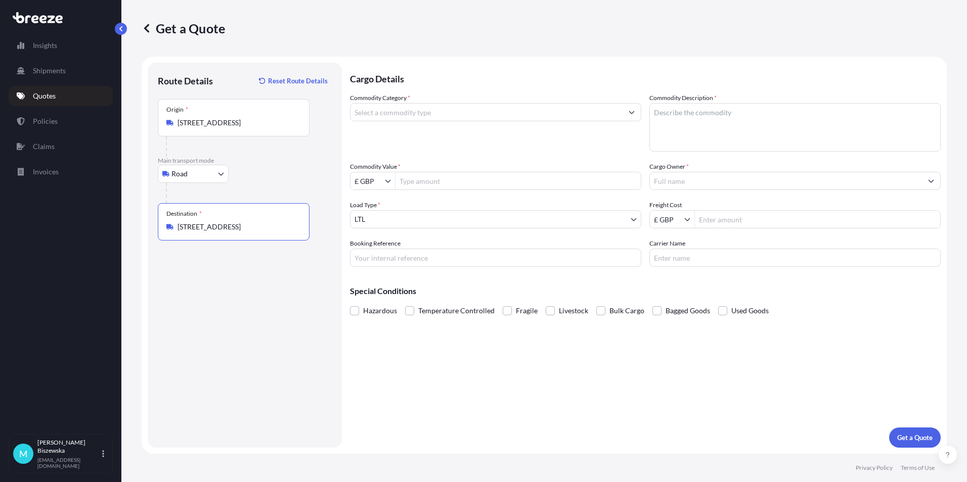
type input "[STREET_ADDRESS]"
click at [391, 369] on div "Cargo Details Commodity Category * Commodity Description * Commodity Value * £ …" at bounding box center [645, 255] width 591 height 385
click at [427, 111] on input "Commodity Category *" at bounding box center [486, 112] width 272 height 18
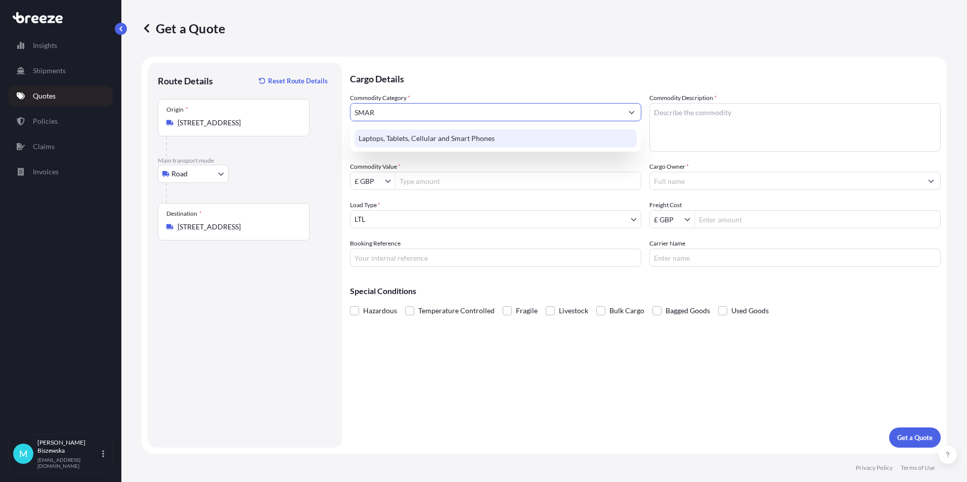
click at [427, 134] on div "Laptops, Tablets, Cellular and Smart Phones" at bounding box center [495, 138] width 282 height 18
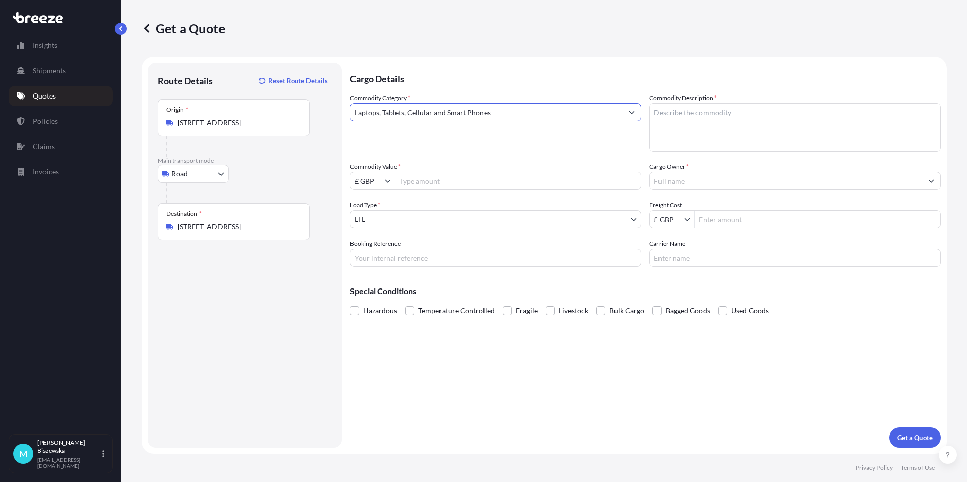
type input "Laptops, Tablets, Cellular and Smart Phones"
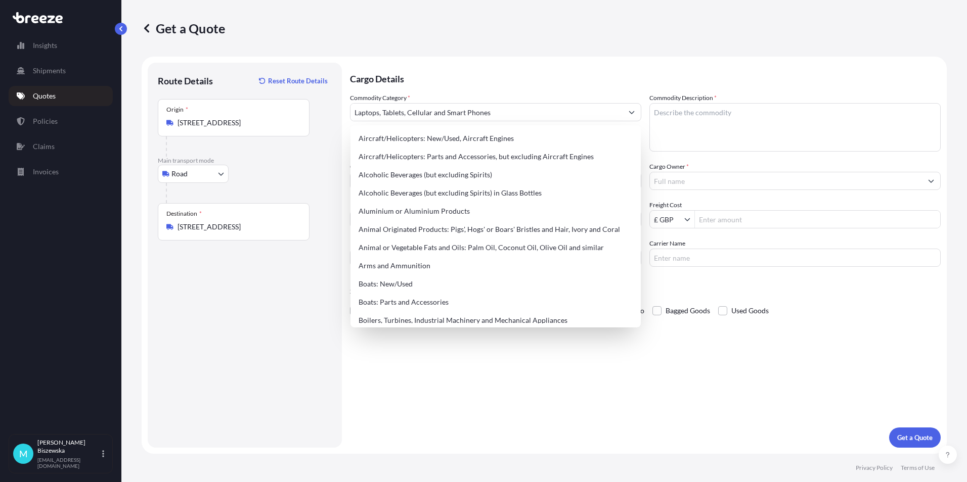
click at [454, 74] on p "Cargo Details" at bounding box center [645, 78] width 591 height 30
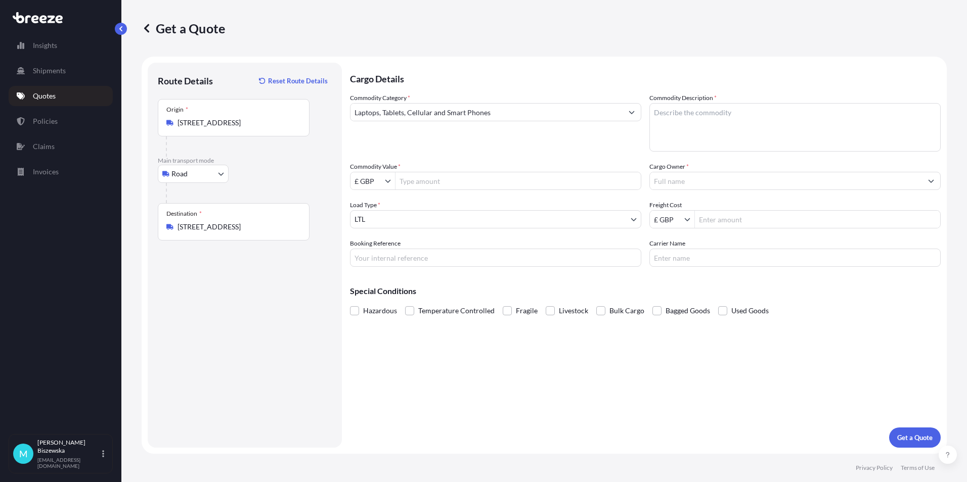
click at [449, 184] on input "Commodity Value *" at bounding box center [517, 181] width 245 height 18
type input "1,500"
click at [455, 160] on div "Commodity Category * Laptops, Tablets, Cellular and Smart Phones Commodity Desc…" at bounding box center [645, 180] width 591 height 174
click at [367, 253] on input "Booking Reference" at bounding box center [495, 258] width 291 height 18
paste input "2222047"
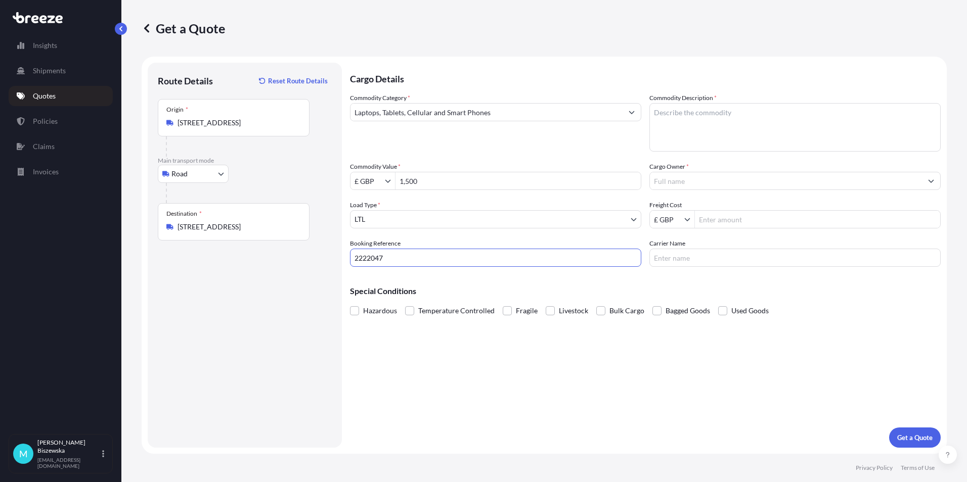
type input "2222047"
drag, startPoint x: 423, startPoint y: 358, endPoint x: 394, endPoint y: 12, distance: 347.6
click at [423, 358] on div "Cargo Details Commodity Category * Laptops, Tablets, Cellular and Smart Phones …" at bounding box center [645, 255] width 591 height 385
click at [667, 117] on textarea "Commodity Description *" at bounding box center [794, 127] width 291 height 49
paste textarea "Mobile"
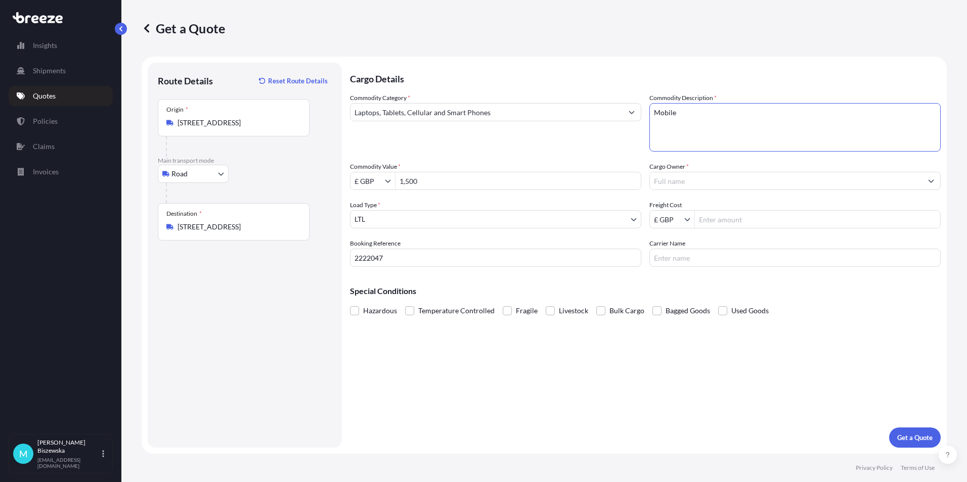
type textarea "Mobile"
drag, startPoint x: 613, startPoint y: 149, endPoint x: 665, endPoint y: 177, distance: 59.0
click at [613, 150] on div "Commodity Category * Laptops, Tablets, Cellular and Smart Phones" at bounding box center [495, 122] width 291 height 59
click at [676, 178] on input "Cargo Owner *" at bounding box center [786, 181] width 272 height 18
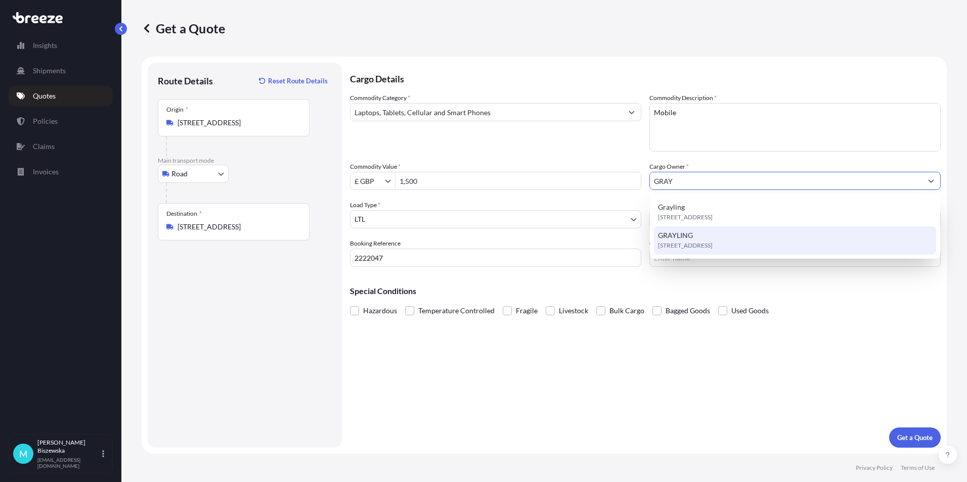
click at [699, 238] on div "[STREET_ADDRESS]" at bounding box center [795, 241] width 282 height 28
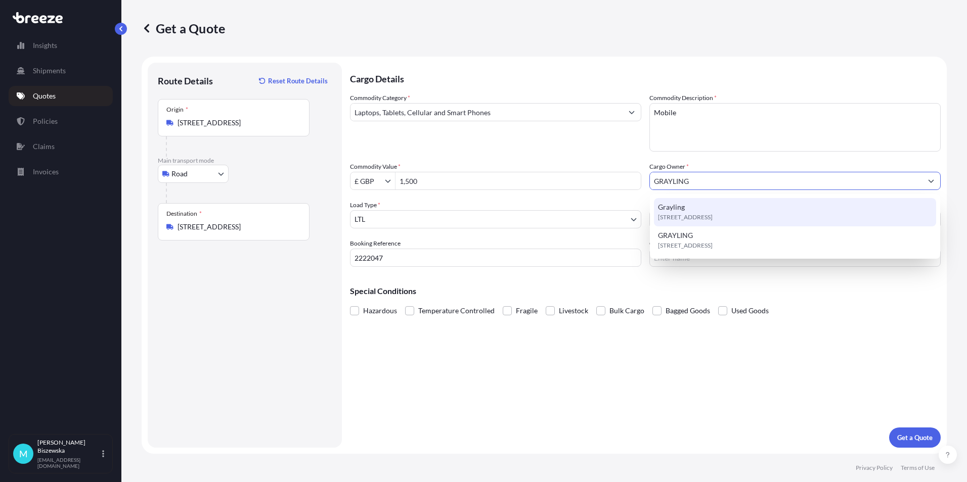
type input "GRAYLING"
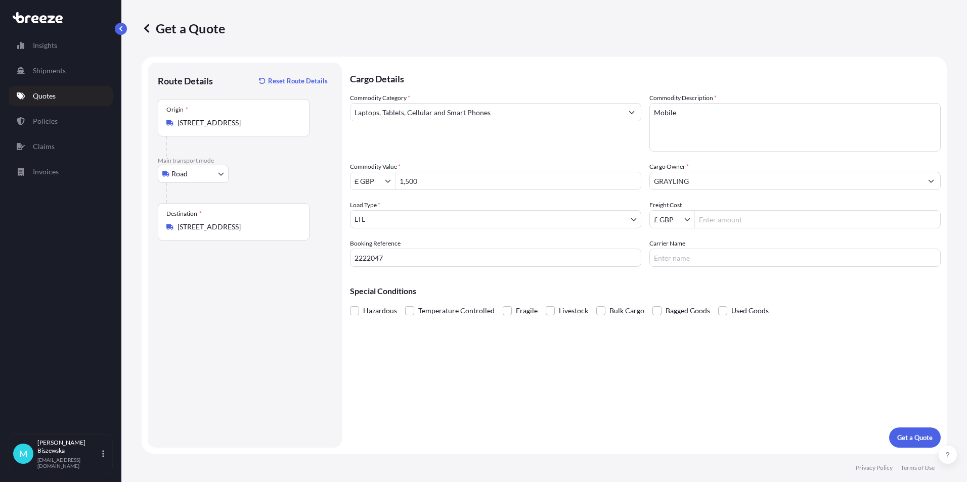
click at [617, 161] on div "Commodity Category * Laptops, Tablets, Cellular and Smart Phones Commodity Desc…" at bounding box center [645, 180] width 591 height 174
click at [717, 220] on input "Freight Cost" at bounding box center [817, 219] width 245 height 18
type input "13.25"
click at [703, 277] on div "Special Conditions Hazardous Temperature Controlled Fragile Livestock Bulk Carg…" at bounding box center [645, 296] width 591 height 43
click at [916, 436] on p "Get a Quote" at bounding box center [914, 438] width 35 height 10
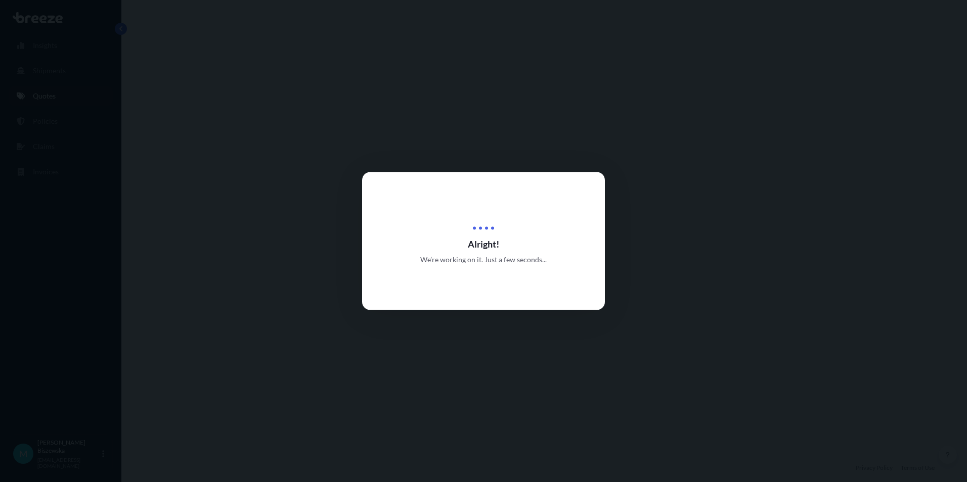
select select "Road"
select select "1"
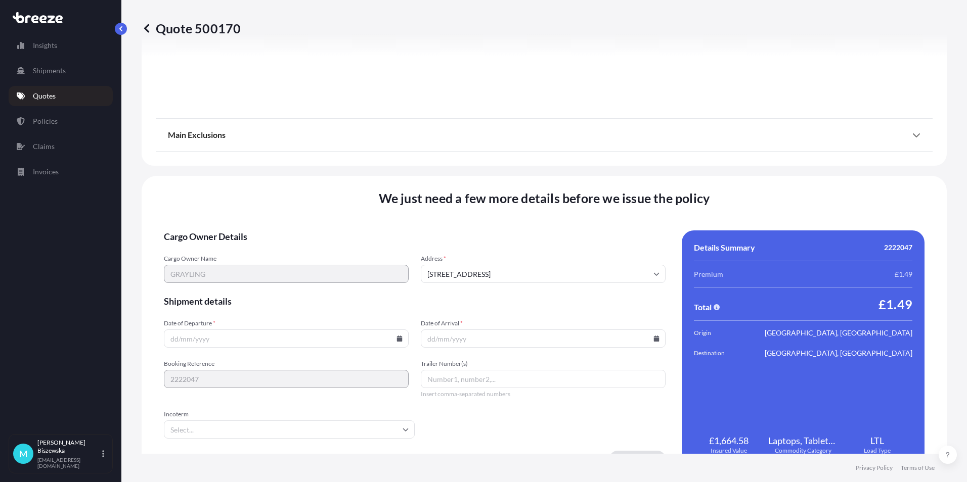
scroll to position [1122, 0]
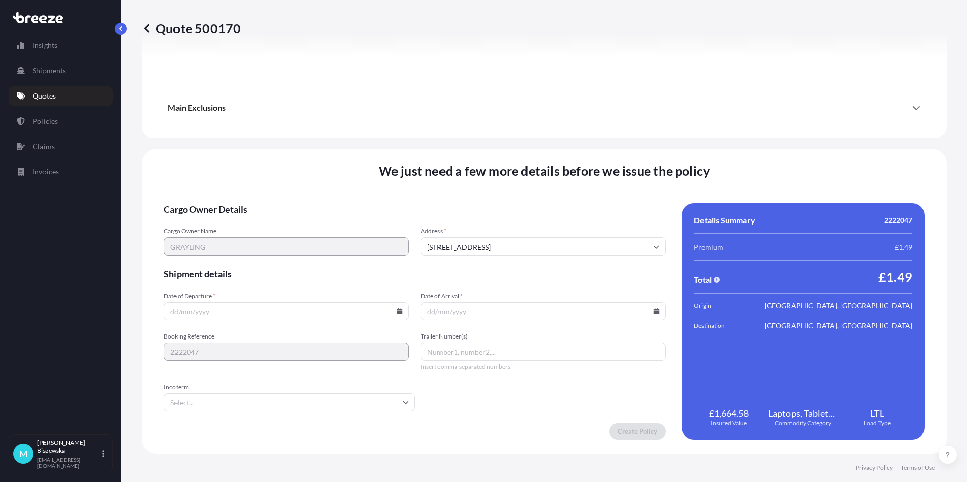
click at [397, 314] on icon at bounding box center [400, 311] width 6 height 6
click at [210, 262] on button "29" at bounding box center [214, 260] width 16 height 16
type input "[DATE]"
click at [654, 312] on icon at bounding box center [657, 311] width 6 height 6
click at [492, 259] on button "30" at bounding box center [492, 260] width 16 height 16
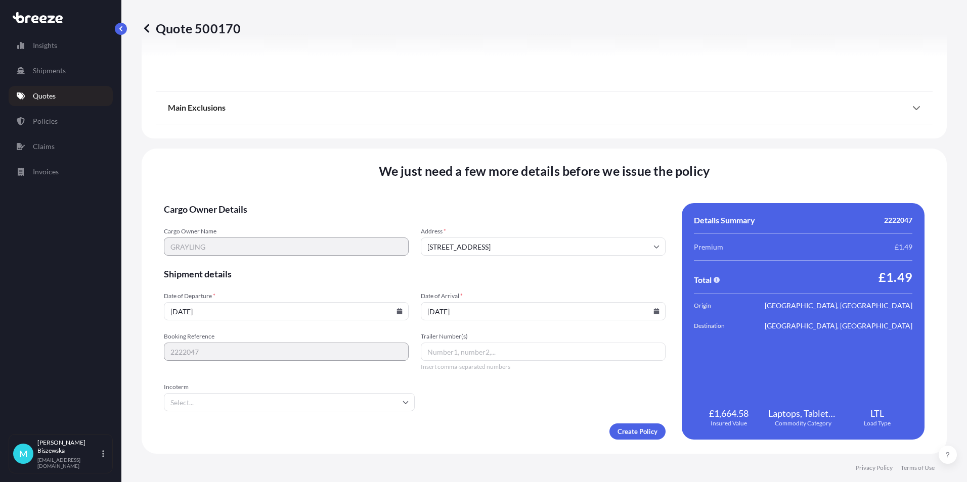
type input "[DATE]"
click at [511, 398] on form "Cargo Owner Details Cargo Owner Name GRAYLING Address * [GEOGRAPHIC_DATA] Shipm…" at bounding box center [415, 321] width 502 height 237
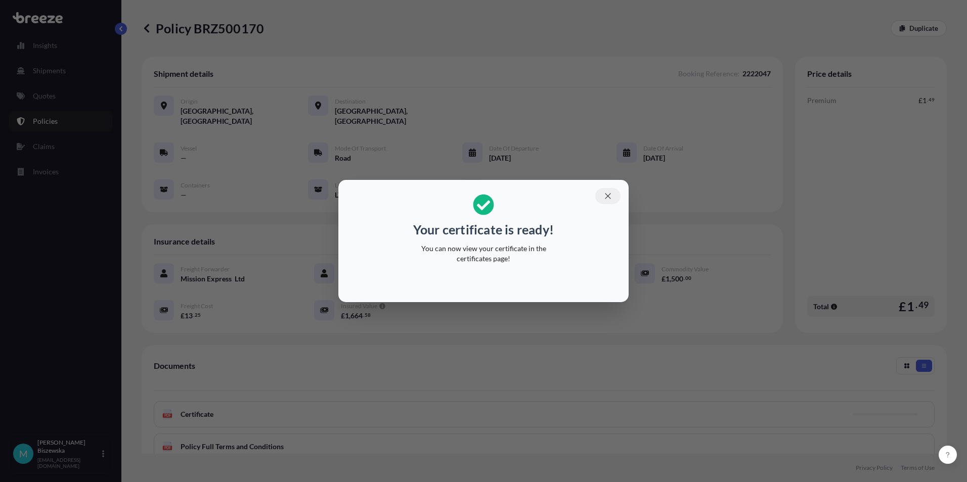
click at [611, 195] on icon "button" at bounding box center [607, 196] width 9 height 9
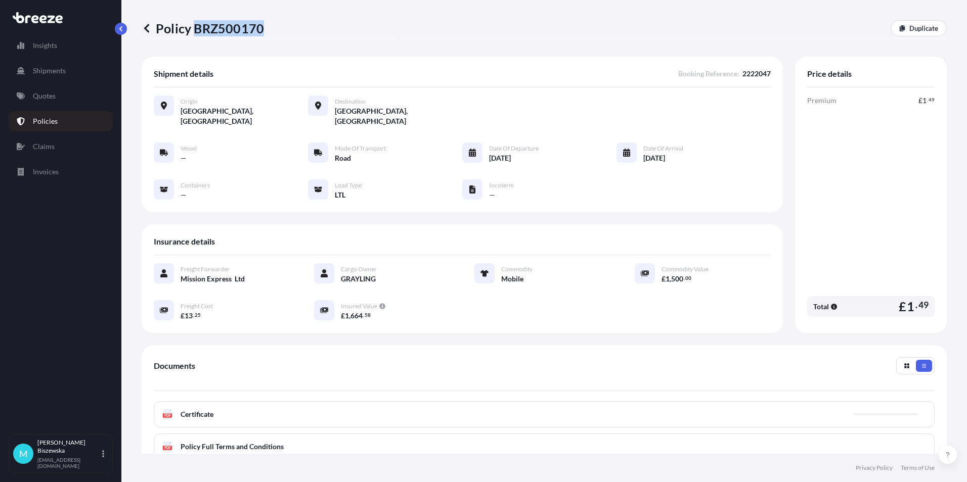
drag, startPoint x: 194, startPoint y: 26, endPoint x: 262, endPoint y: 26, distance: 67.8
click at [262, 26] on p "Policy BRZ500170" at bounding box center [203, 28] width 122 height 16
drag, startPoint x: 262, startPoint y: 26, endPoint x: 250, endPoint y: 27, distance: 11.7
copy p "BRZ500170"
click at [51, 99] on p "Quotes" at bounding box center [44, 96] width 23 height 10
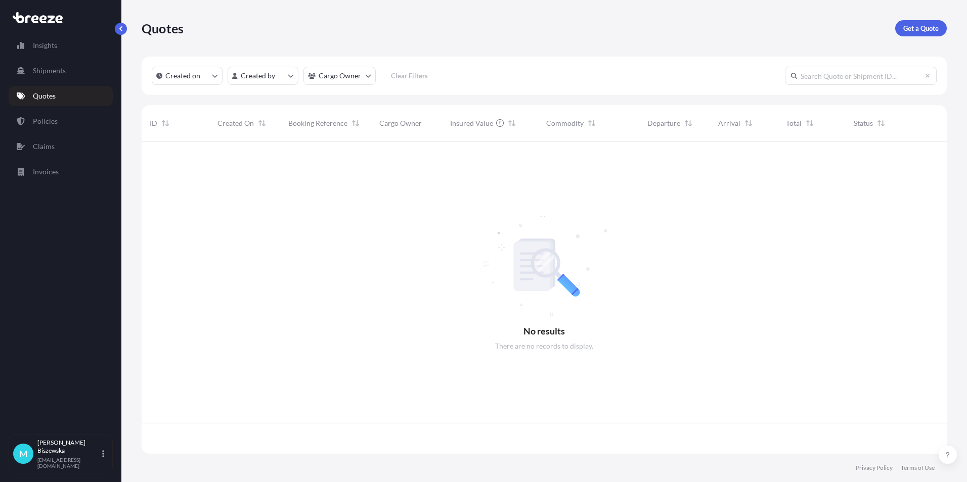
scroll to position [310, 797]
click at [917, 30] on p "Get a Quote" at bounding box center [920, 28] width 35 height 10
select select "Sea"
select select "1"
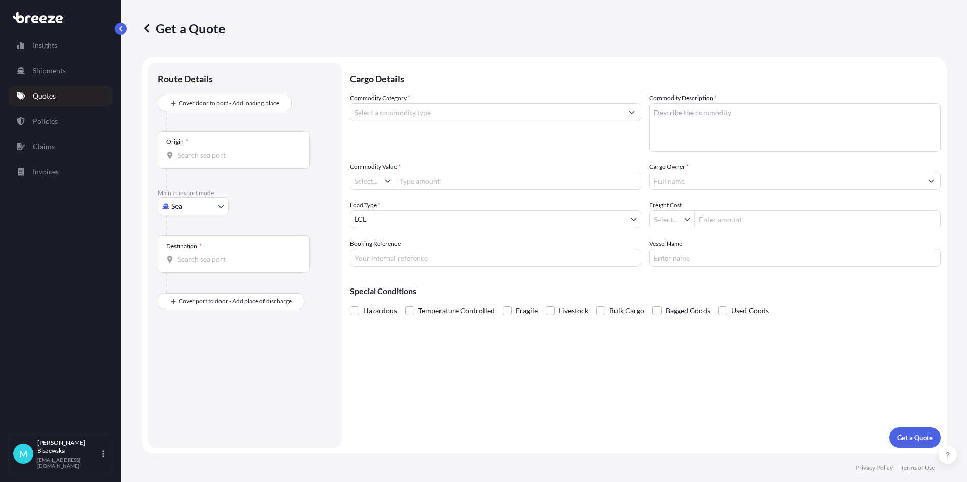
type input "£ GBP"
click at [196, 197] on body "Insights Shipments Quotes Policies Claims Invoices M [PERSON_NAME] [PERSON_NAME…" at bounding box center [483, 241] width 967 height 482
click at [193, 263] on div "Road" at bounding box center [193, 269] width 63 height 18
select select "Road"
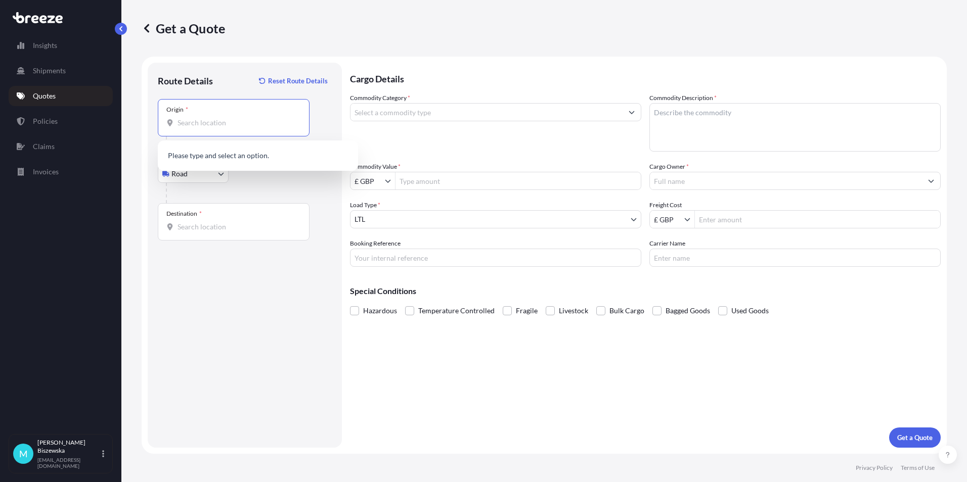
click at [188, 124] on input "Origin *" at bounding box center [236, 123] width 119 height 10
paste input "WC2A 1AN"
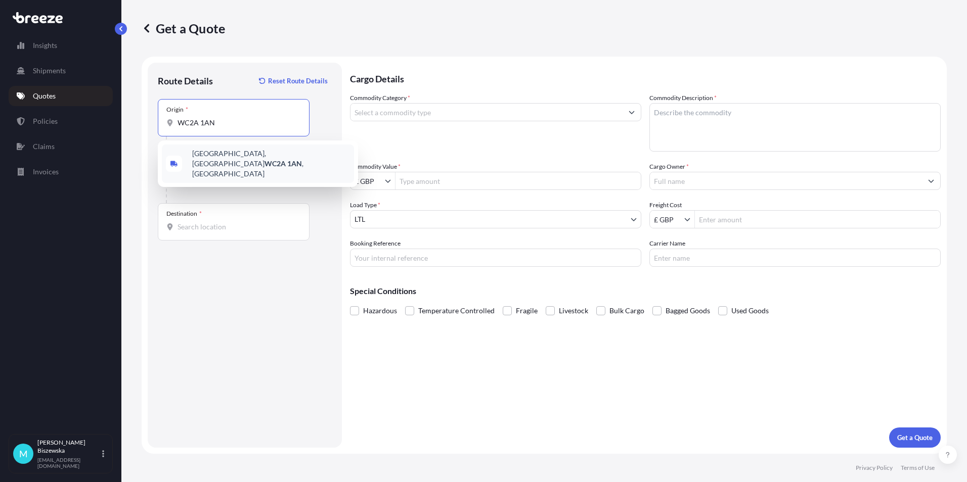
click at [258, 154] on span "[STREET_ADDRESS]" at bounding box center [271, 164] width 158 height 30
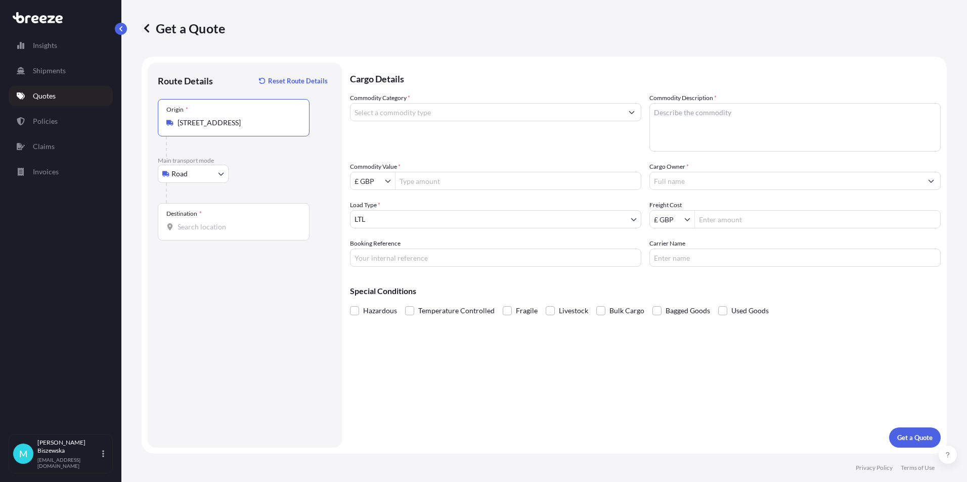
type input "[STREET_ADDRESS]"
drag, startPoint x: 278, startPoint y: 175, endPoint x: 319, endPoint y: 67, distance: 116.2
click at [279, 175] on div "Road Sea Air Road Rail" at bounding box center [245, 174] width 174 height 18
click at [182, 228] on input "Destination *" at bounding box center [236, 227] width 119 height 10
paste input "M20 6ET"
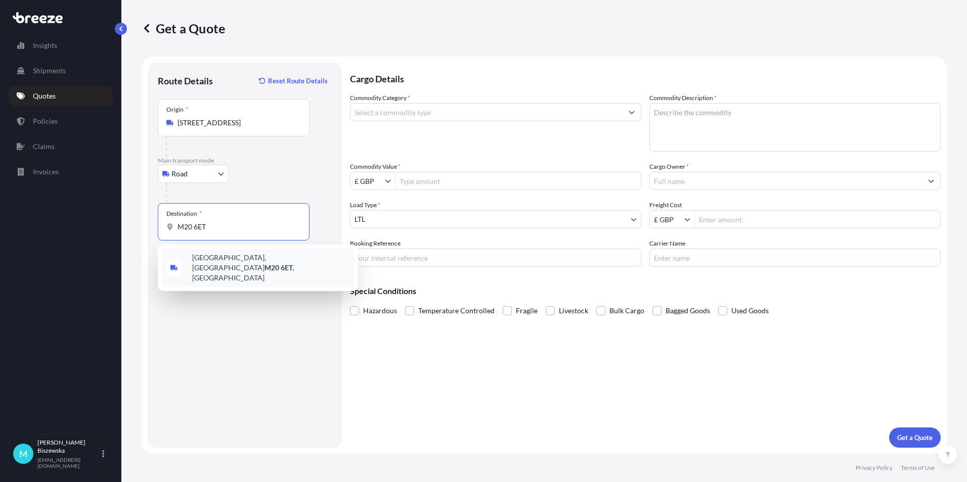
click at [232, 264] on span "[STREET_ADDRESS]" at bounding box center [271, 268] width 158 height 30
type input "[STREET_ADDRESS]"
click at [396, 377] on div "Cargo Details Commodity Category * Commodity Description * Commodity Value * £ …" at bounding box center [645, 255] width 591 height 385
click at [429, 112] on input "Commodity Category *" at bounding box center [486, 112] width 272 height 18
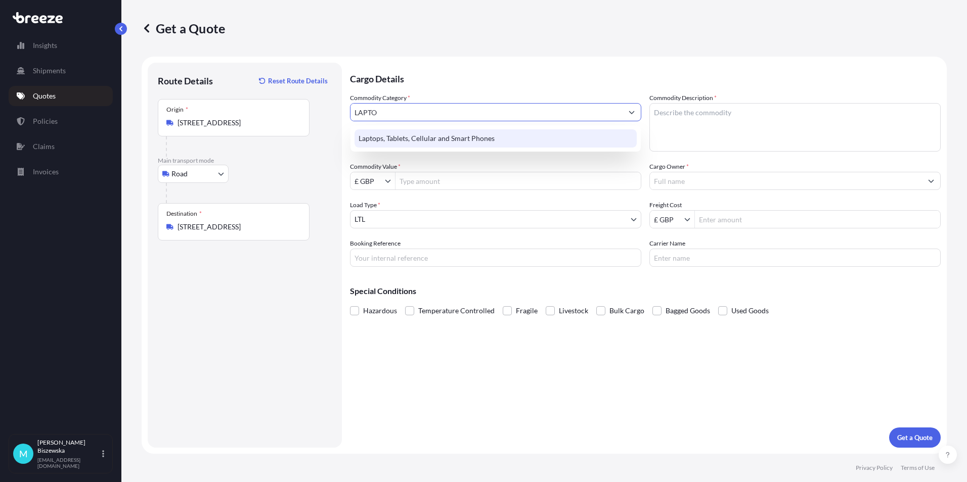
click at [429, 134] on div "Laptops, Tablets, Cellular and Smart Phones" at bounding box center [495, 138] width 282 height 18
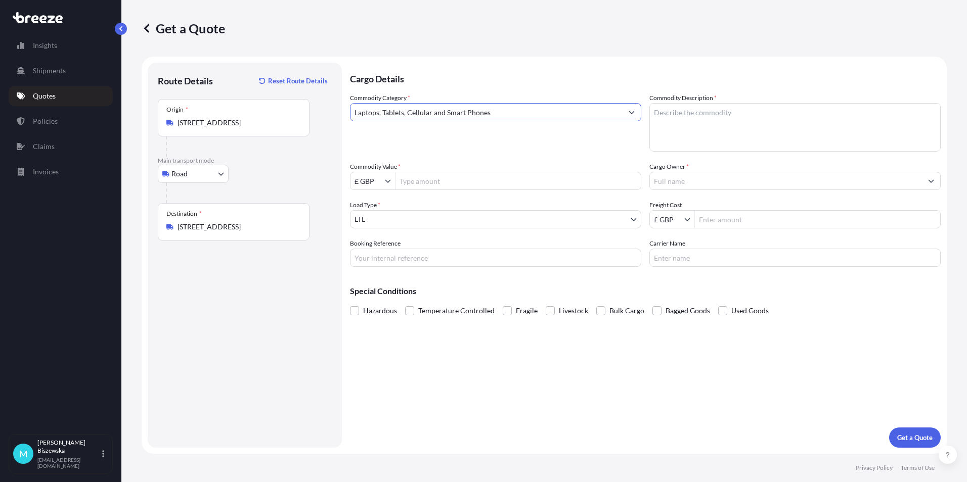
type input "Laptops, Tablets, Cellular and Smart Phones"
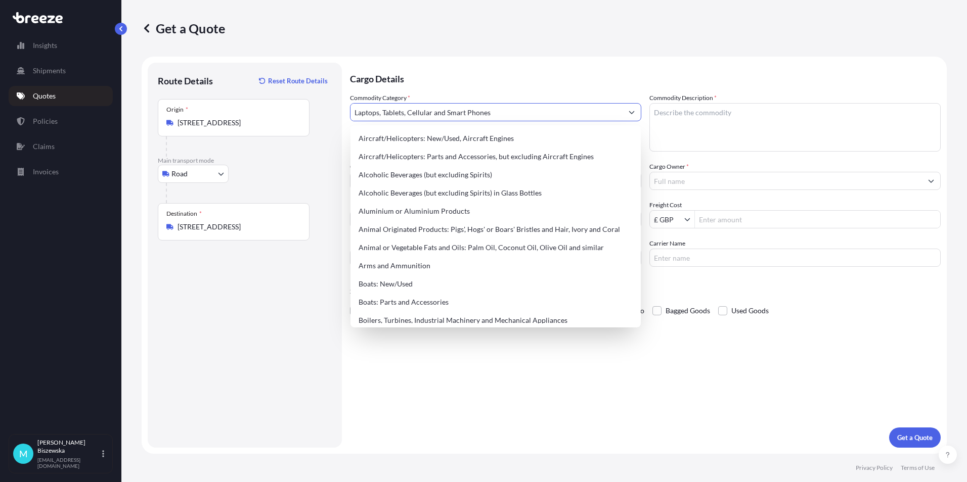
click at [460, 65] on p "Cargo Details" at bounding box center [645, 78] width 591 height 30
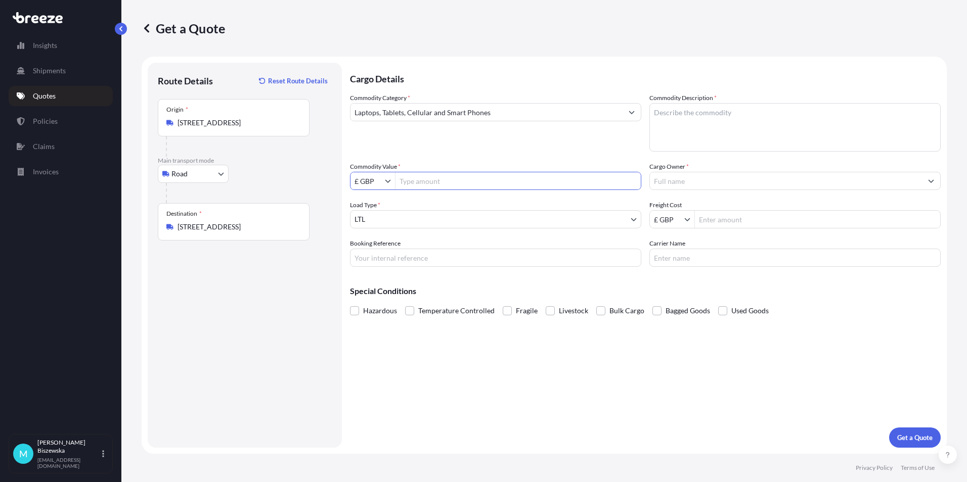
click at [438, 178] on input "Commodity Value *" at bounding box center [517, 181] width 245 height 18
type input "800"
click at [435, 152] on div "Commodity Category * Laptops, Tablets, Cellular and Smart Phones Commodity Desc…" at bounding box center [645, 180] width 591 height 174
click at [365, 259] on input "Booking Reference" at bounding box center [495, 258] width 291 height 18
paste input "2222090"
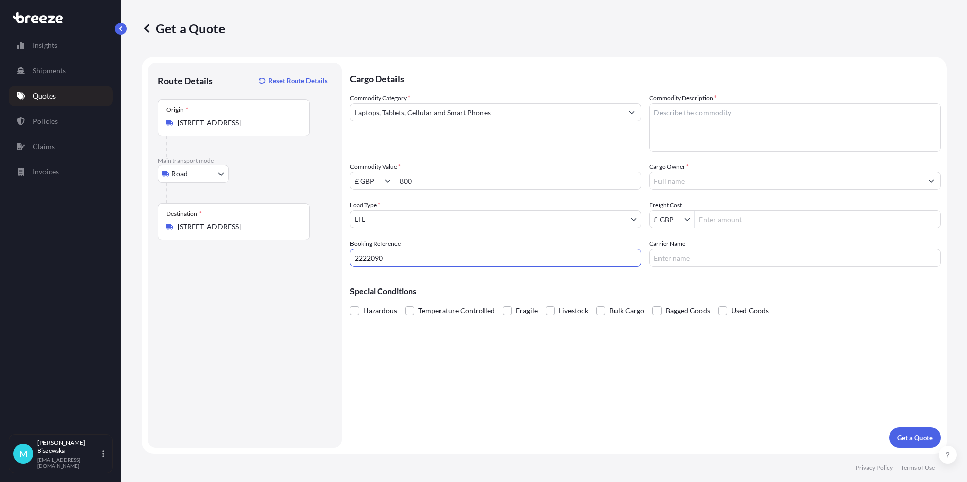
type input "2222090"
click at [405, 341] on div "Cargo Details Commodity Category * Laptops, Tablets, Cellular and Smart Phones …" at bounding box center [645, 255] width 591 height 385
click at [681, 122] on textarea "Commodity Description *" at bounding box center [794, 127] width 291 height 49
paste textarea "Laptop"
type textarea "Laptop"
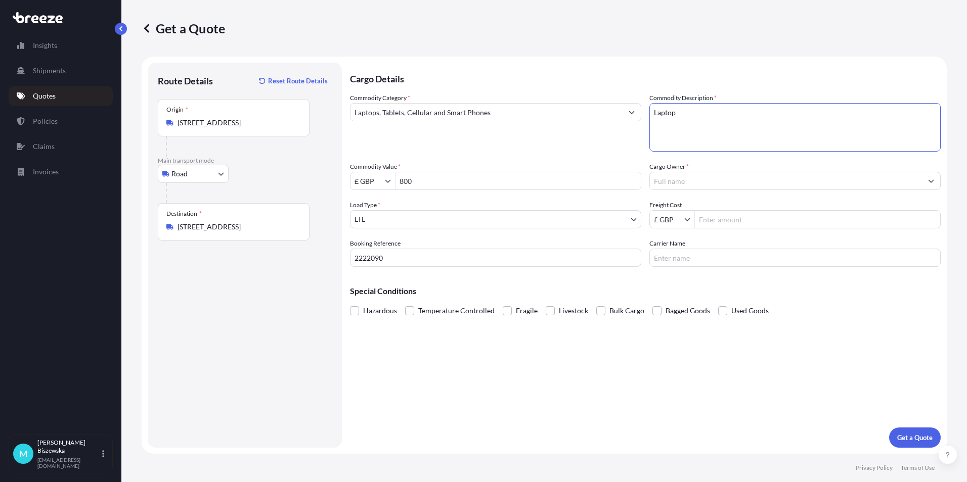
click at [610, 152] on div "Commodity Category * Laptops, Tablets, Cellular and Smart Phones Commodity Desc…" at bounding box center [645, 180] width 591 height 174
click at [683, 185] on input "Cargo Owner *" at bounding box center [786, 181] width 272 height 18
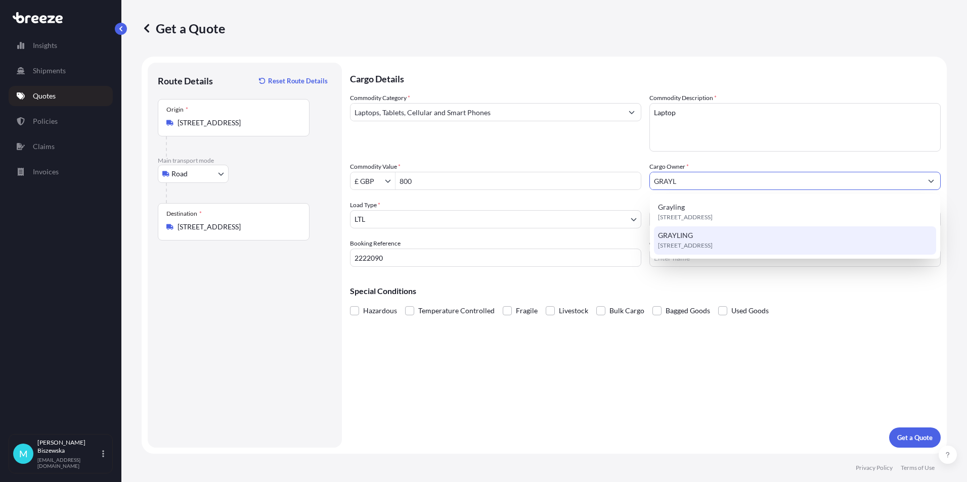
click at [689, 240] on span "GRAYLING" at bounding box center [675, 236] width 35 height 10
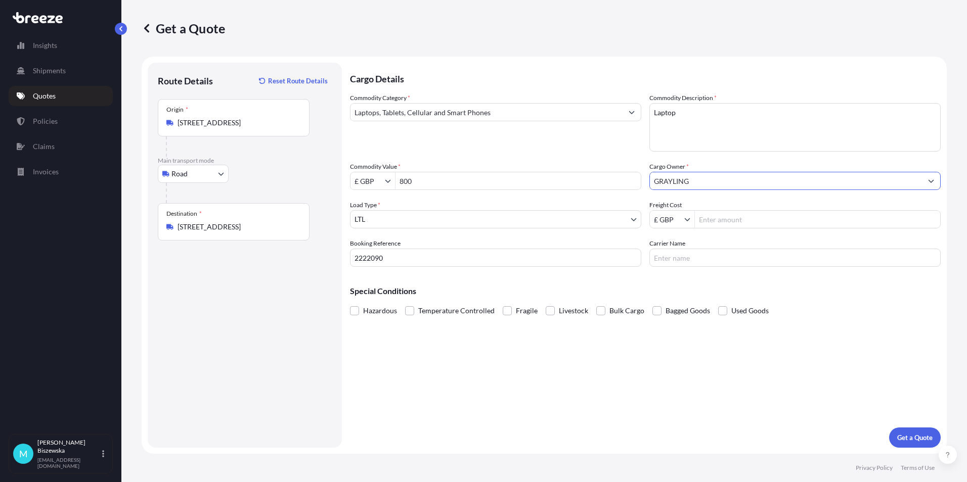
type input "GRAYLING"
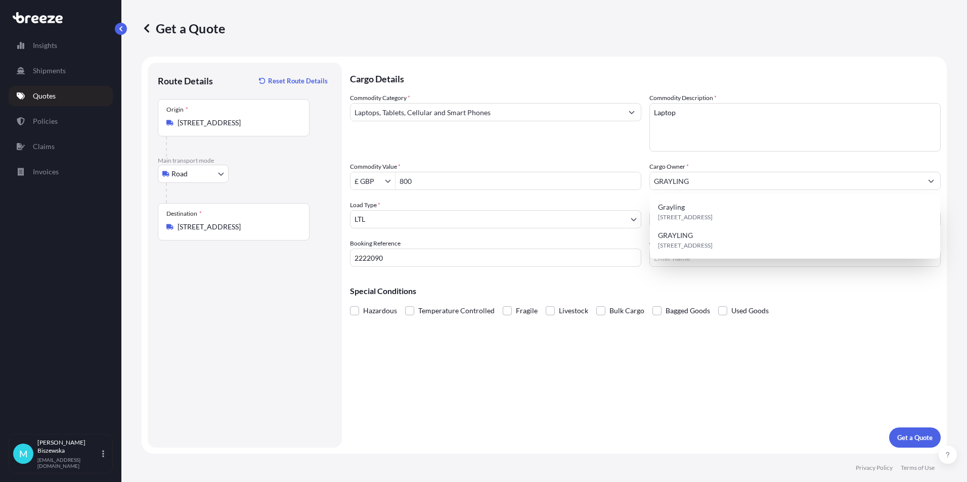
drag, startPoint x: 603, startPoint y: 145, endPoint x: 490, endPoint y: 14, distance: 172.8
click at [603, 144] on div "Commodity Category * Laptops, Tablets, Cellular and Smart Phones" at bounding box center [495, 122] width 291 height 59
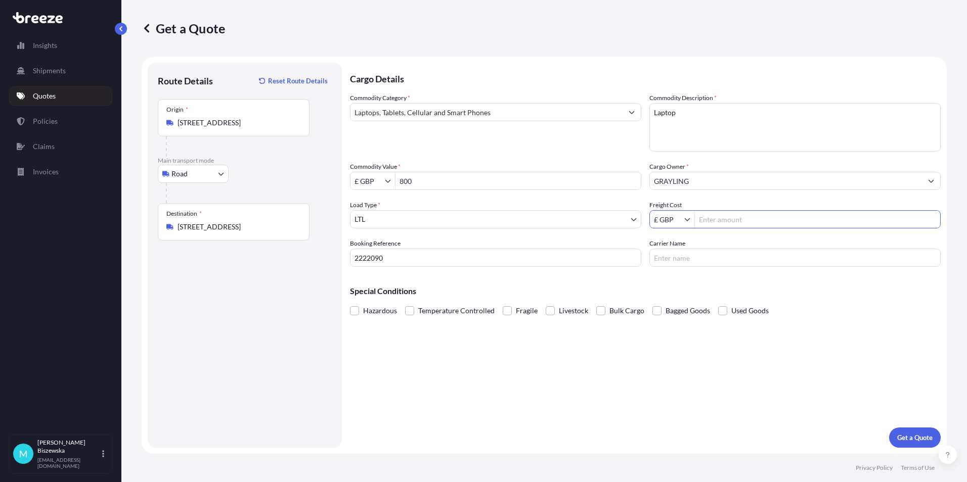
click at [714, 217] on input "Freight Cost" at bounding box center [817, 219] width 245 height 18
type input "15.43"
click at [689, 285] on div "Special Conditions Hazardous Temperature Controlled Fragile Livestock Bulk Carg…" at bounding box center [645, 296] width 591 height 43
click at [910, 436] on p "Get a Quote" at bounding box center [914, 438] width 35 height 10
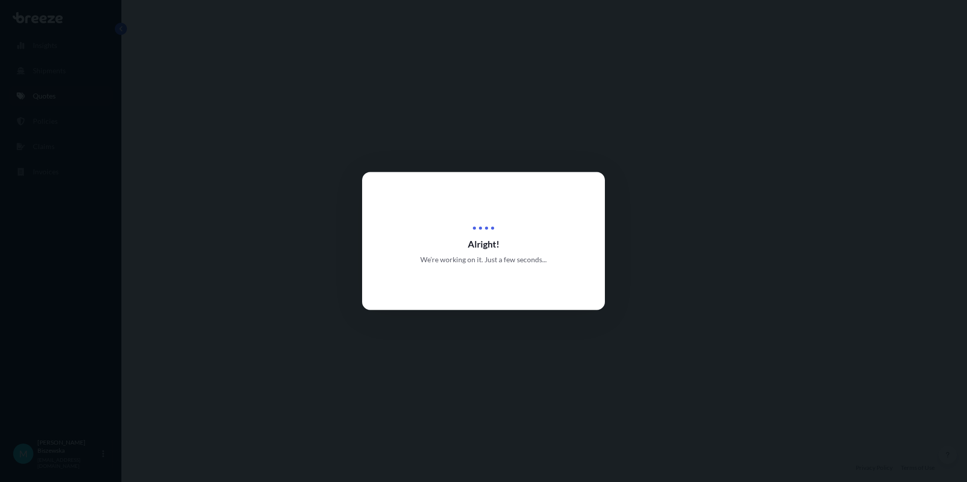
select select "Road"
select select "1"
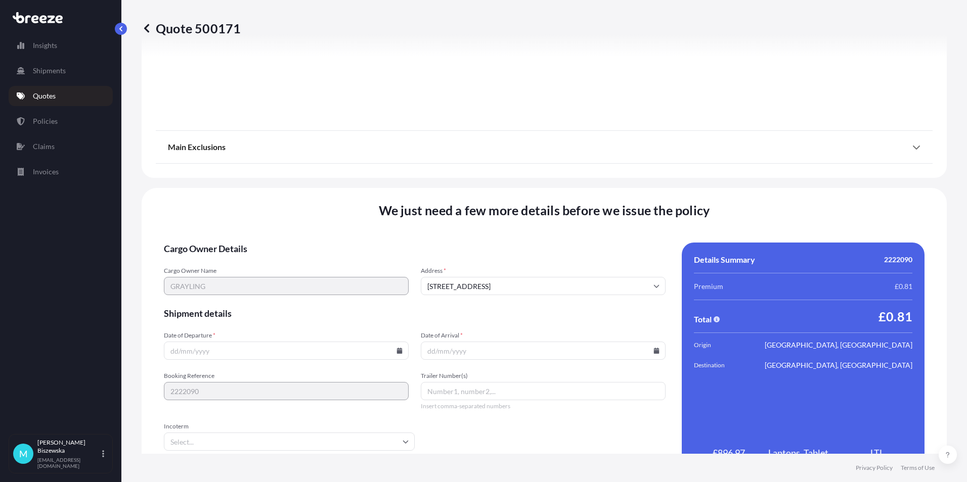
scroll to position [1122, 0]
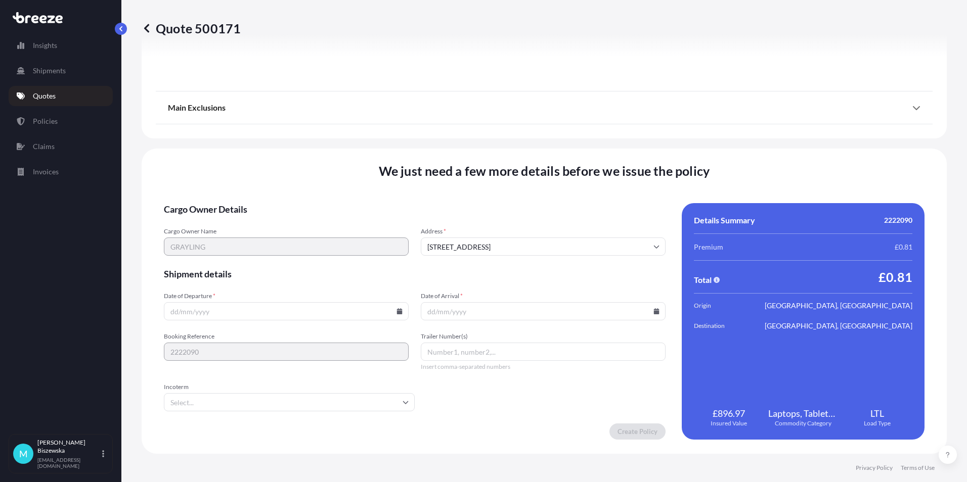
click at [397, 313] on icon at bounding box center [400, 311] width 6 height 6
click at [208, 261] on button "29" at bounding box center [214, 260] width 16 height 16
type input "[DATE]"
click at [654, 310] on icon at bounding box center [657, 311] width 6 height 6
click at [496, 256] on button "30" at bounding box center [492, 260] width 16 height 16
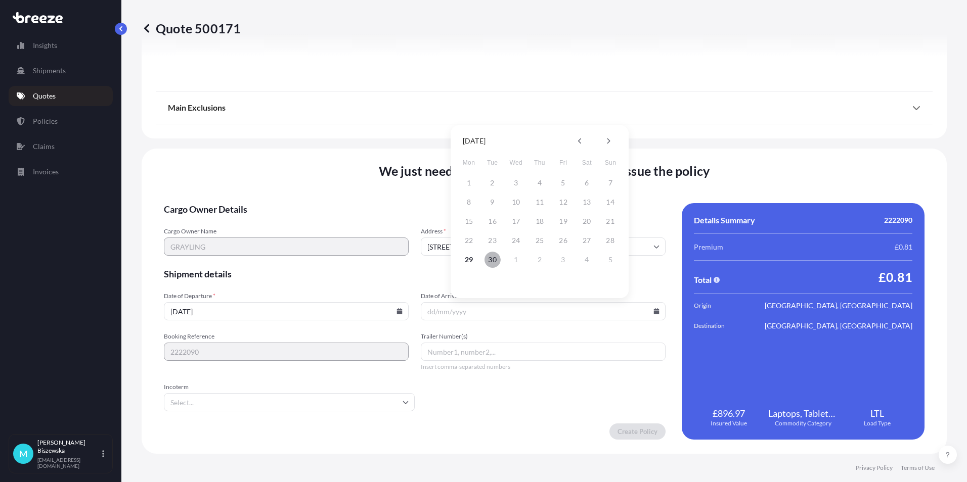
type input "[DATE]"
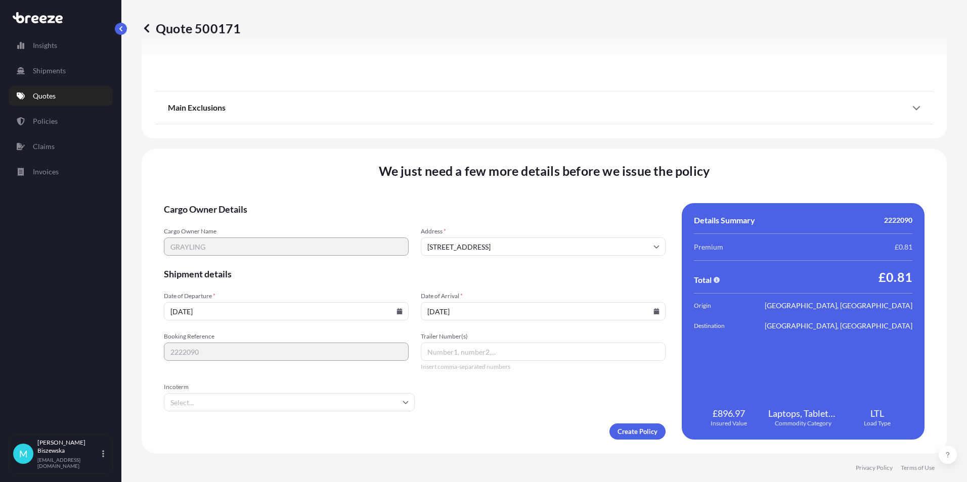
click at [516, 414] on form "Cargo Owner Details Cargo Owner Name GRAYLING Address * [GEOGRAPHIC_DATA] Shipm…" at bounding box center [415, 321] width 502 height 237
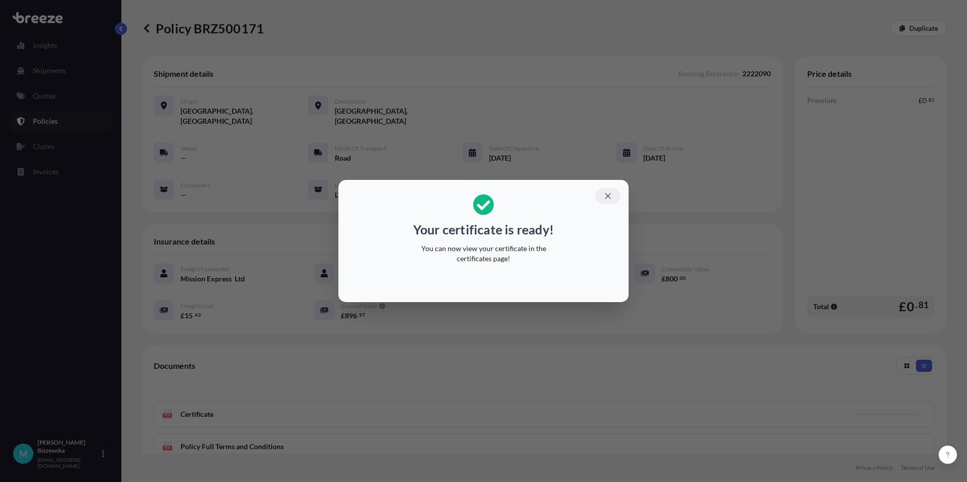
click at [609, 196] on icon "button" at bounding box center [607, 196] width 9 height 9
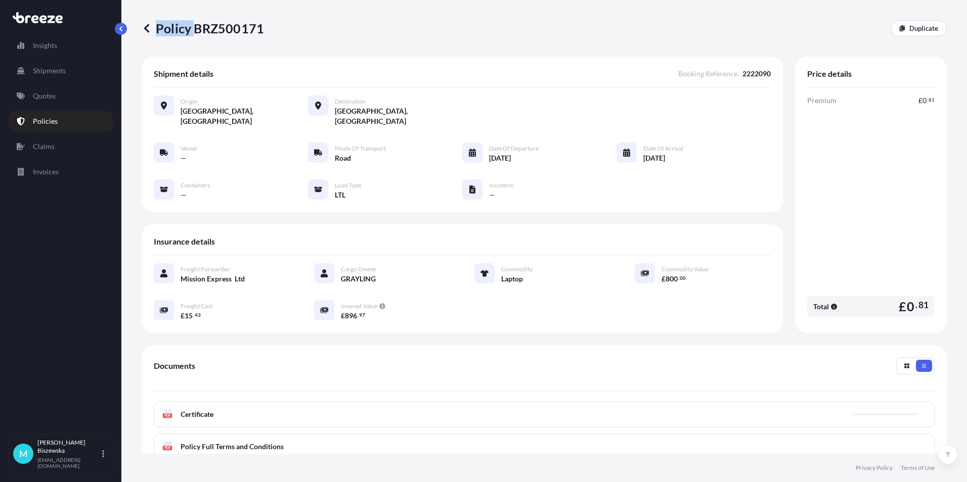
drag, startPoint x: 194, startPoint y: 27, endPoint x: 266, endPoint y: 25, distance: 72.9
click at [266, 25] on div "Policy BRZ500171 Duplicate" at bounding box center [544, 28] width 805 height 16
drag, startPoint x: 266, startPoint y: 25, endPoint x: 211, endPoint y: 39, distance: 57.4
click at [214, 39] on div "Policy BRZ500171 Duplicate" at bounding box center [544, 28] width 805 height 57
drag, startPoint x: 198, startPoint y: 28, endPoint x: 258, endPoint y: 26, distance: 60.2
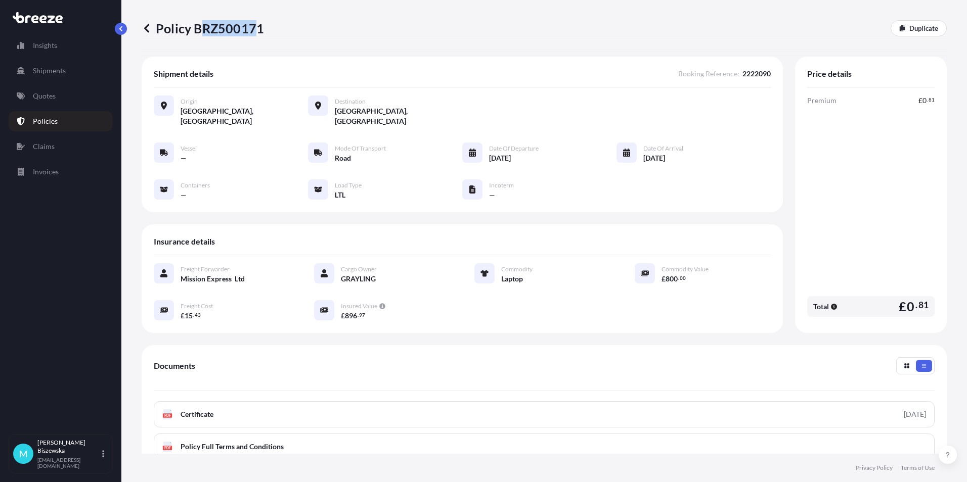
click at [258, 26] on p "Policy BRZ500171" at bounding box center [203, 28] width 122 height 16
drag, startPoint x: 258, startPoint y: 26, endPoint x: 210, endPoint y: 40, distance: 50.1
click at [210, 40] on div "Policy BRZ500171 Duplicate" at bounding box center [544, 28] width 805 height 57
drag, startPoint x: 195, startPoint y: 26, endPoint x: 261, endPoint y: 26, distance: 66.2
click at [261, 26] on p "Policy BRZ500171" at bounding box center [203, 28] width 122 height 16
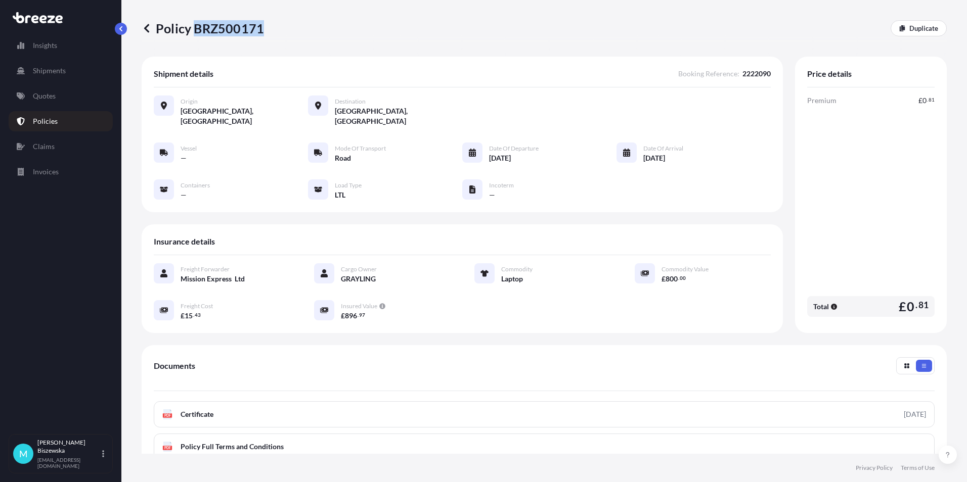
drag, startPoint x: 261, startPoint y: 26, endPoint x: 245, endPoint y: 27, distance: 15.7
copy p "BRZ500171"
